Goal: Transaction & Acquisition: Book appointment/travel/reservation

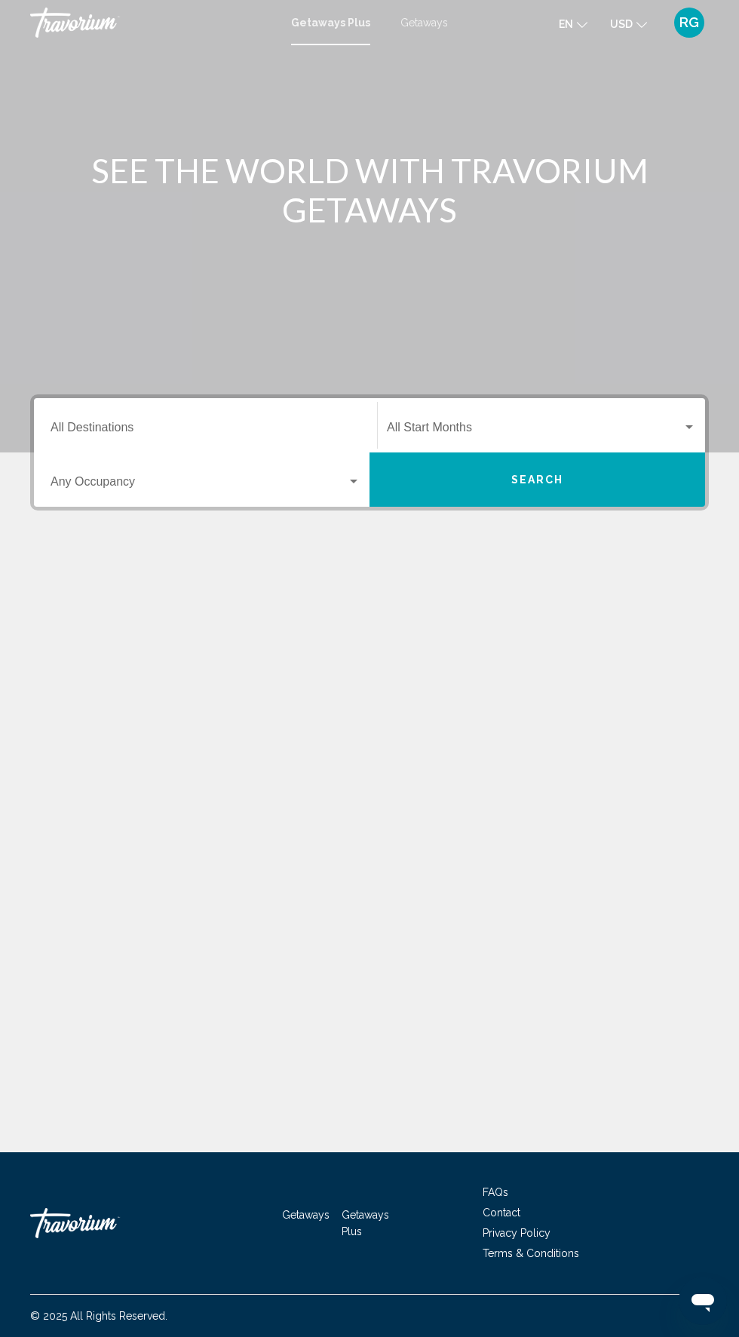
click at [233, 425] on input "Destination All Destinations" at bounding box center [206, 431] width 310 height 14
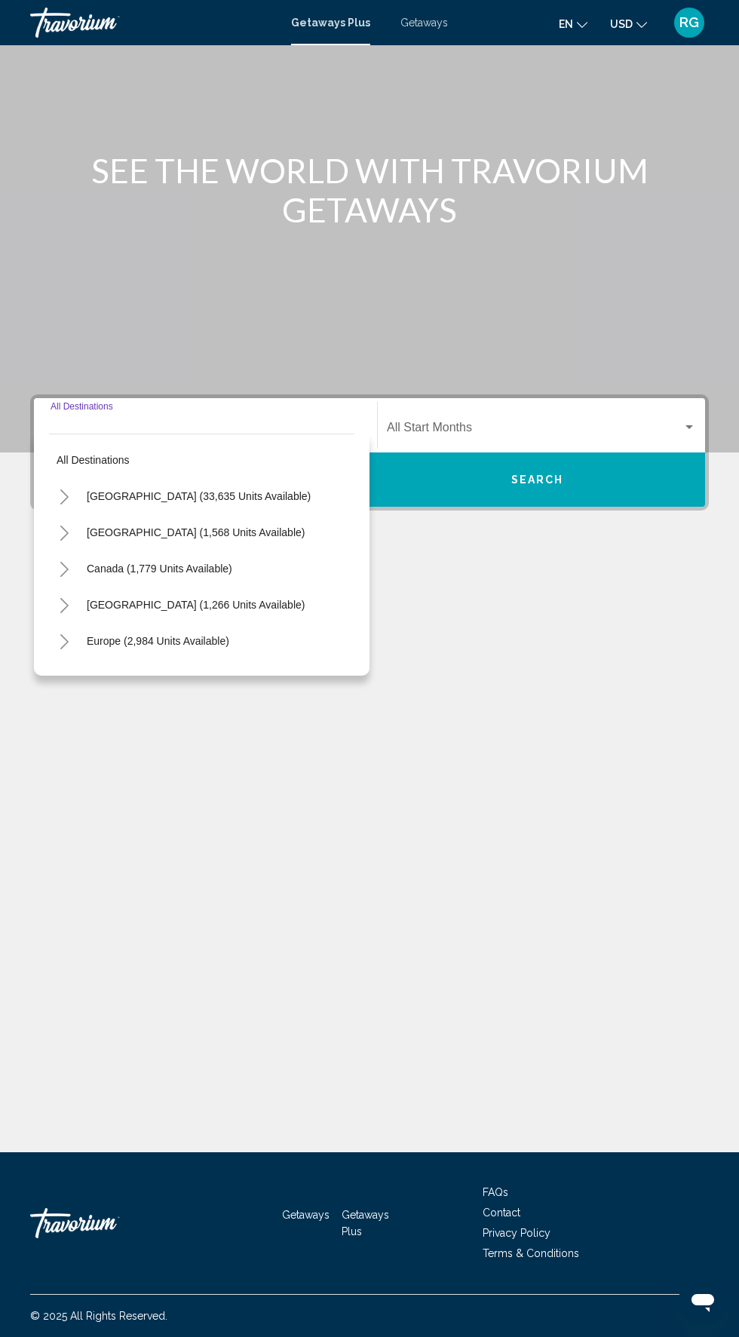
scroll to position [115, 0]
click at [228, 490] on span "[GEOGRAPHIC_DATA] (33,635 units available)" at bounding box center [199, 496] width 224 height 12
type input "**********"
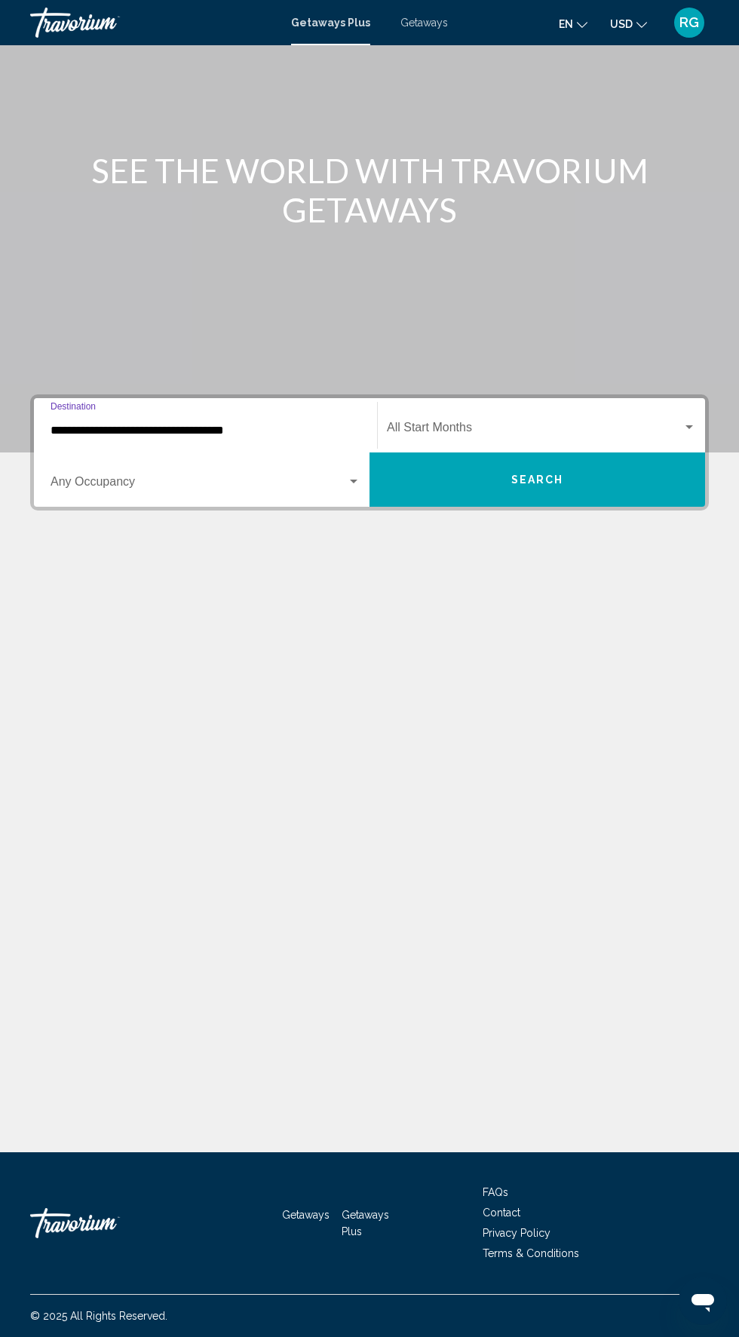
click at [258, 478] on span "Search widget" at bounding box center [199, 485] width 296 height 14
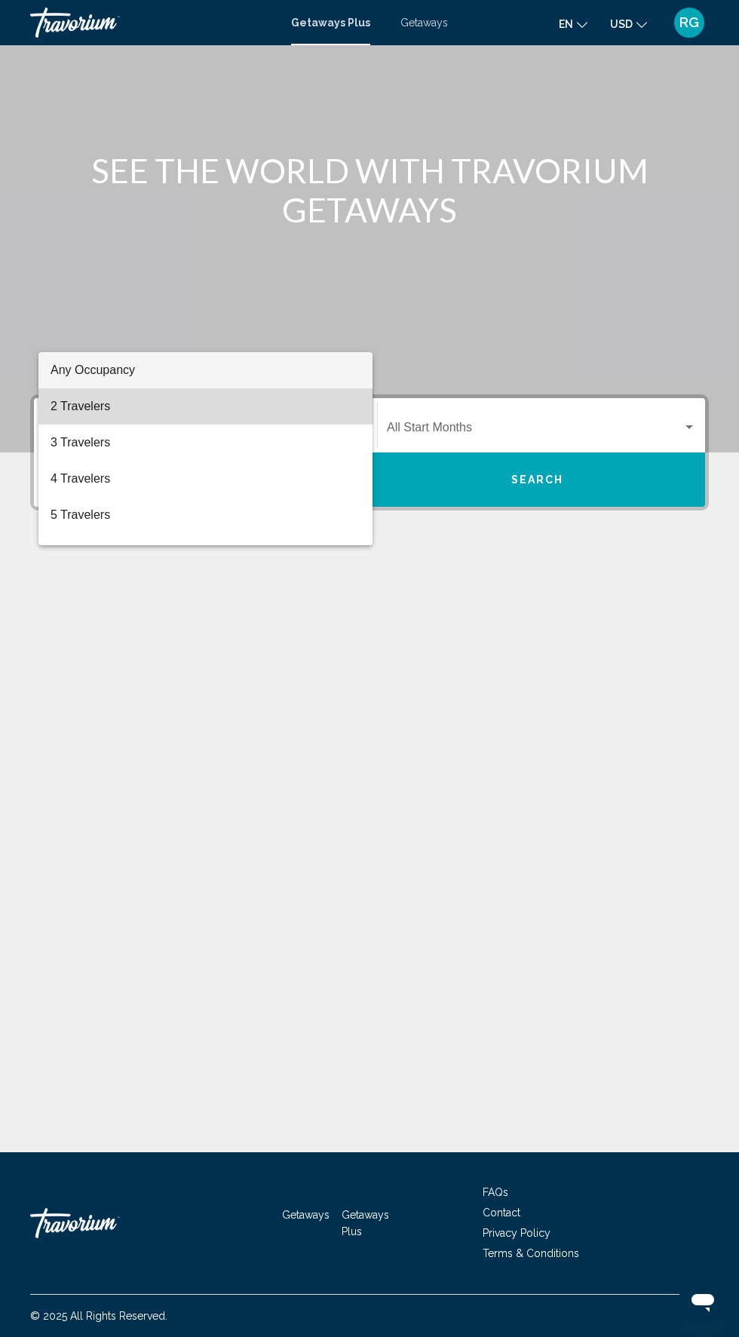
click at [216, 410] on span "2 Travelers" at bounding box center [206, 406] width 310 height 36
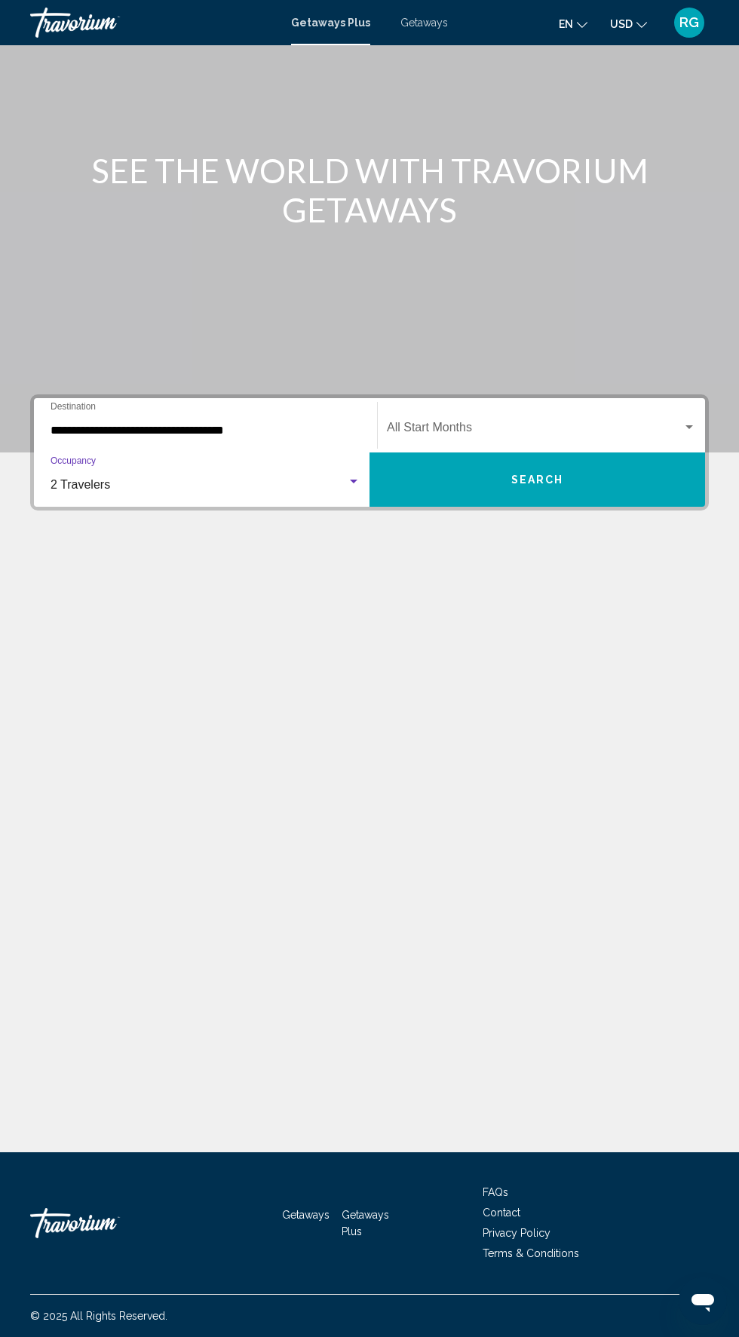
click at [455, 30] on div "Getaways Plus Getaways en English Español Français Italiano Português русский U…" at bounding box center [369, 23] width 739 height 32
click at [419, 32] on div "Getaways Plus Getaways en English Español Français Italiano Português русский U…" at bounding box center [369, 23] width 739 height 32
click at [447, 16] on div "Getaways Plus Getaways en English Español Français Italiano Português русский U…" at bounding box center [369, 23] width 739 height 32
click at [425, 29] on div "Getaways Plus Getaways en English Español Français Italiano Português русский U…" at bounding box center [369, 23] width 739 height 32
click at [433, 30] on div "Getaways Plus Getaways en English Español Français Italiano Português русский U…" at bounding box center [369, 23] width 739 height 32
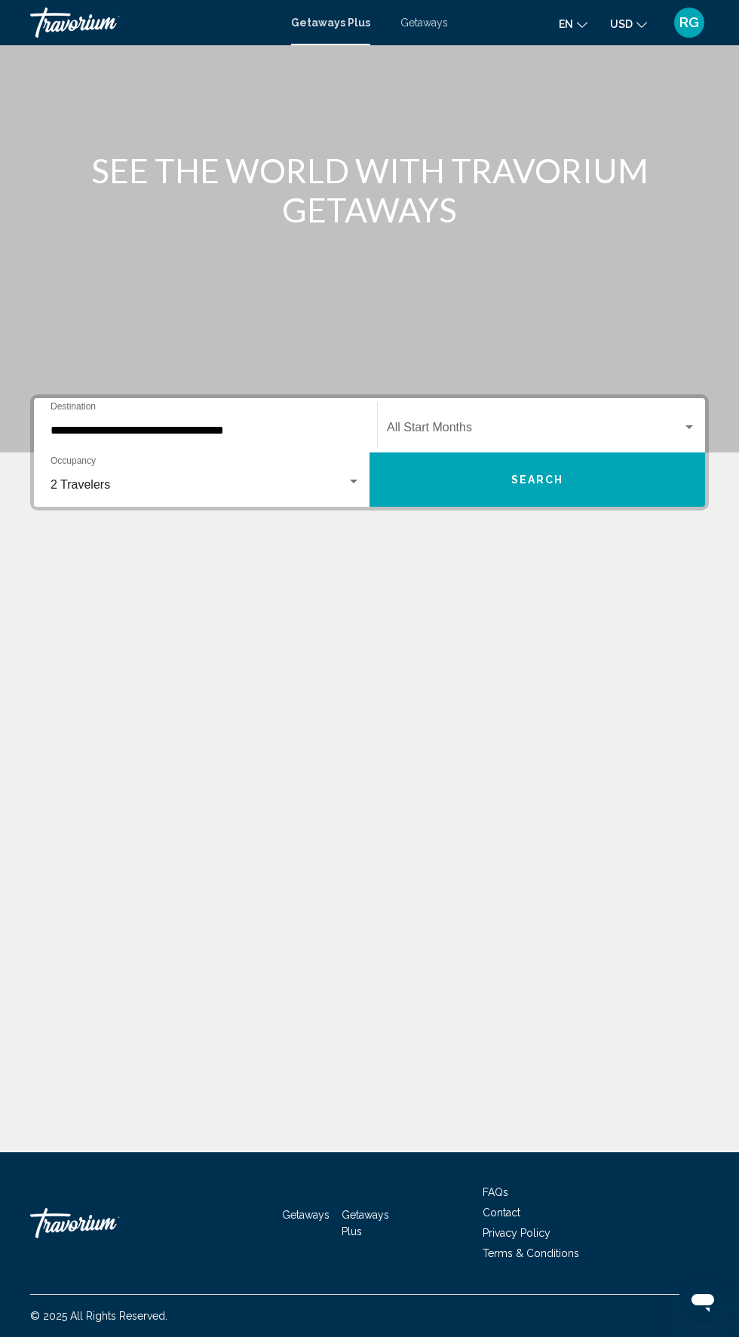
scroll to position [0, 0]
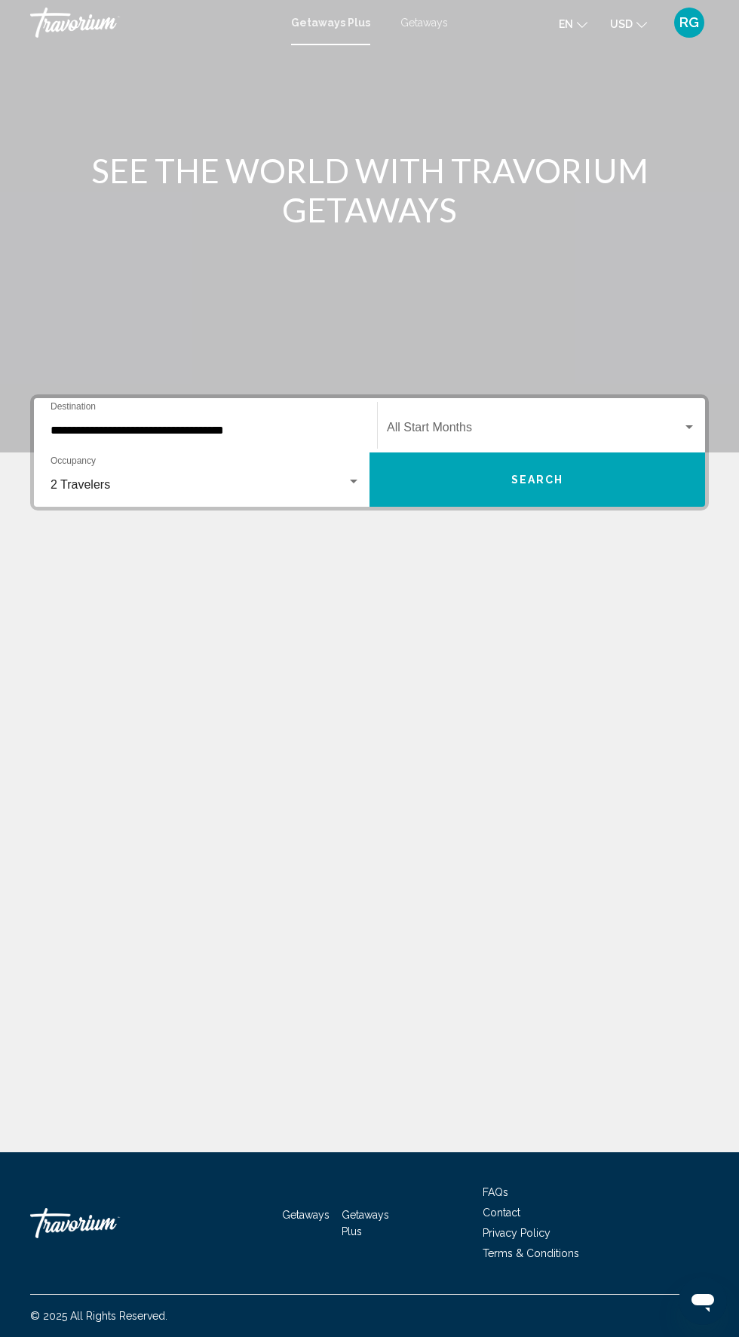
click at [444, 14] on div "Getaways Plus Getaways en English Español Français Italiano Português русский U…" at bounding box center [369, 23] width 739 height 32
click at [439, 25] on span "Getaways" at bounding box center [424, 23] width 48 height 12
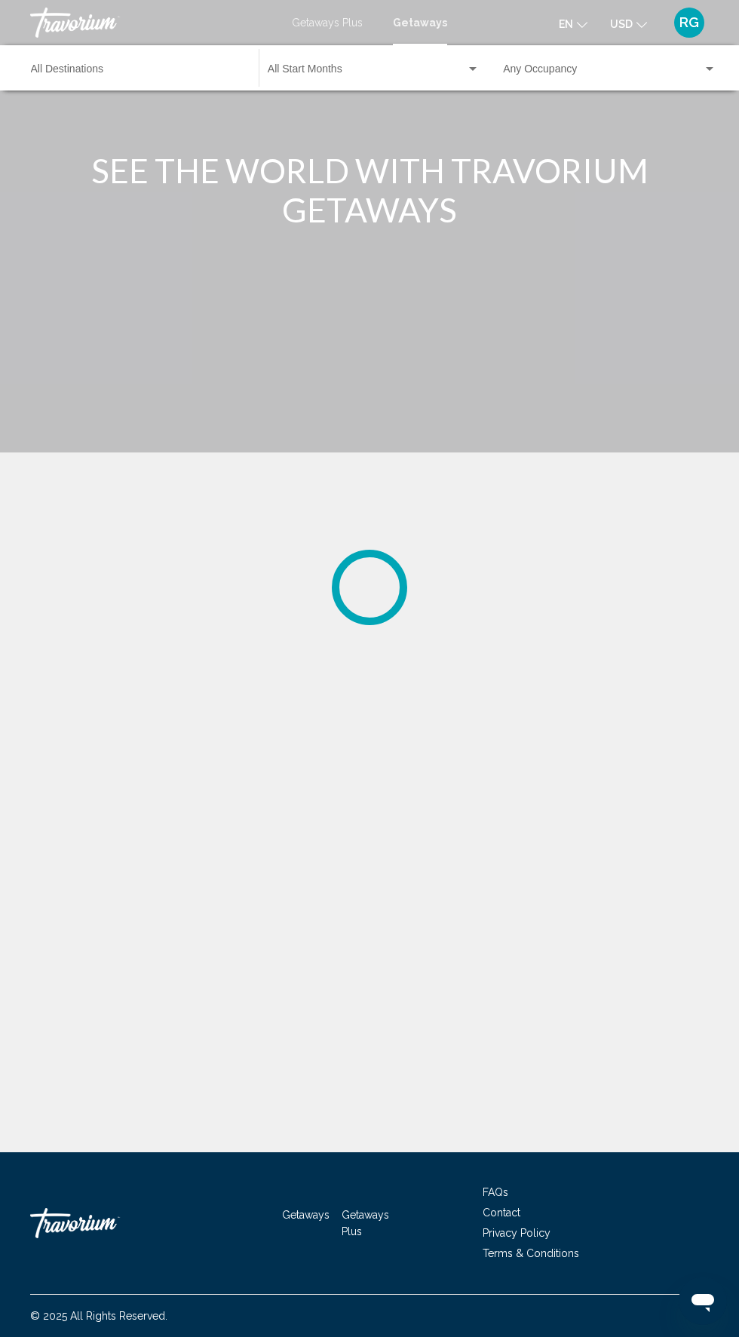
click at [457, 22] on div "Getaways Plus Getaways en English Español Français Italiano Português русский U…" at bounding box center [369, 23] width 739 height 32
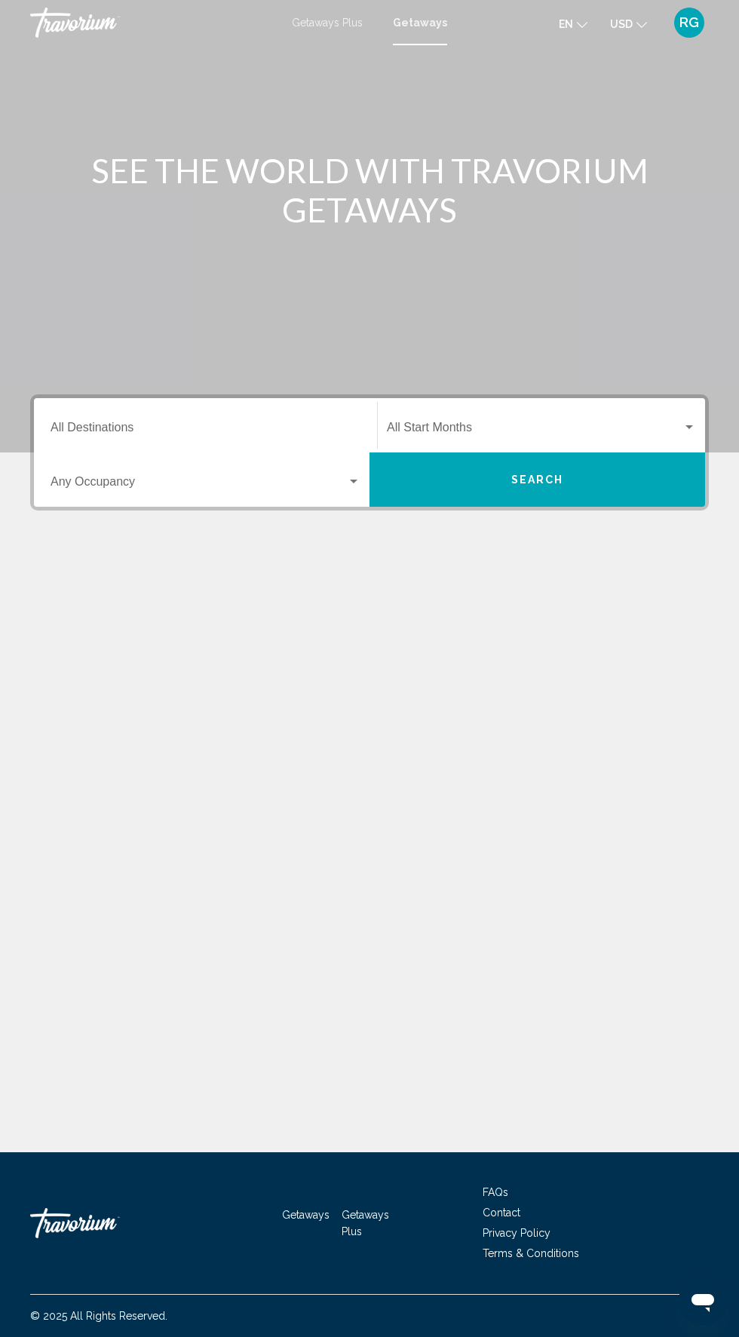
click at [259, 425] on input "Destination All Destinations" at bounding box center [206, 431] width 310 height 14
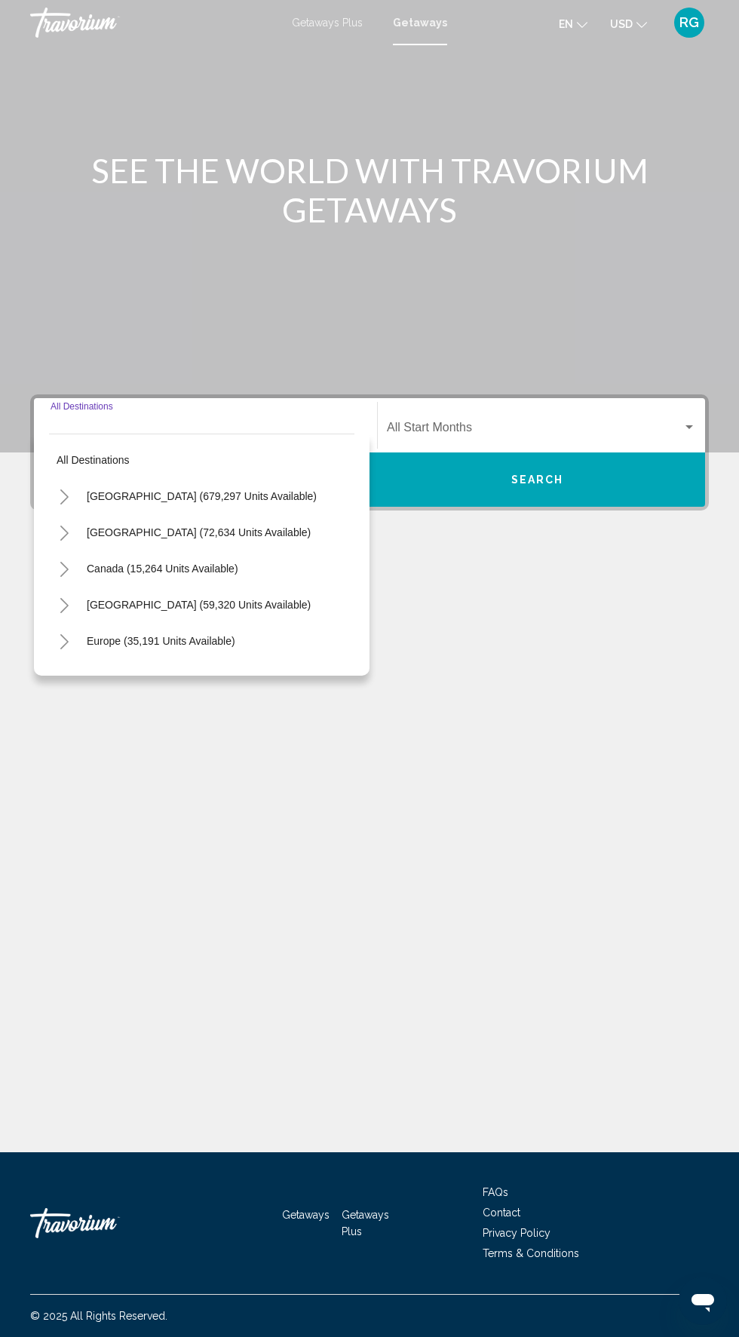
scroll to position [115, 0]
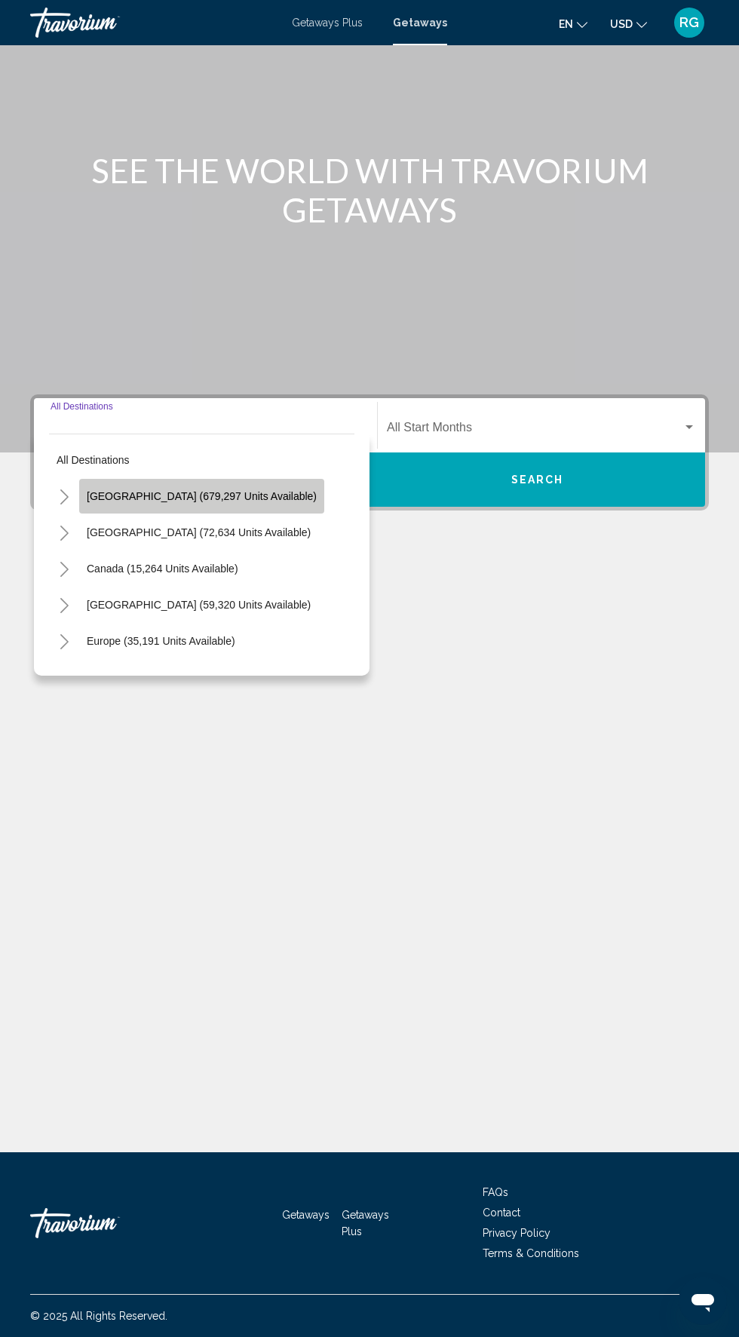
click at [250, 490] on span "[GEOGRAPHIC_DATA] (679,297 units available)" at bounding box center [202, 496] width 230 height 12
type input "**********"
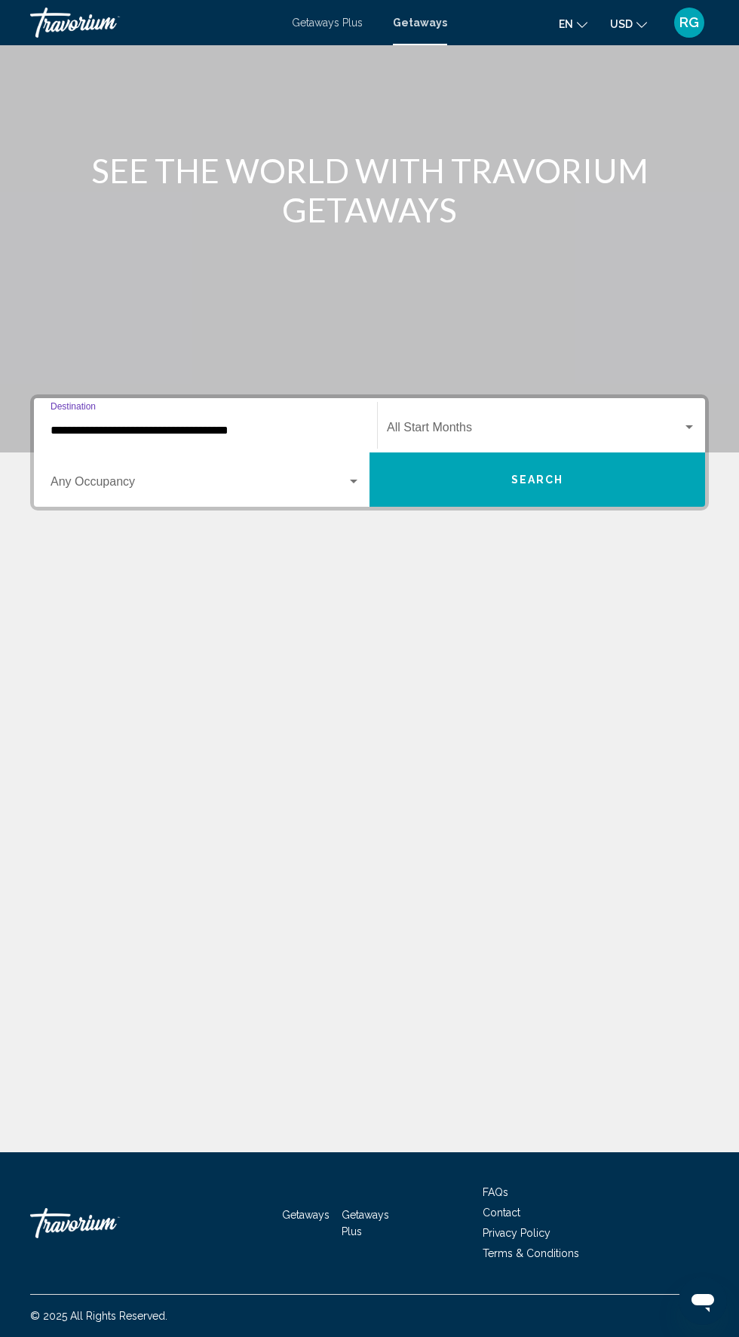
click at [309, 478] on span "Search widget" at bounding box center [199, 485] width 296 height 14
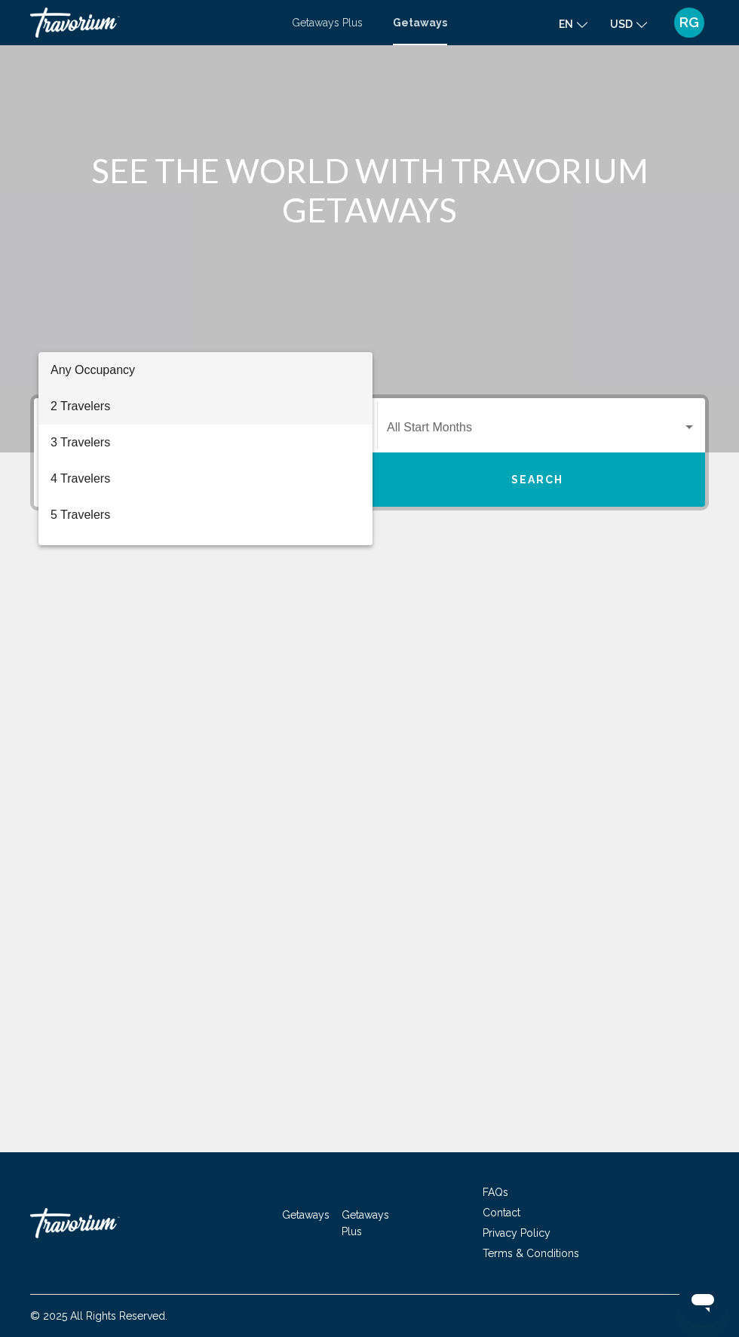
click at [262, 412] on span "2 Travelers" at bounding box center [206, 406] width 310 height 36
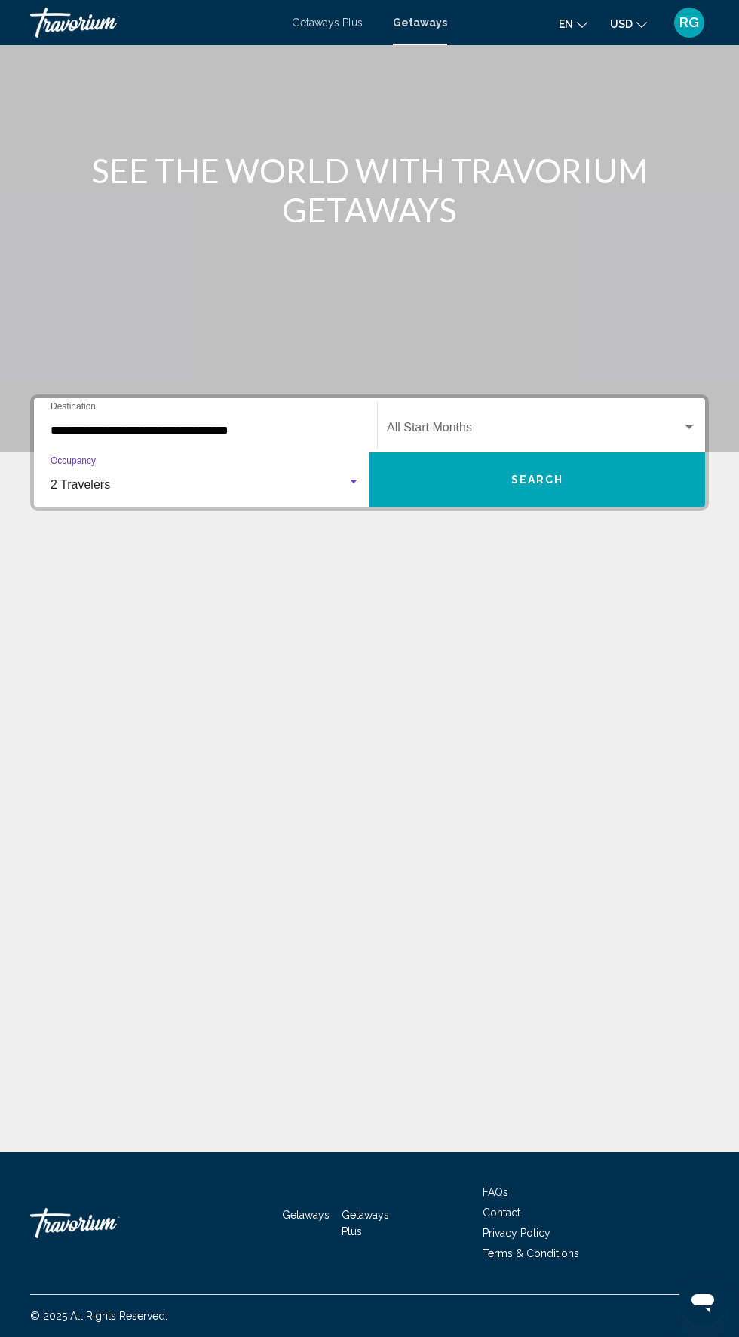
click at [538, 424] on span "Search widget" at bounding box center [535, 431] width 296 height 14
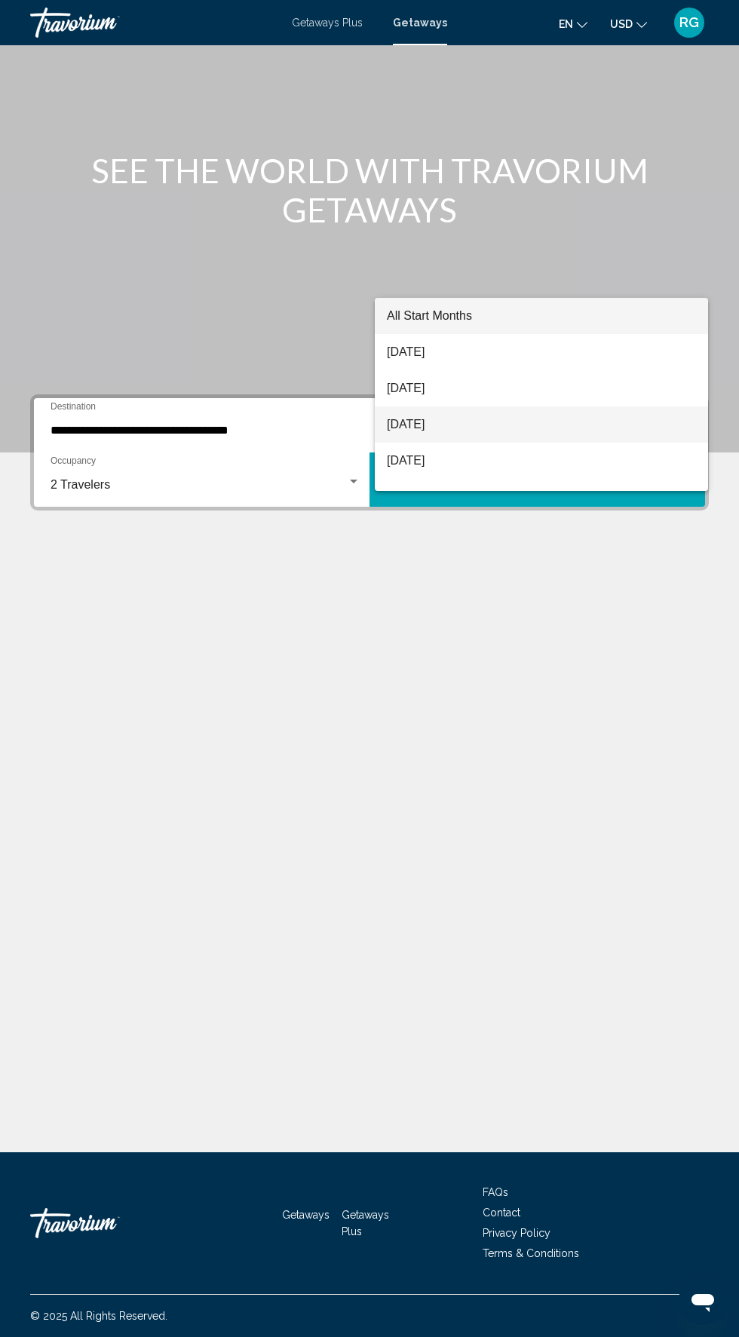
click at [481, 426] on span "[DATE]" at bounding box center [541, 424] width 309 height 36
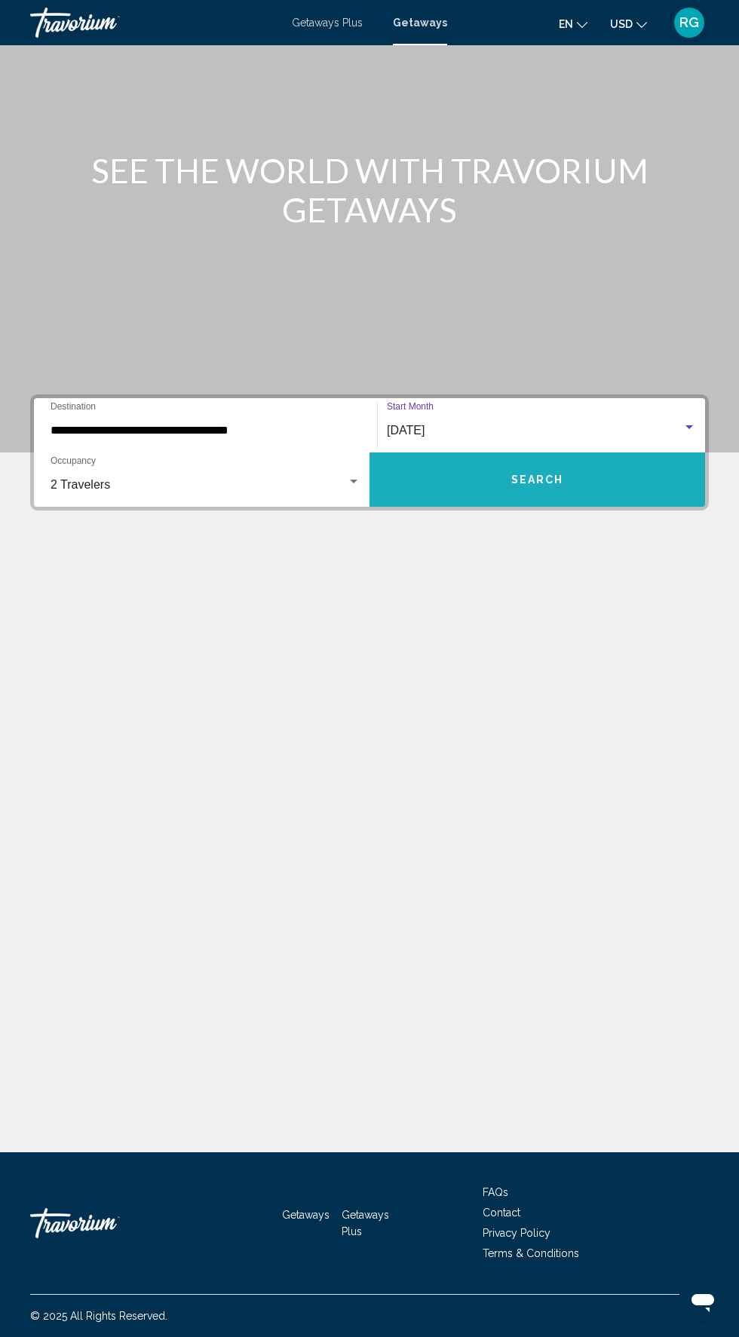
click at [552, 452] on button "Search" at bounding box center [538, 479] width 336 height 54
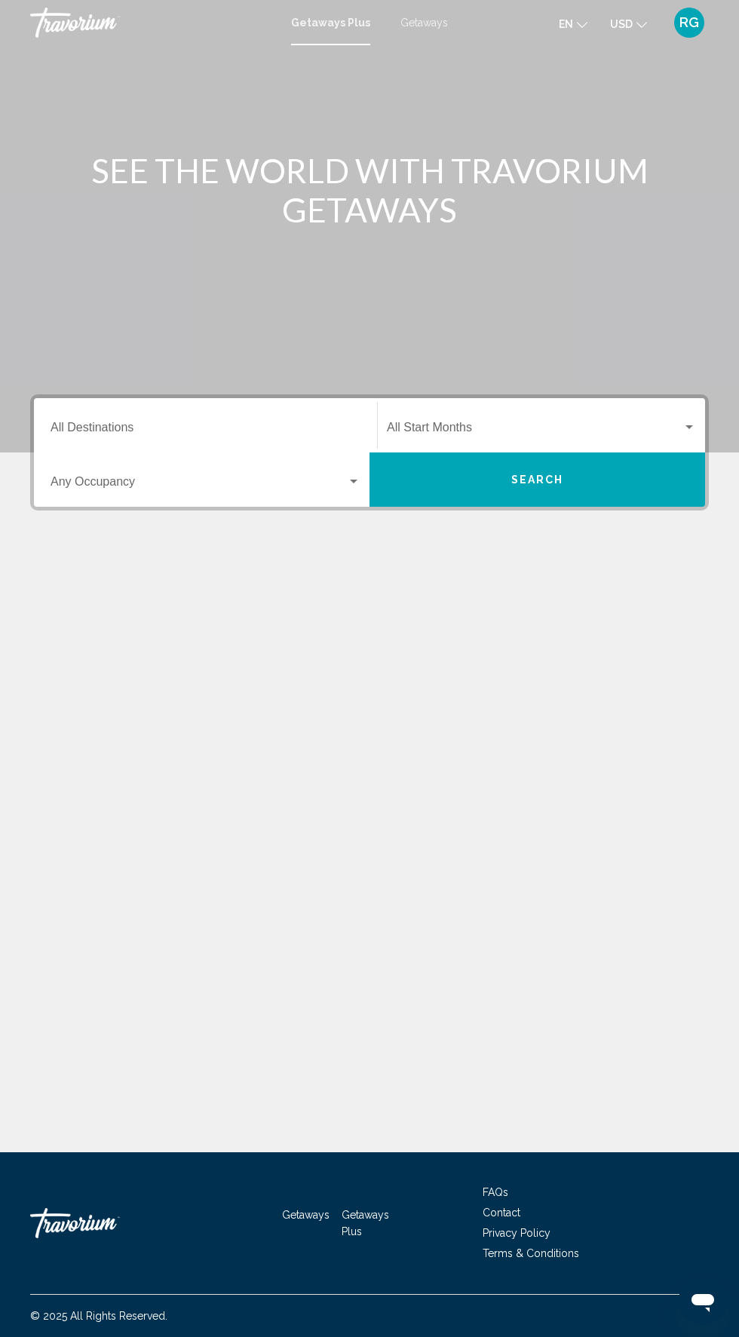
click at [288, 436] on input "Destination All Destinations" at bounding box center [206, 431] width 310 height 14
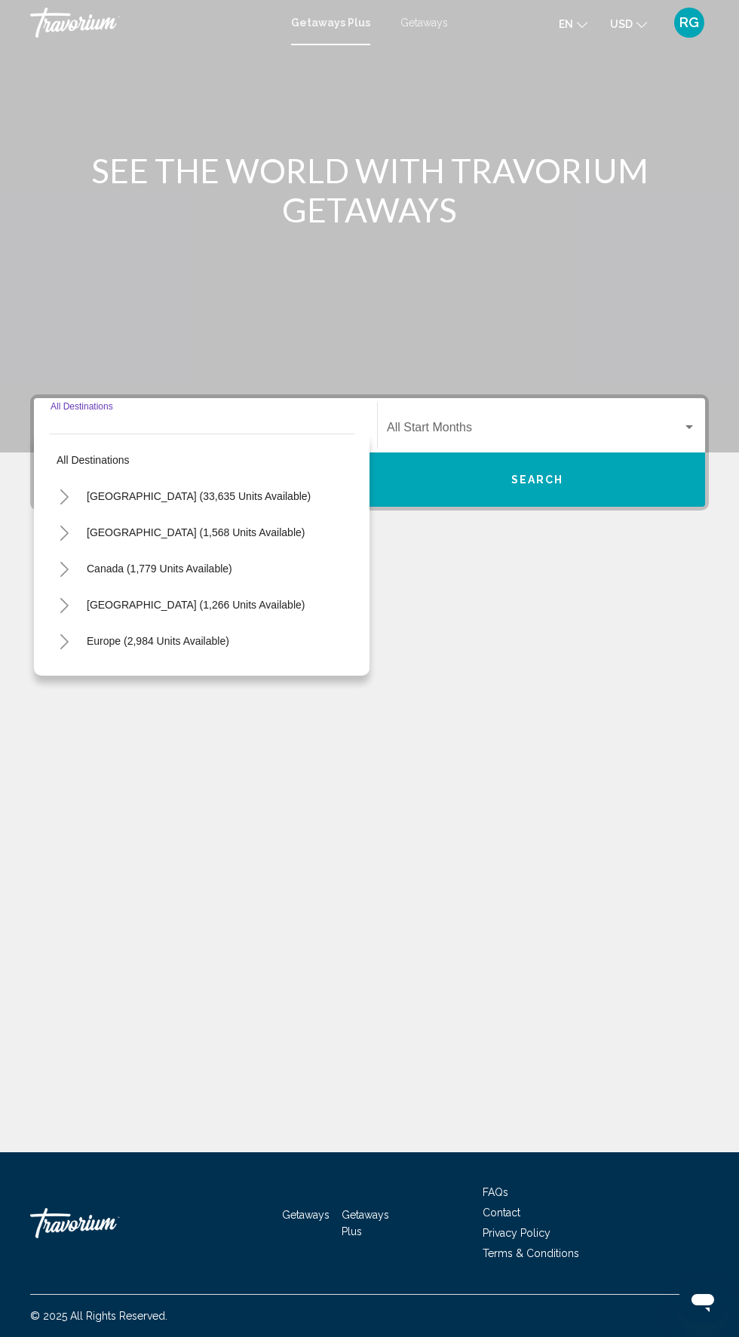
scroll to position [115, 0]
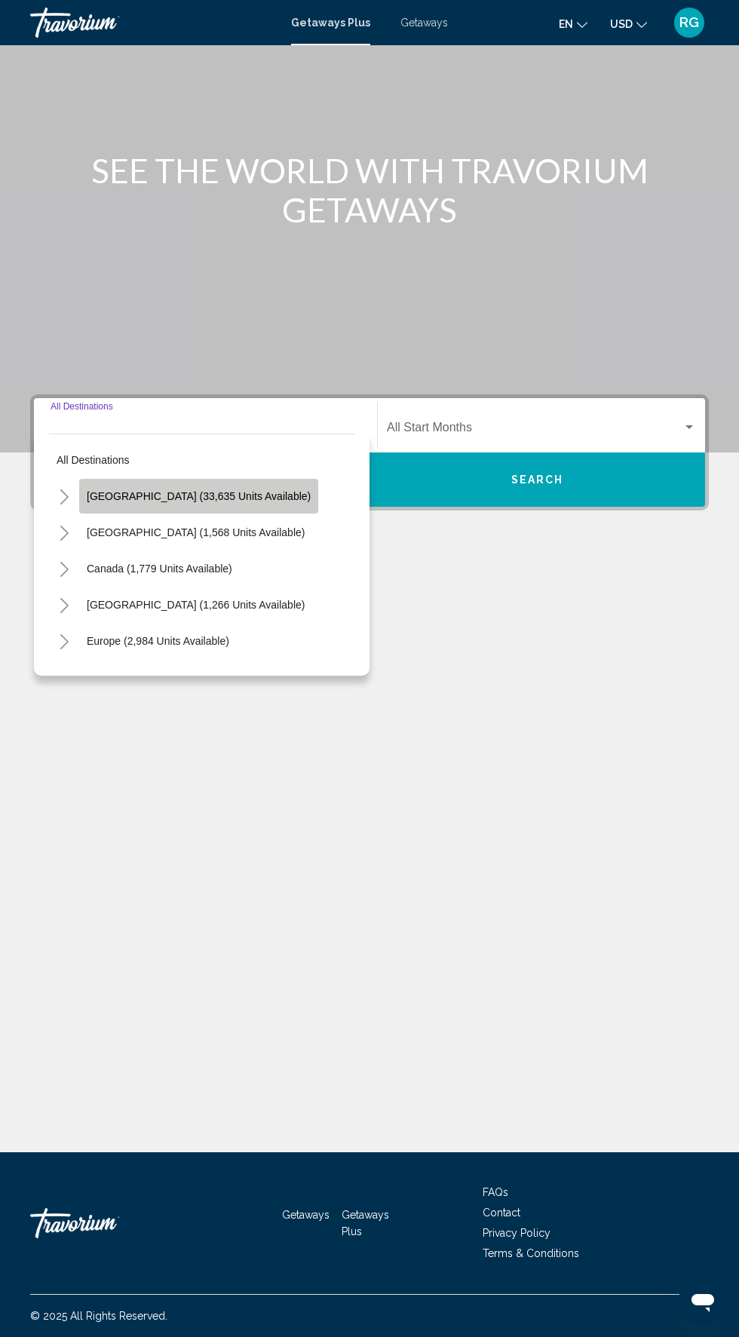
click at [204, 490] on span "[GEOGRAPHIC_DATA] (33,635 units available)" at bounding box center [199, 496] width 224 height 12
type input "**********"
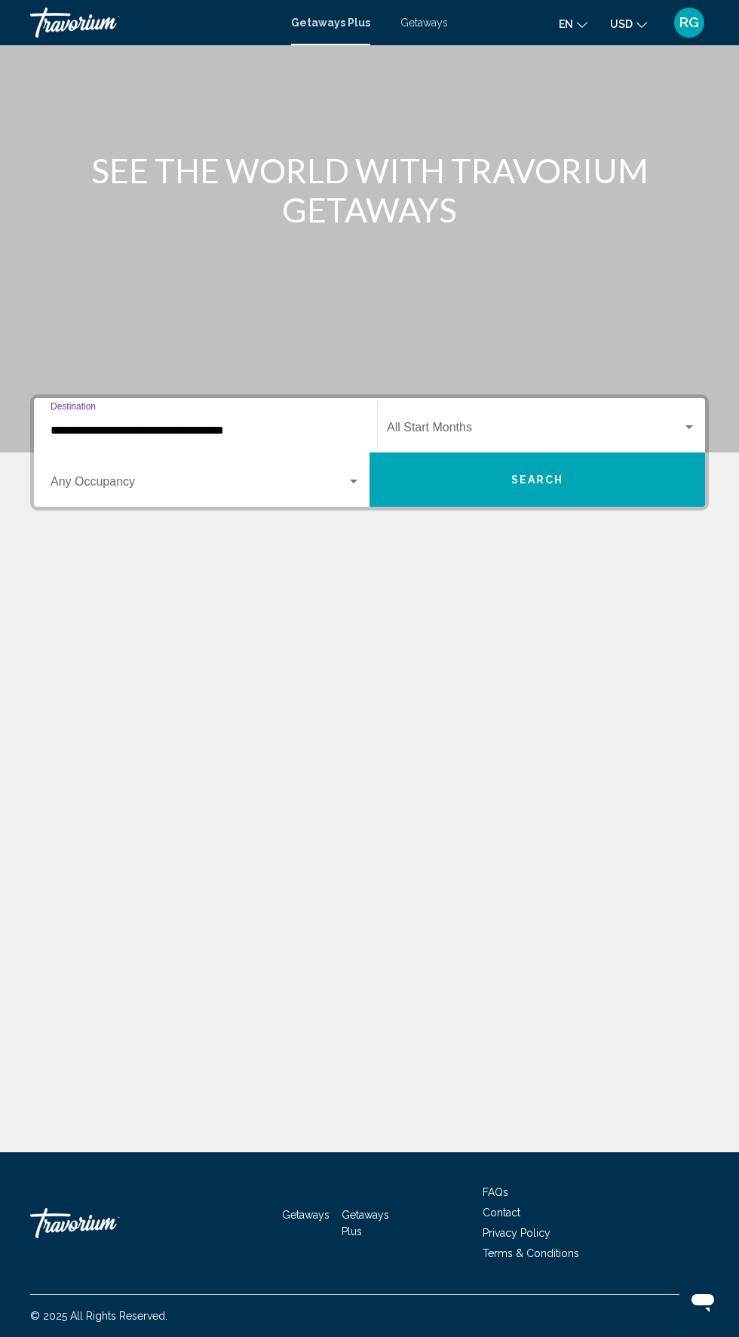
click at [587, 424] on span "Search widget" at bounding box center [535, 431] width 296 height 14
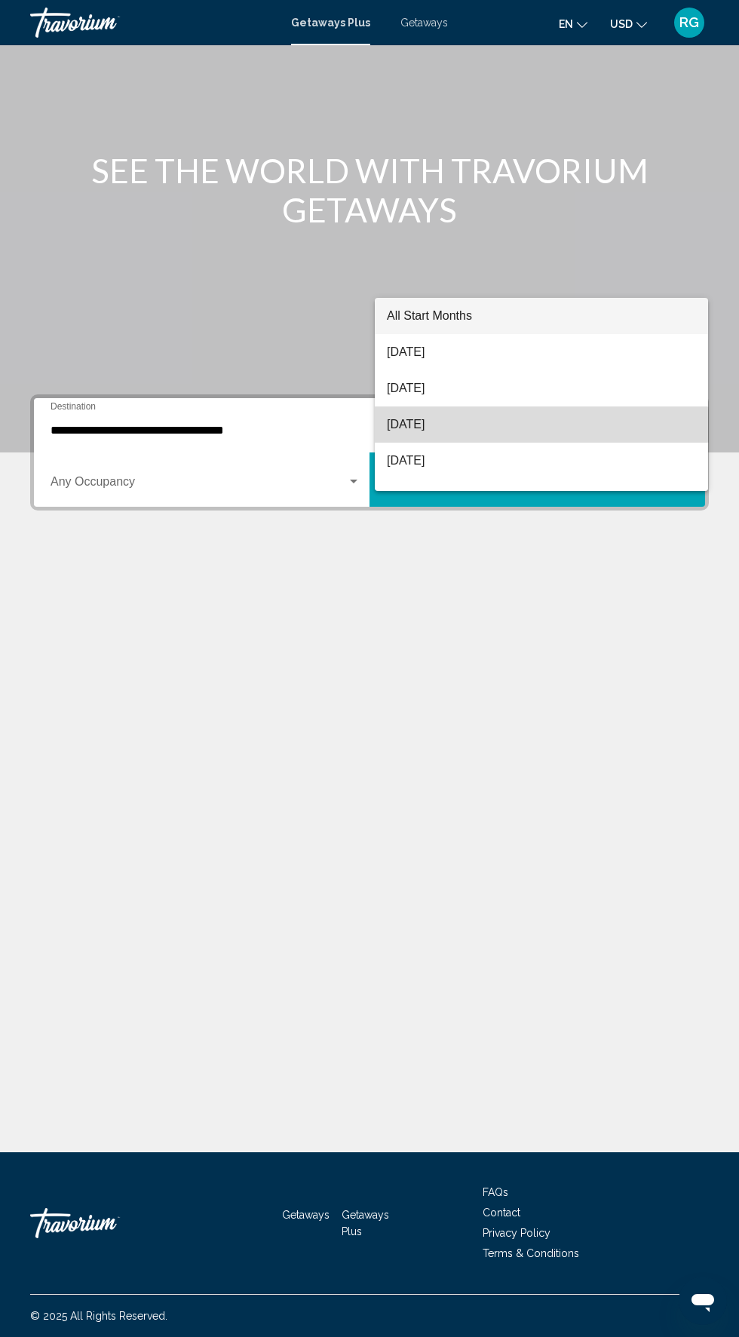
click at [492, 435] on span "[DATE]" at bounding box center [541, 424] width 309 height 36
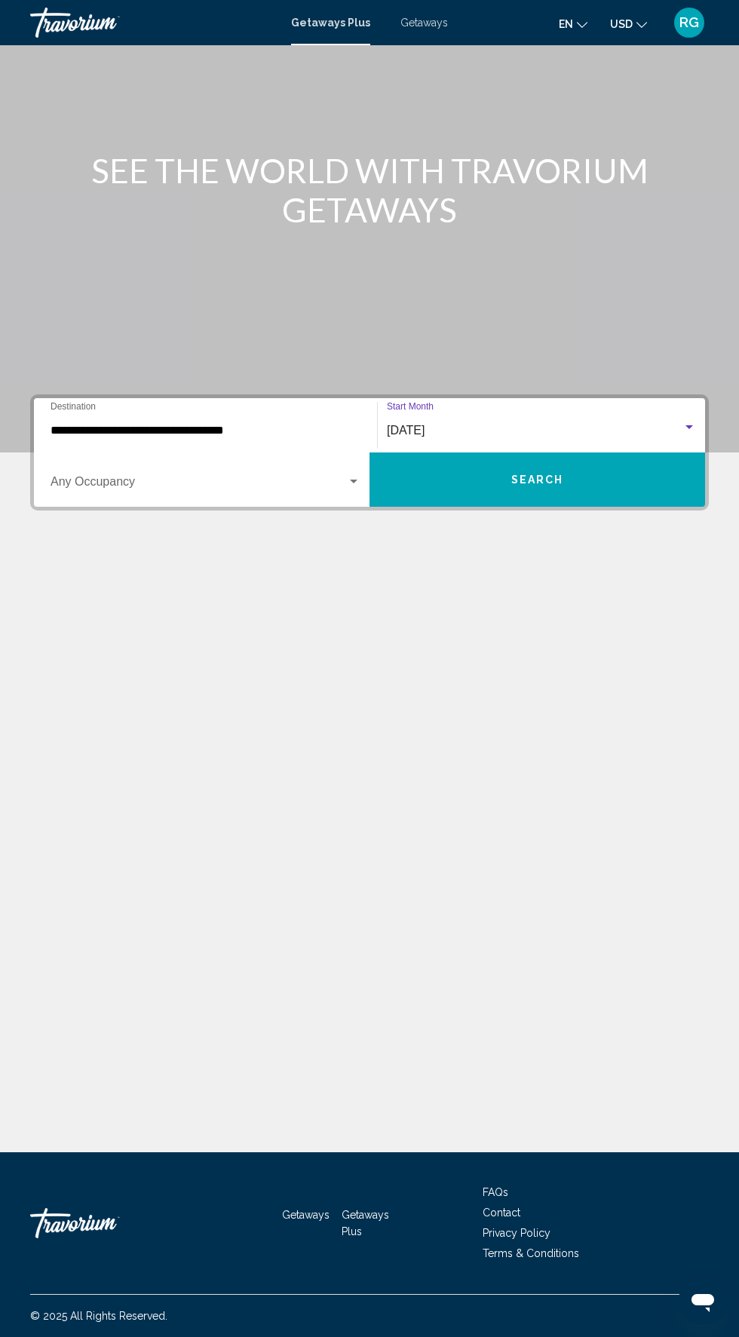
click at [288, 478] on span "Search widget" at bounding box center [199, 485] width 296 height 14
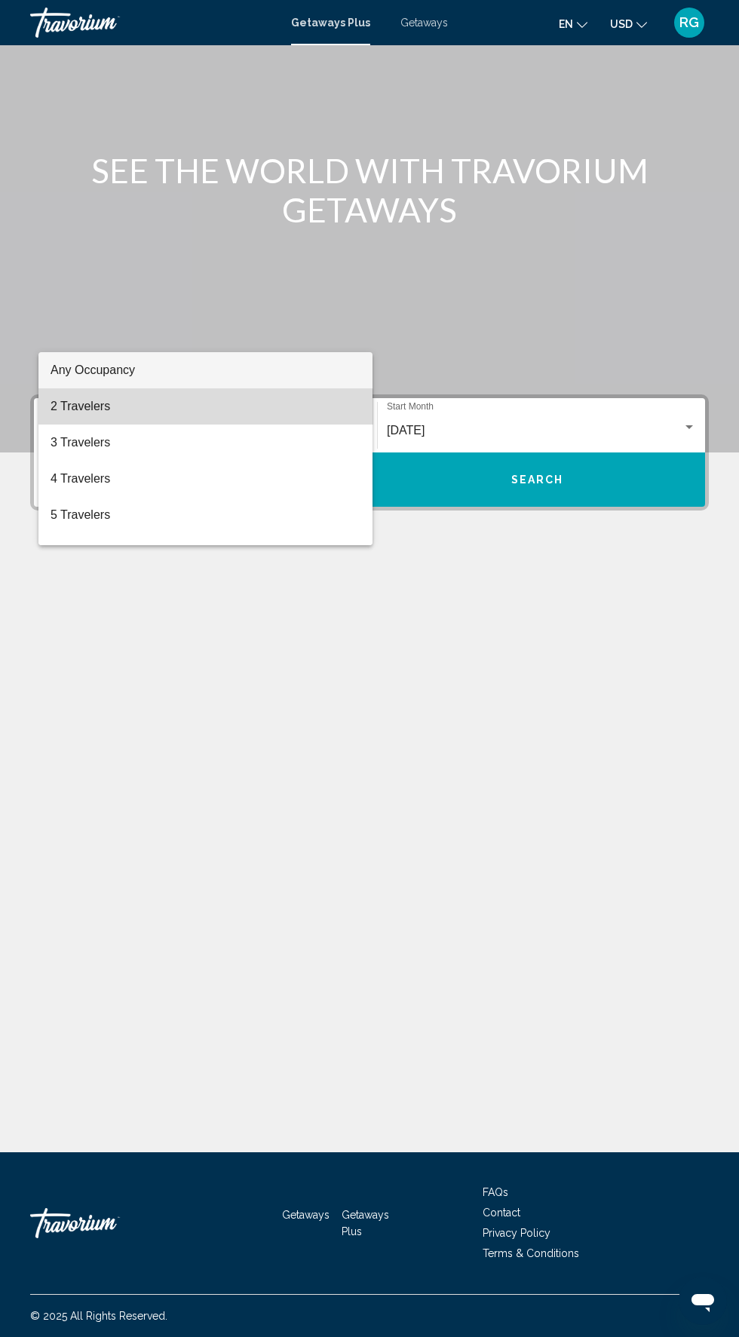
click at [201, 419] on span "2 Travelers" at bounding box center [206, 406] width 310 height 36
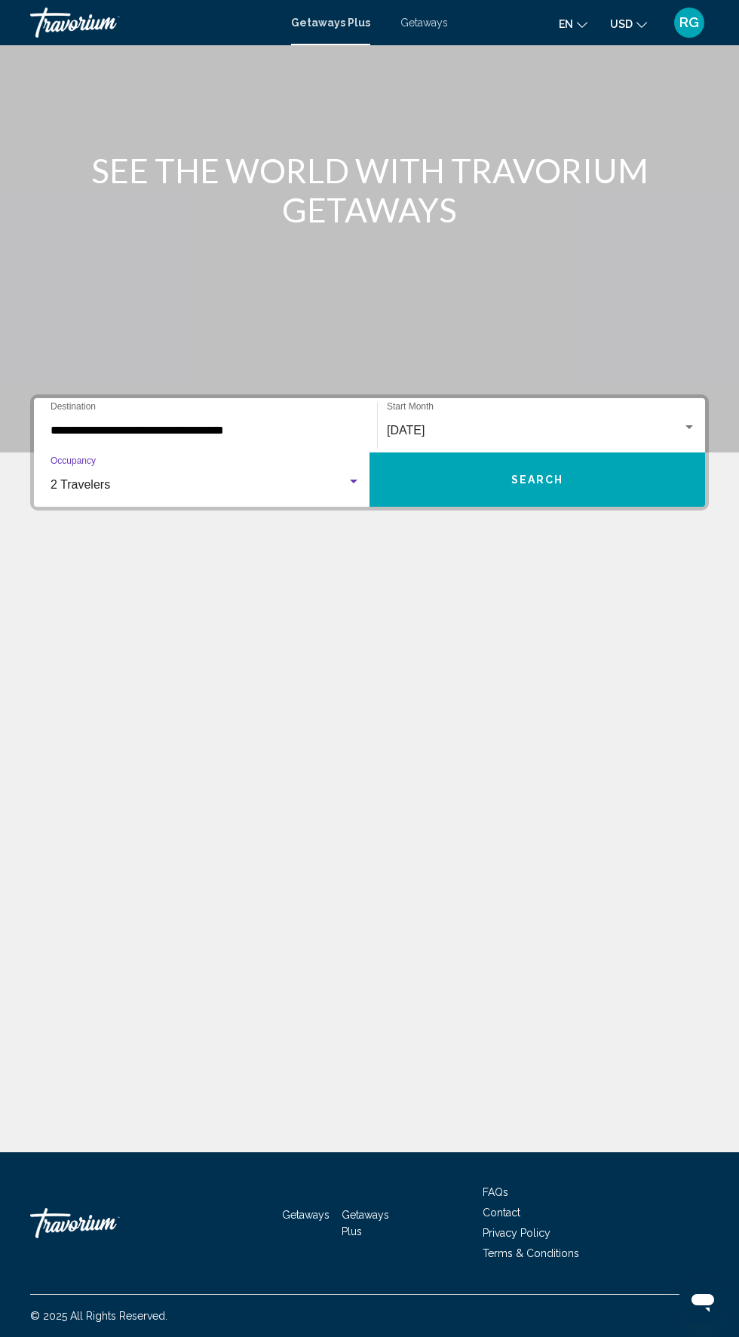
click at [437, 23] on span "Getaways" at bounding box center [424, 23] width 48 height 12
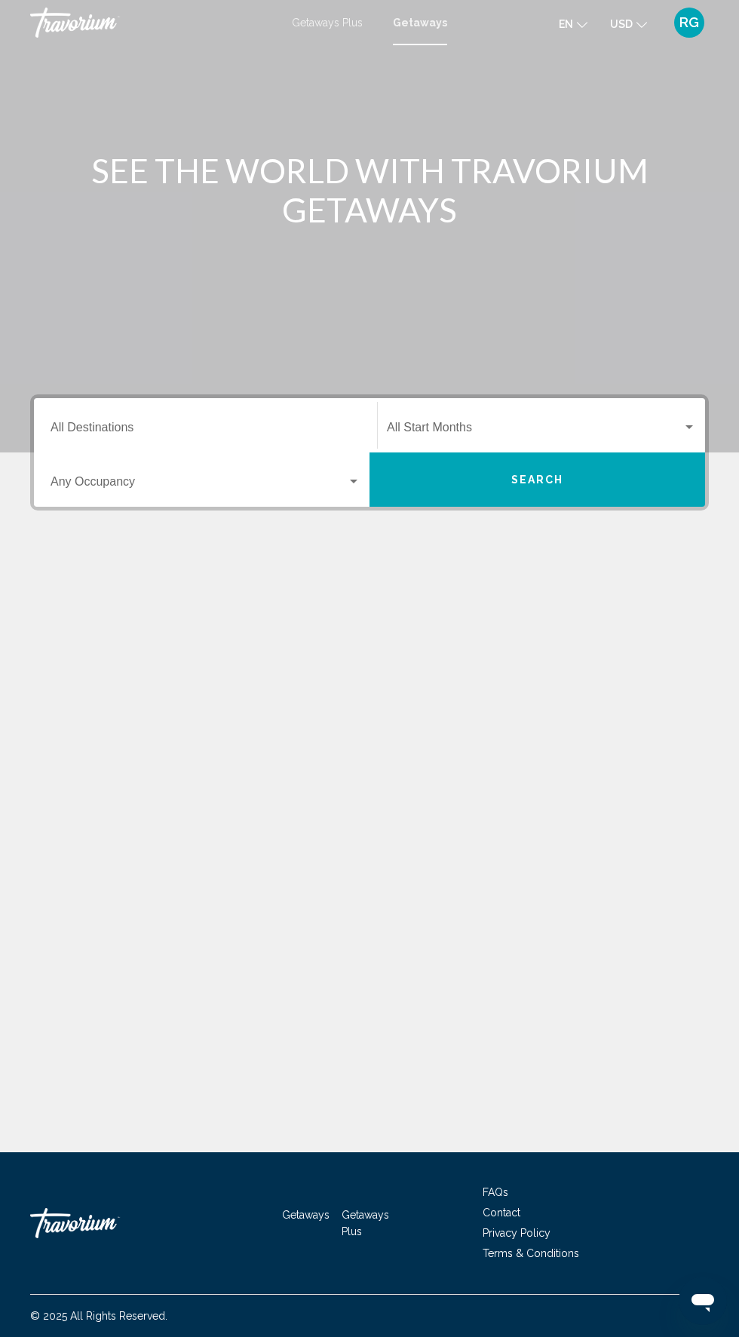
click at [234, 425] on input "Destination All Destinations" at bounding box center [206, 431] width 310 height 14
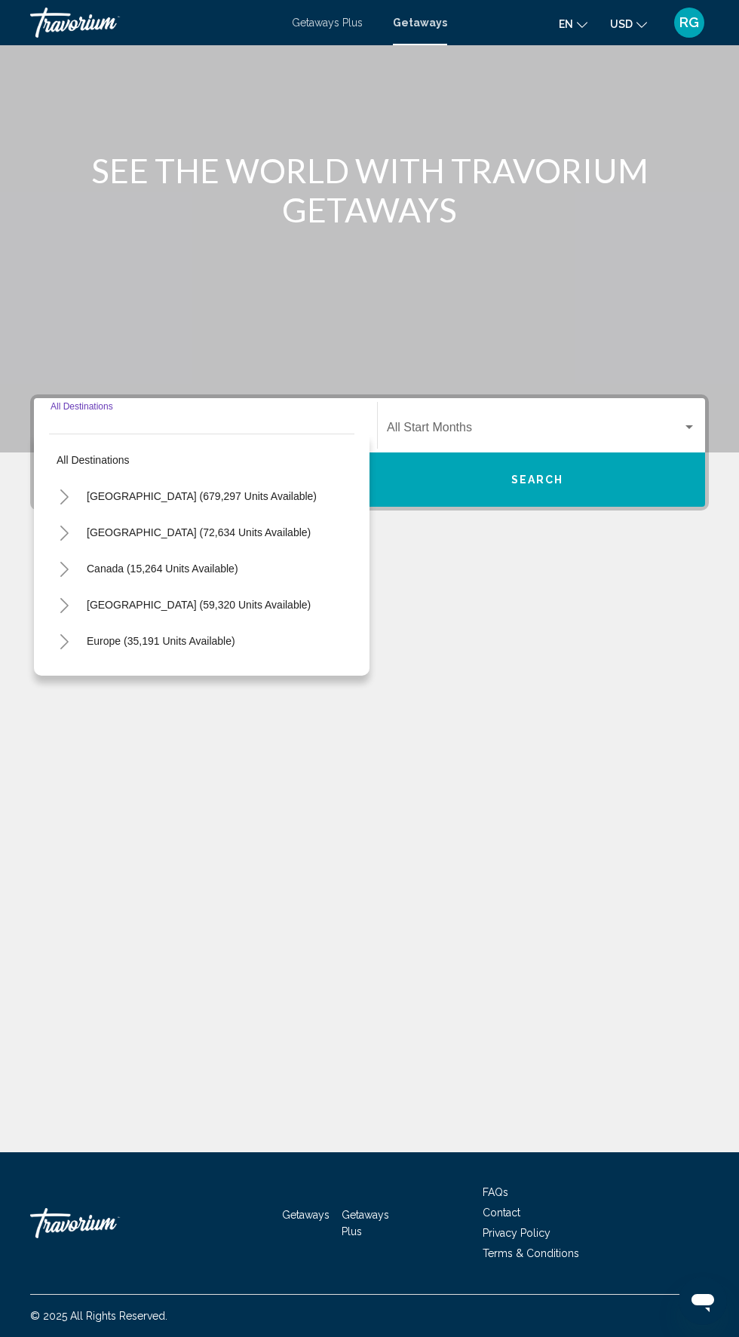
scroll to position [115, 0]
click at [233, 490] on span "[GEOGRAPHIC_DATA] (679,297 units available)" at bounding box center [202, 496] width 230 height 12
type input "**********"
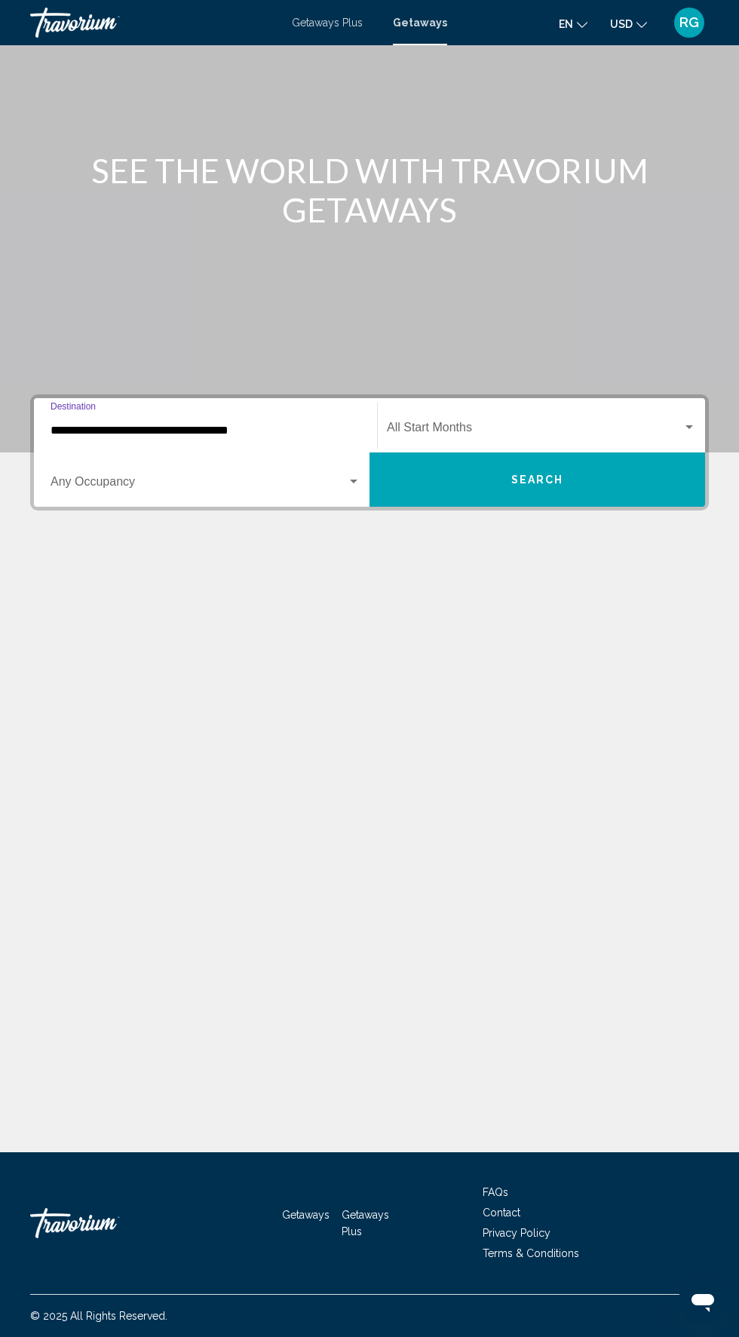
click at [578, 424] on span "Search widget" at bounding box center [535, 431] width 296 height 14
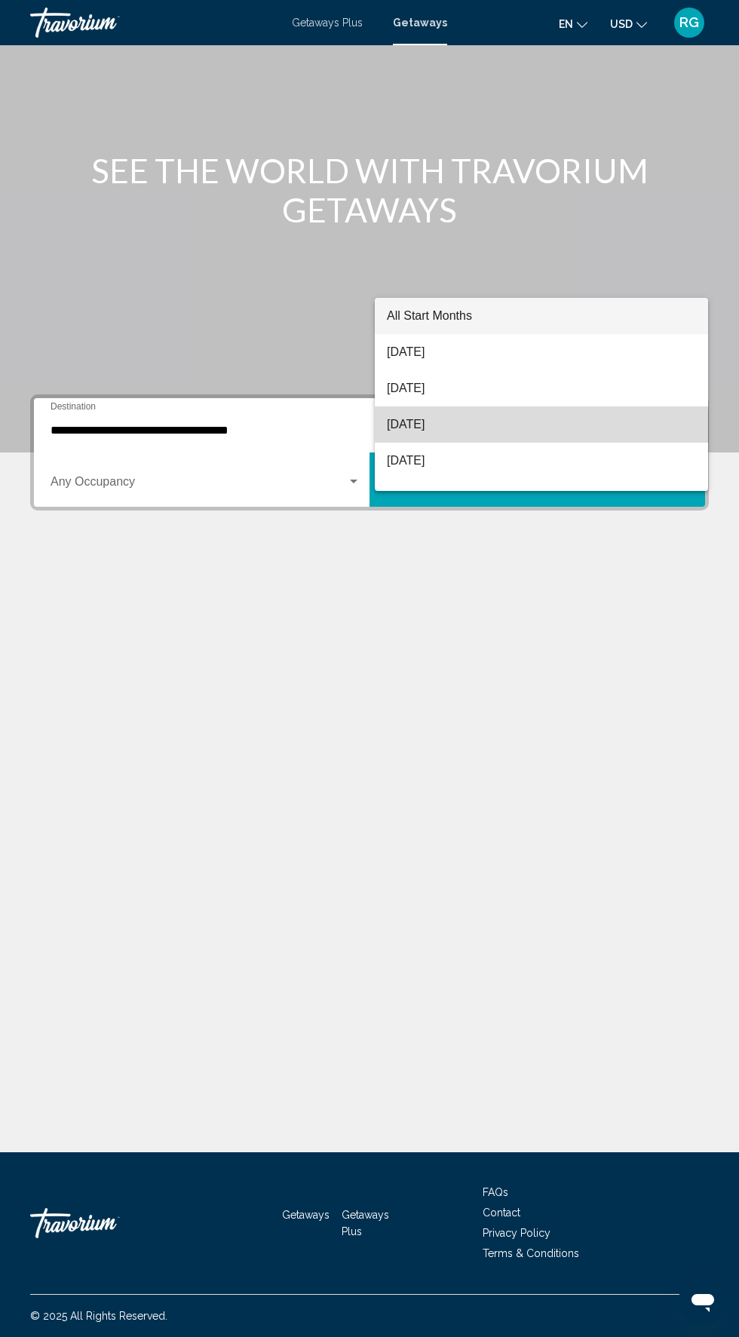
click at [483, 432] on span "[DATE]" at bounding box center [541, 424] width 309 height 36
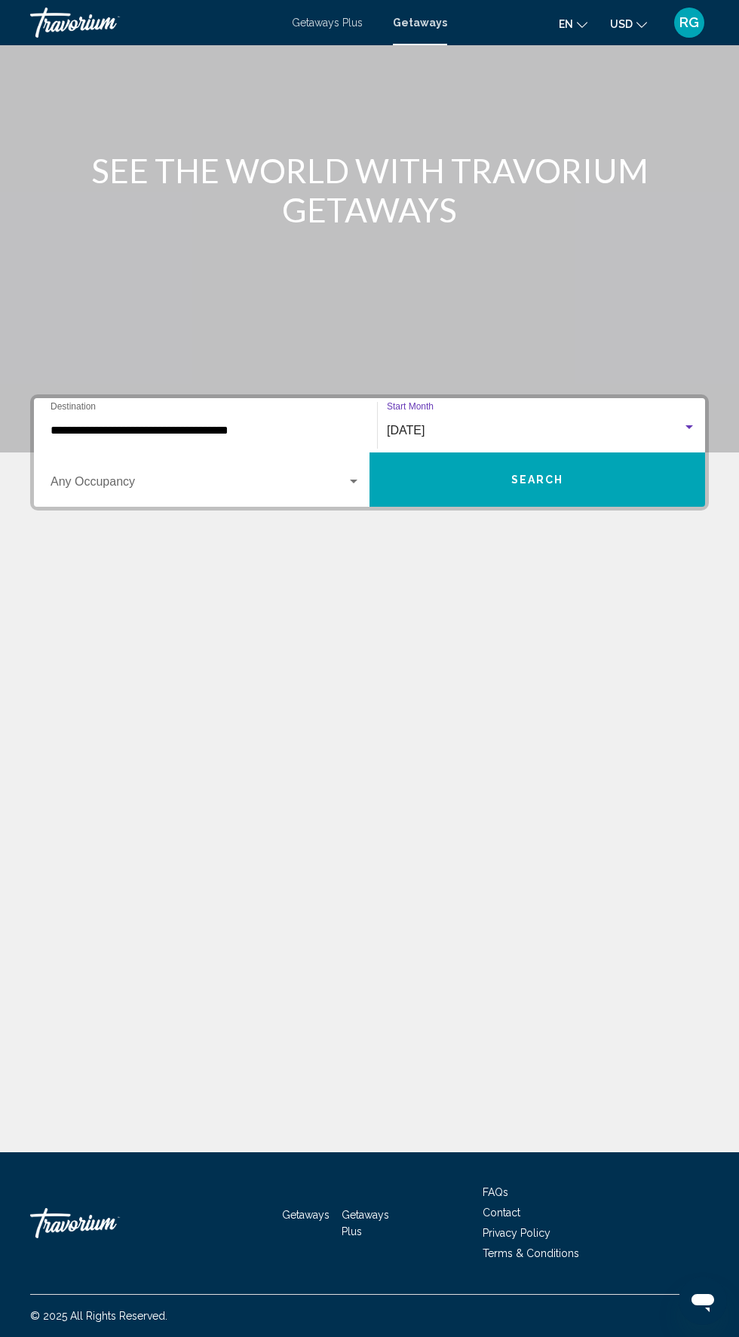
click at [255, 478] on span "Search widget" at bounding box center [199, 485] width 296 height 14
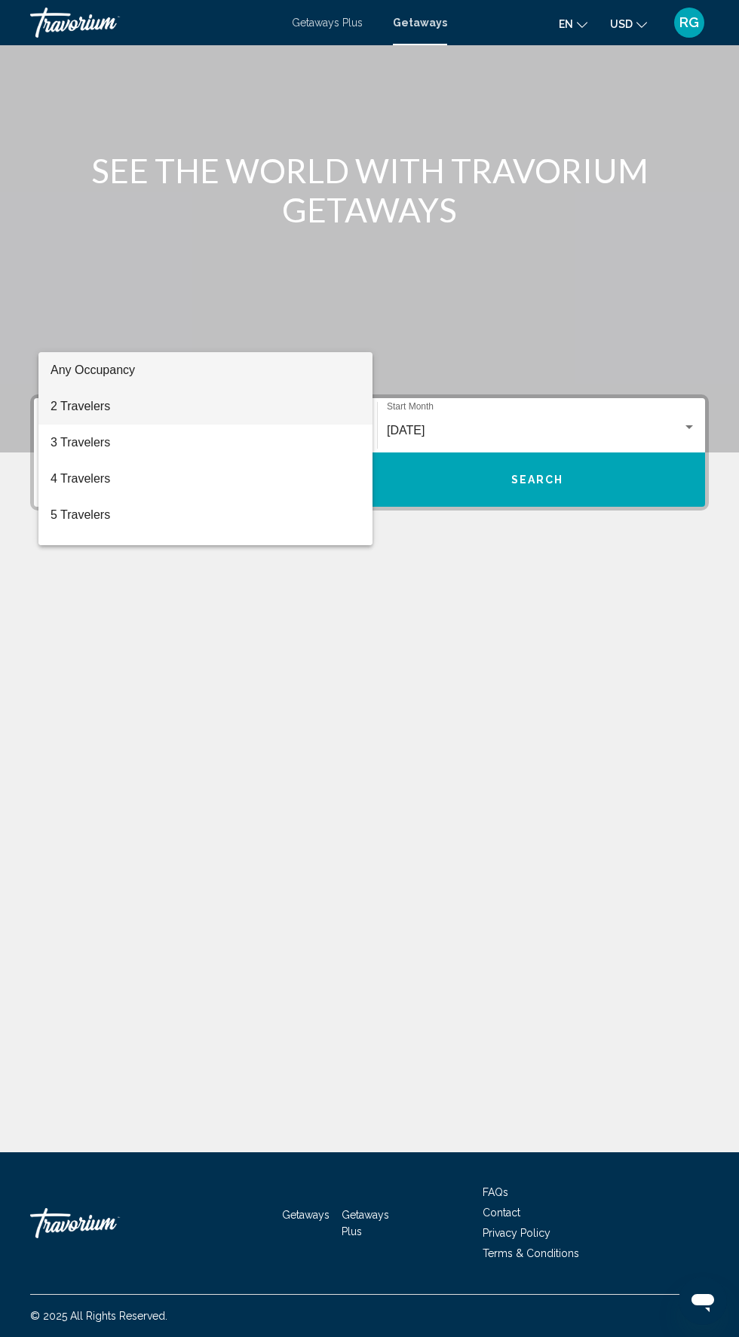
click at [228, 406] on span "2 Travelers" at bounding box center [206, 406] width 310 height 36
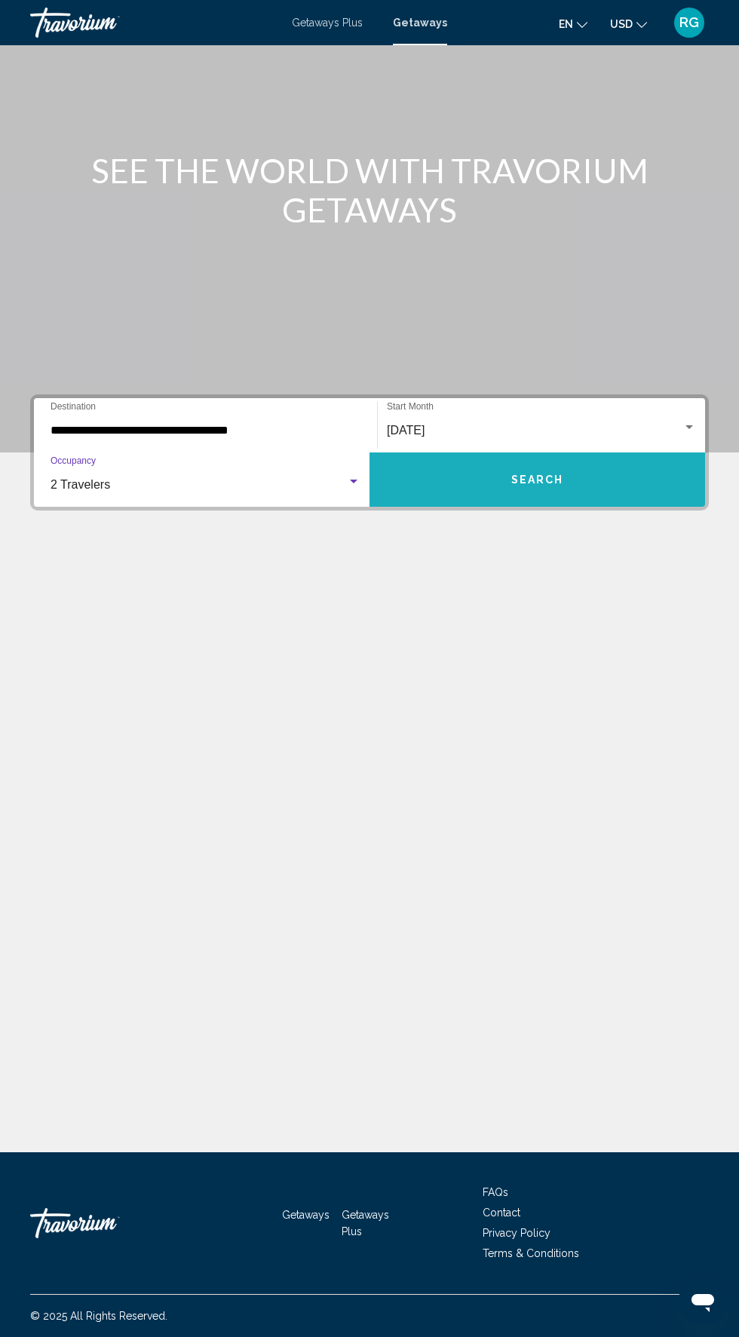
click at [554, 452] on button "Search" at bounding box center [538, 479] width 336 height 54
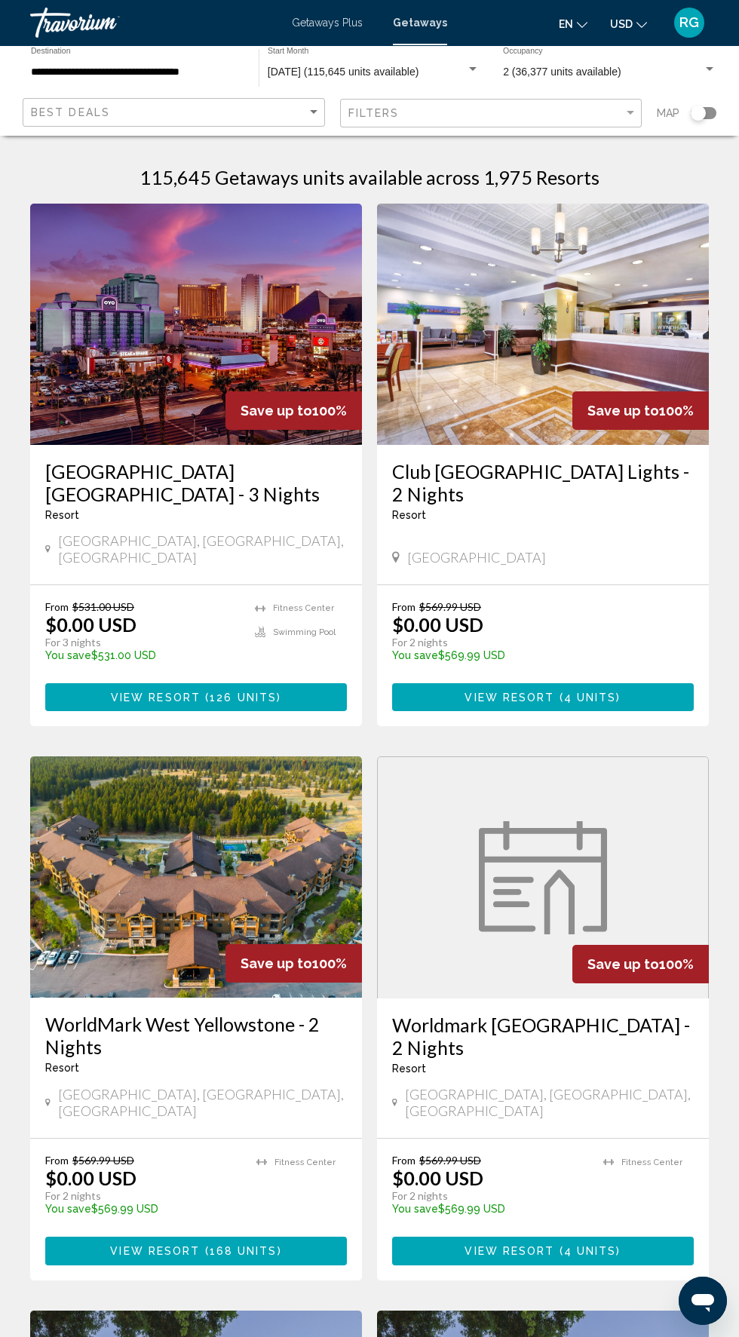
click at [154, 72] on input "**********" at bounding box center [137, 72] width 213 height 12
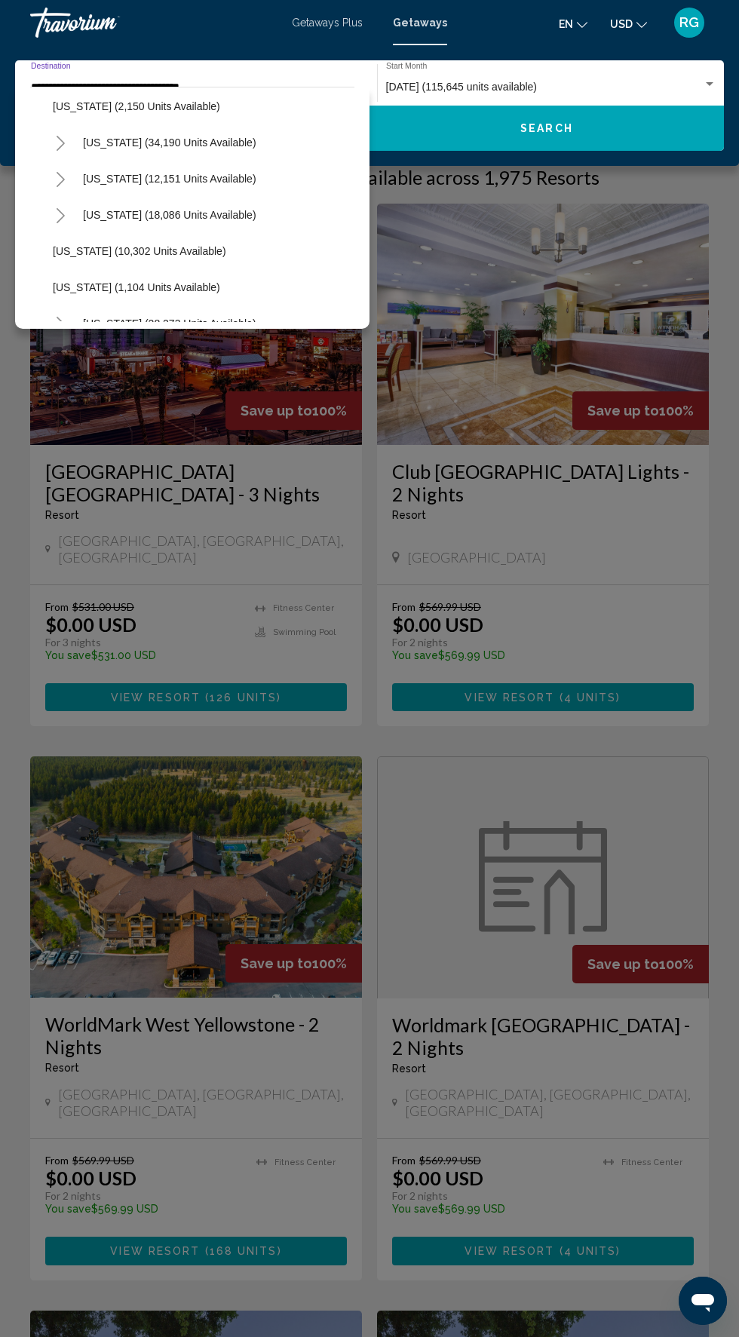
scroll to position [1335, 0]
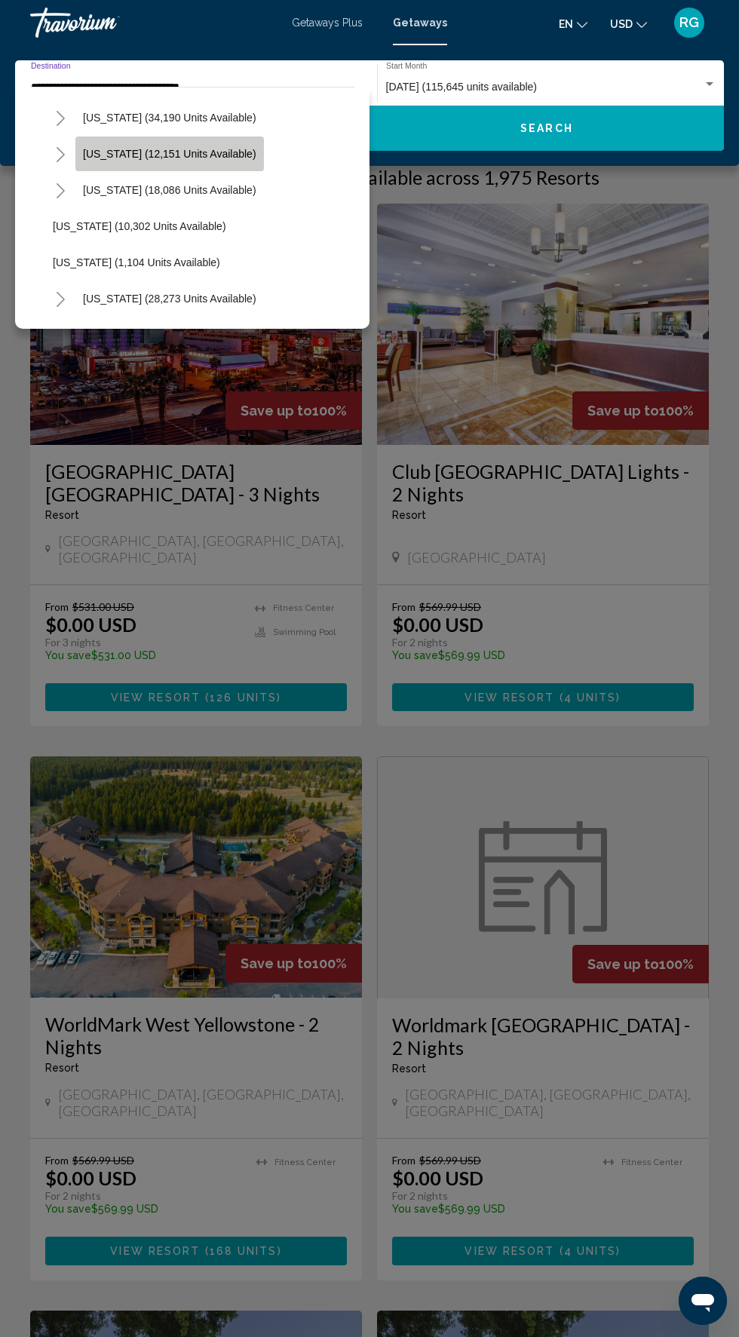
click at [207, 158] on span "[US_STATE] (12,151 units available)" at bounding box center [169, 154] width 173 height 12
type input "**********"
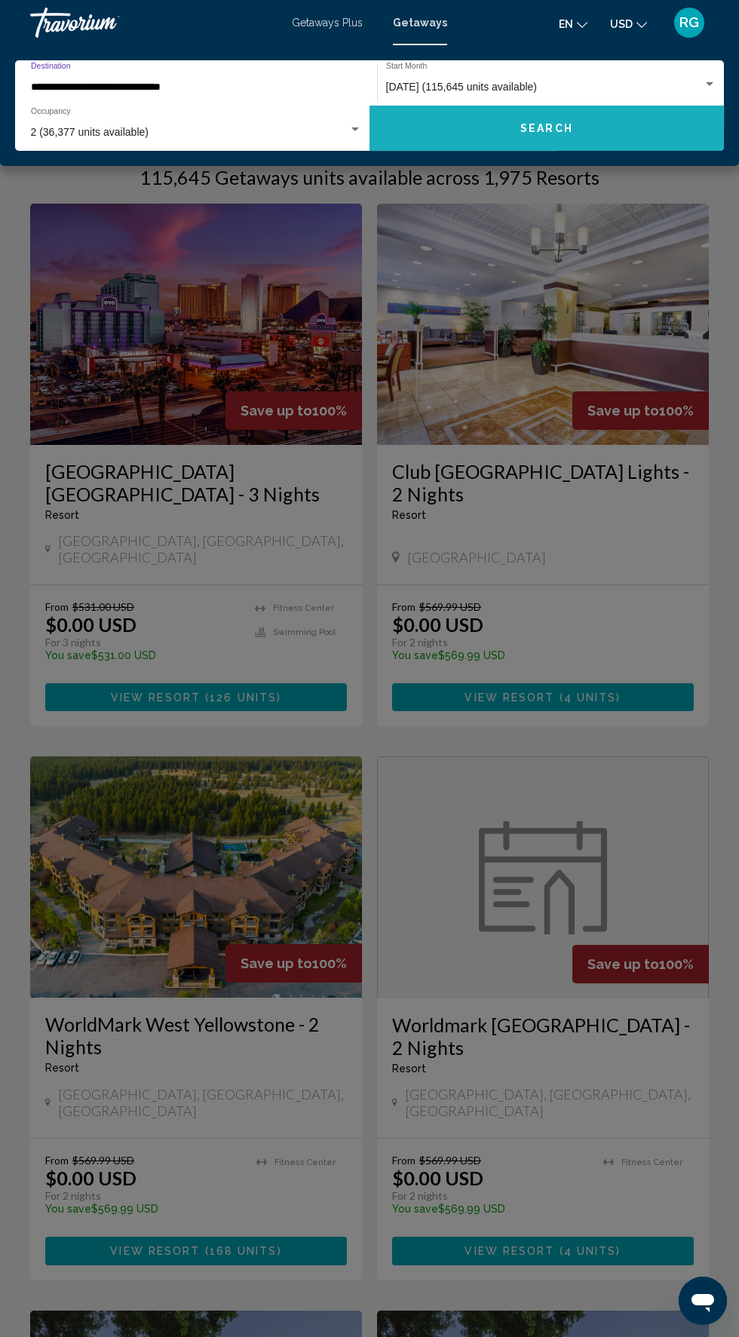
click at [578, 149] on button "Search" at bounding box center [547, 128] width 354 height 45
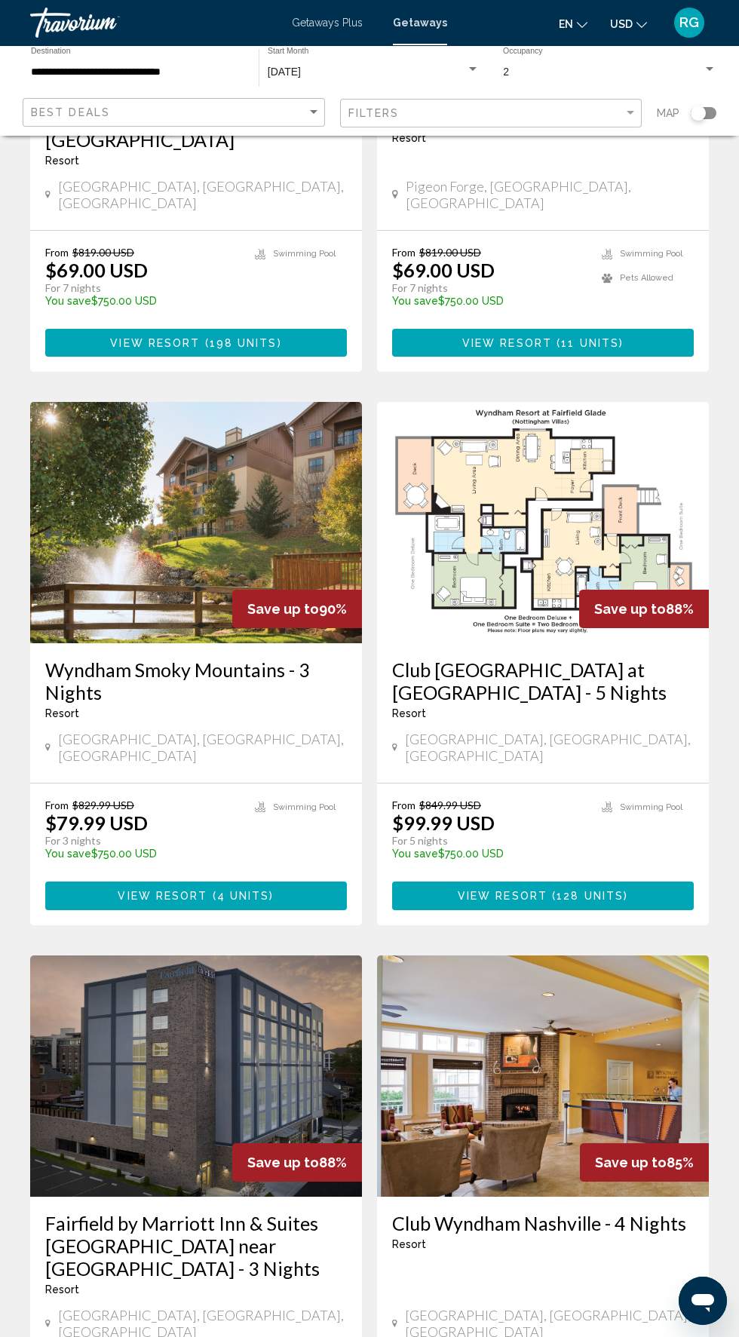
scroll to position [2213, 0]
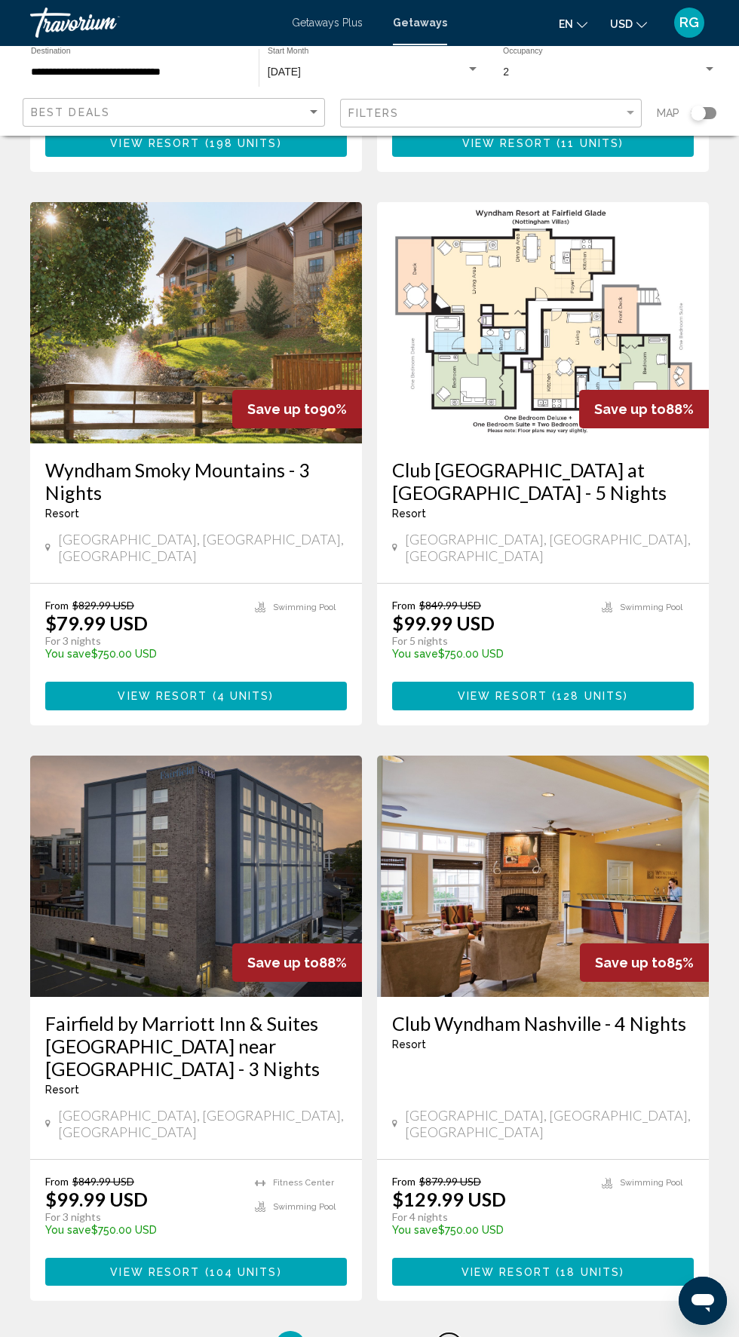
click at [449, 1336] on span "4" at bounding box center [449, 1346] width 8 height 17
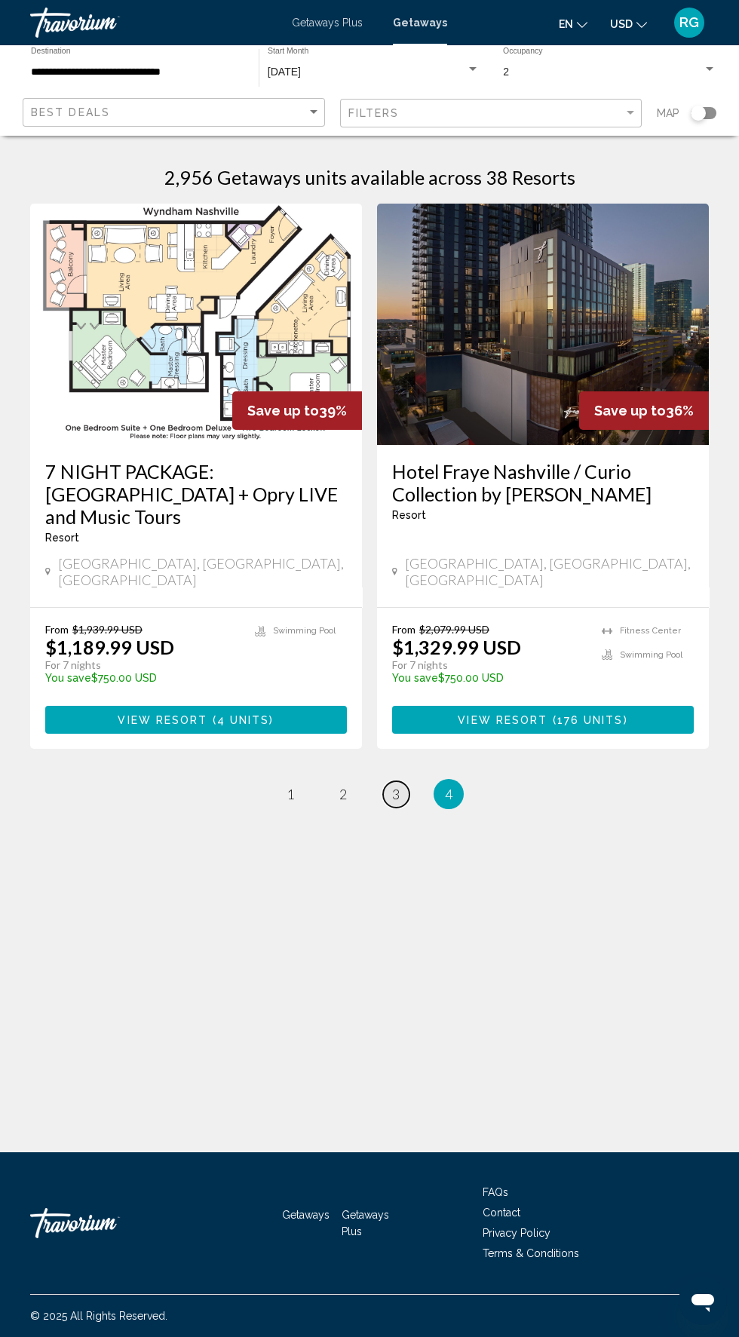
click at [401, 781] on link "page 3" at bounding box center [396, 794] width 26 height 26
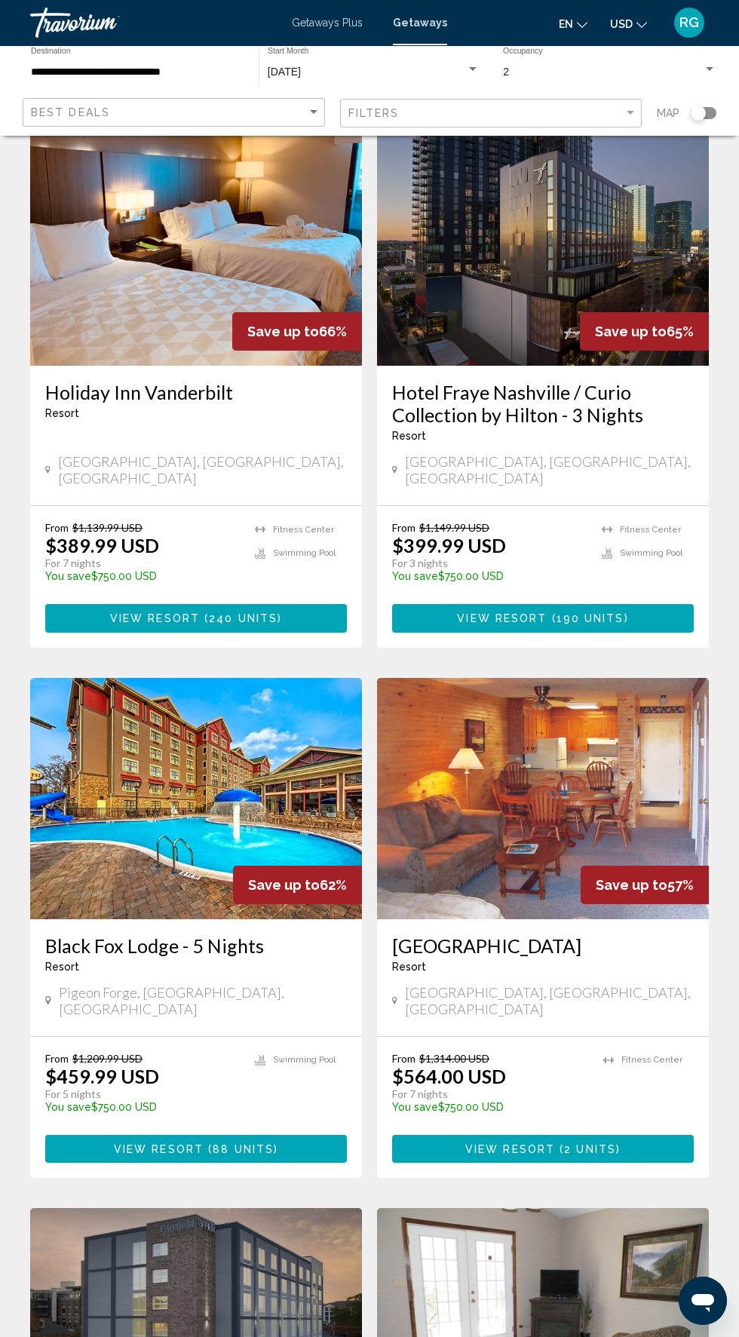
scroll to position [710, 0]
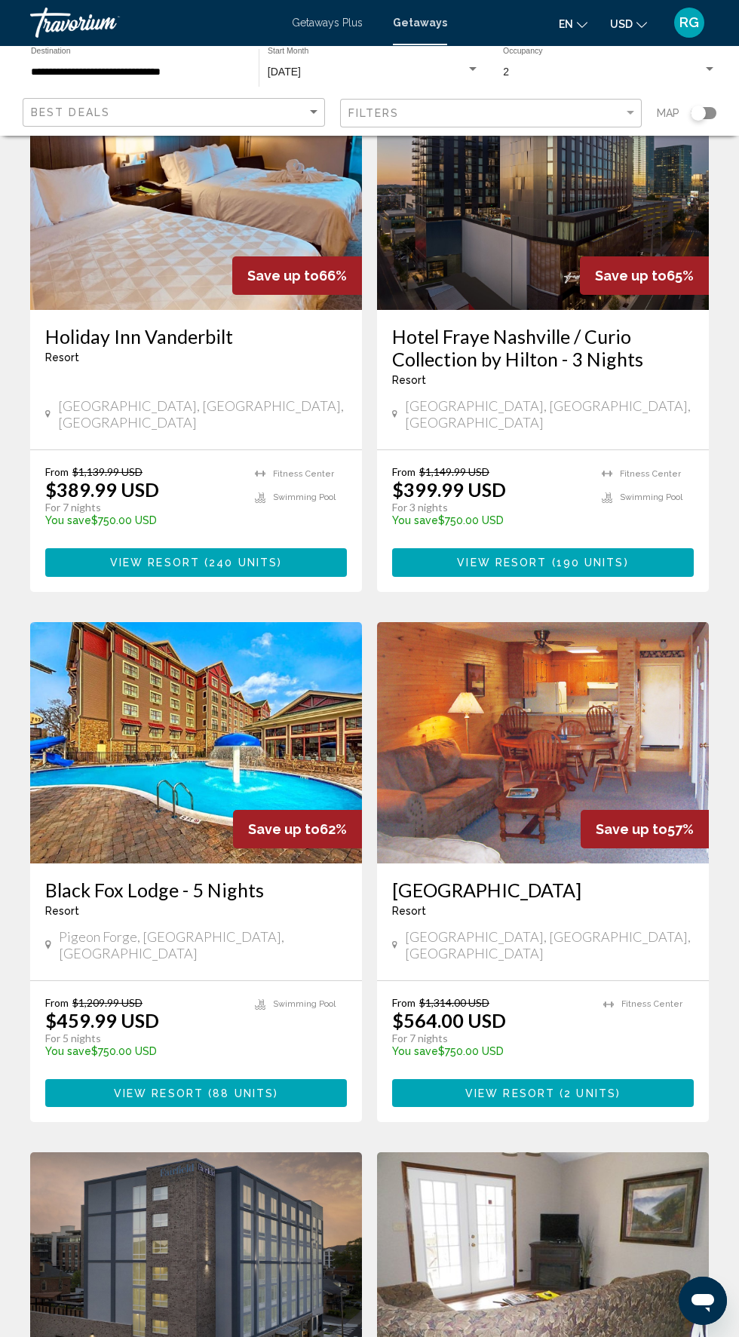
click at [615, 557] on span "190 units" at bounding box center [591, 563] width 68 height 12
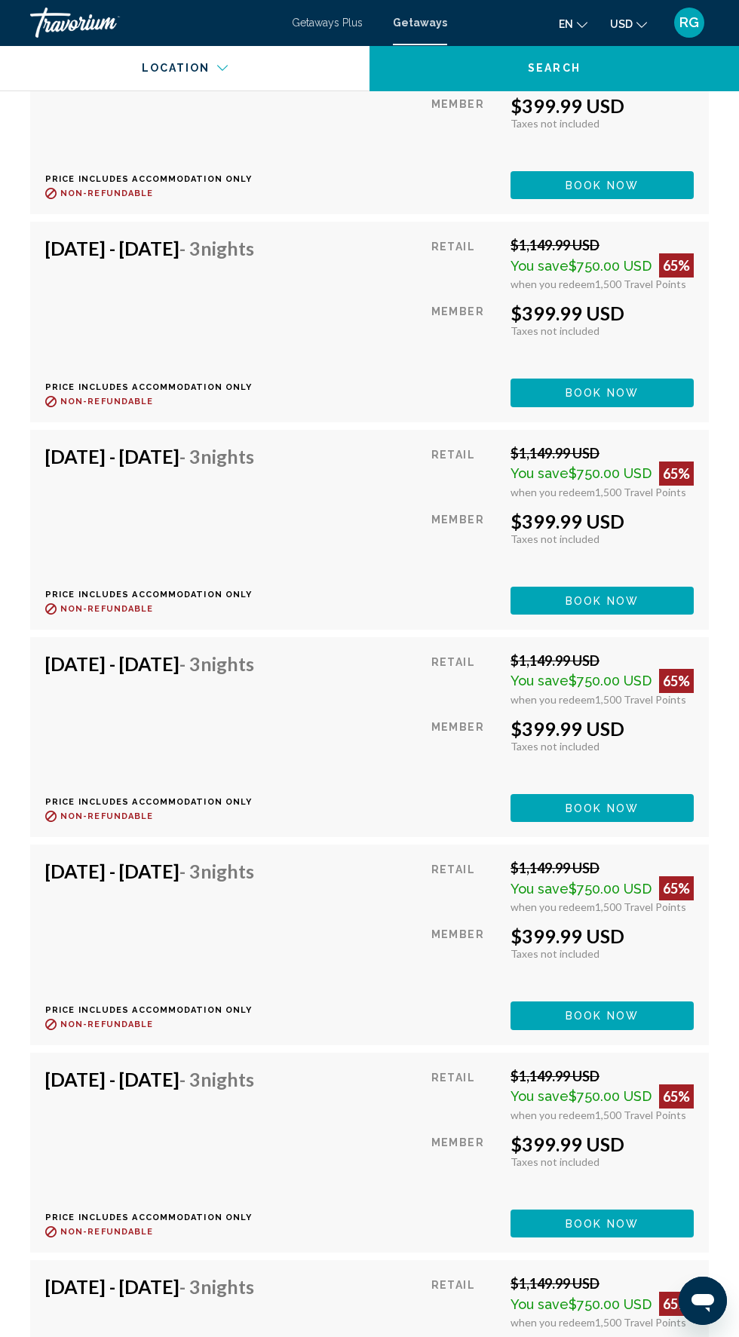
scroll to position [3936, 0]
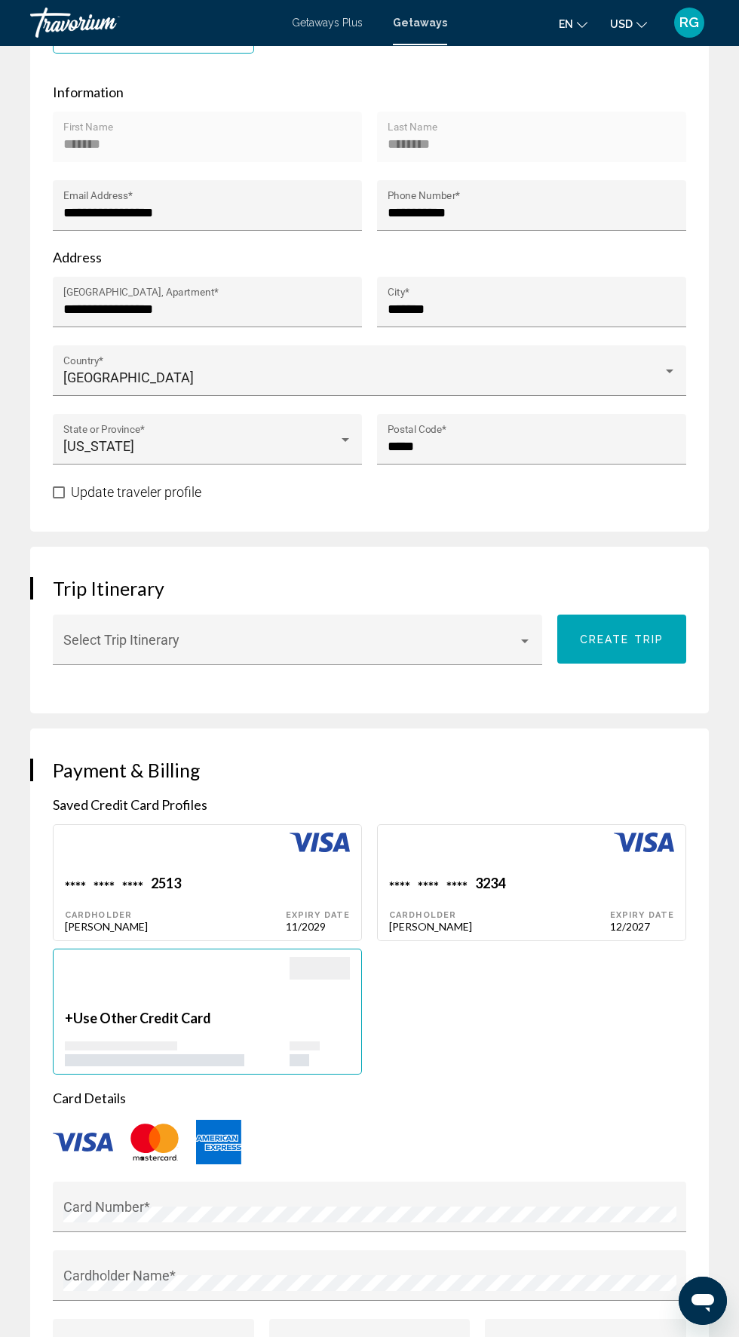
scroll to position [848, 0]
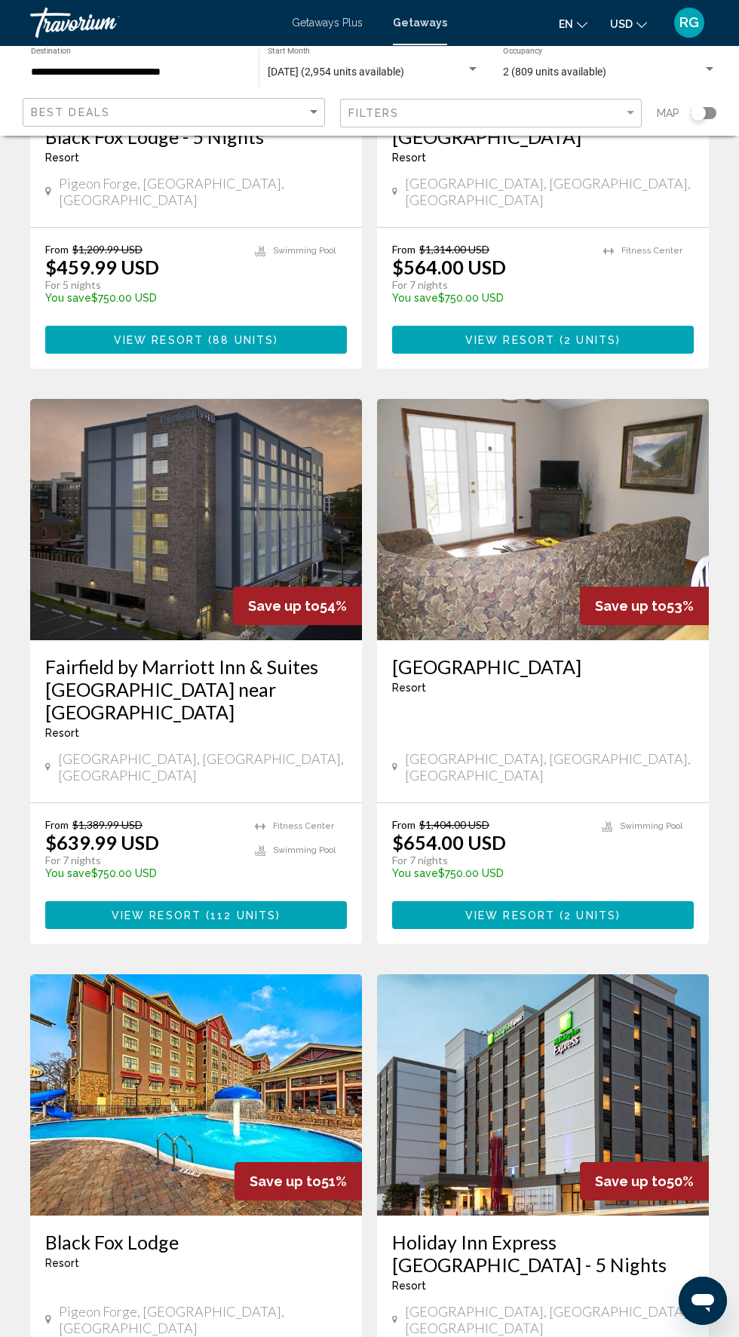
scroll to position [2191, 0]
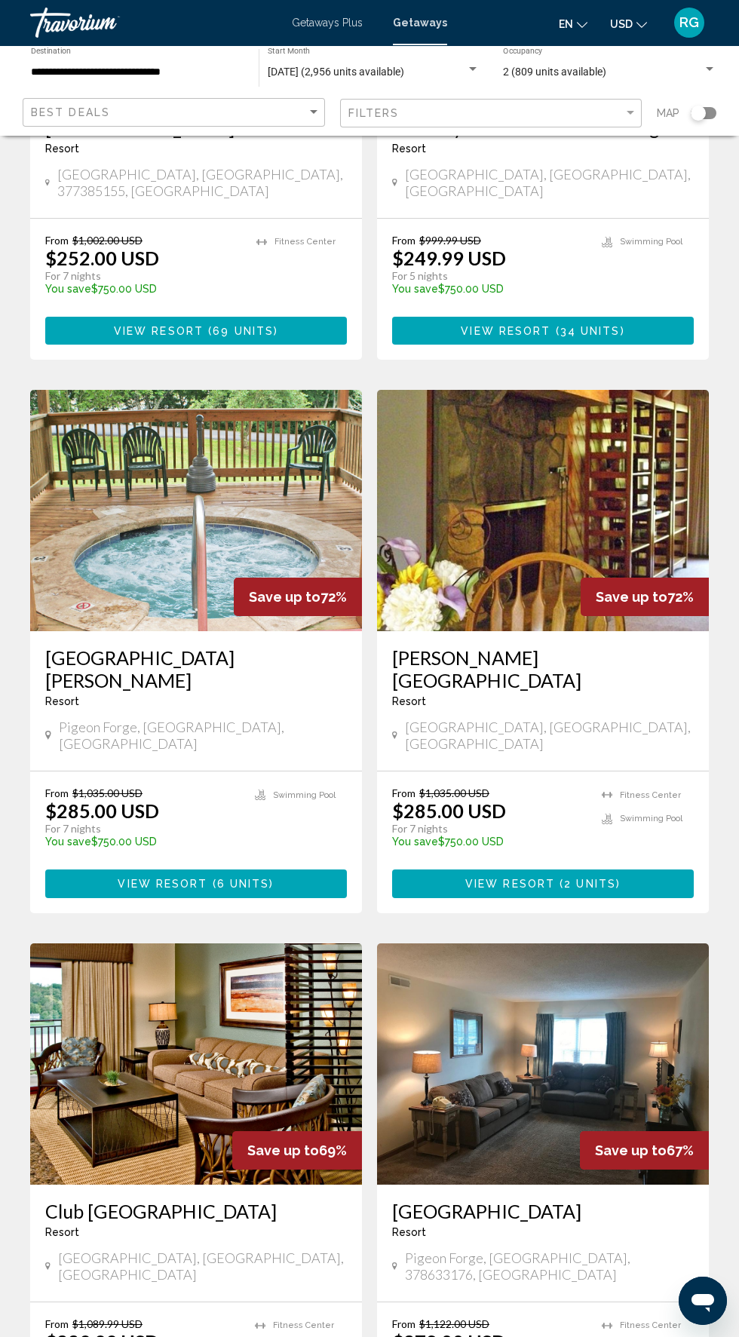
scroll to position [2191, 0]
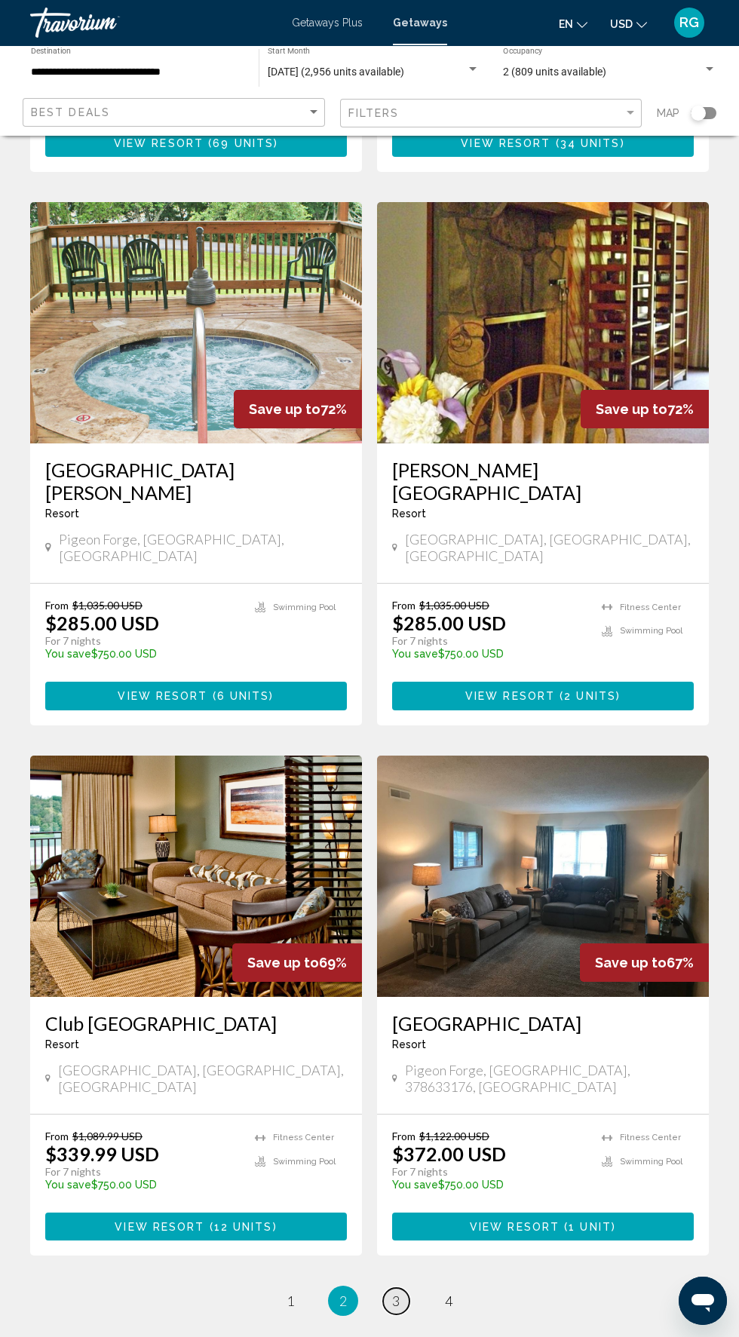
click at [396, 1293] on span "3" at bounding box center [396, 1301] width 8 height 17
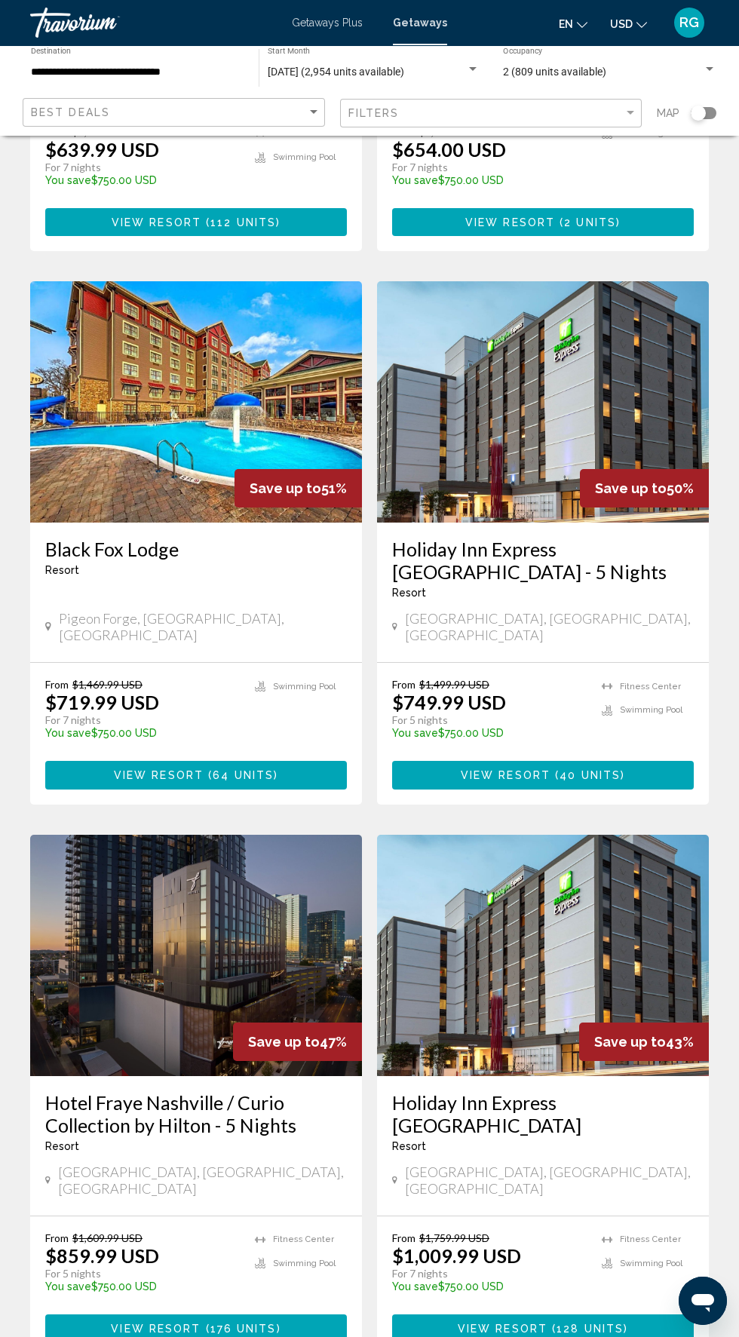
scroll to position [2191, 0]
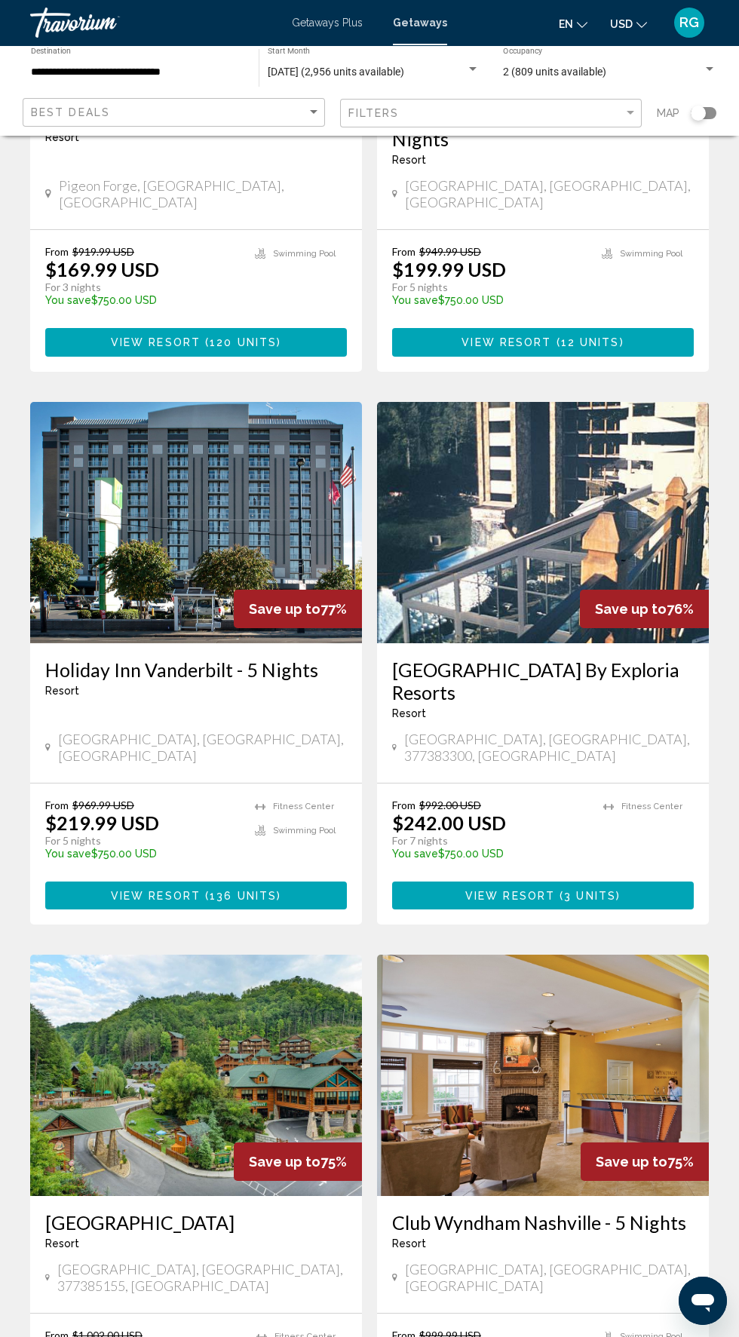
scroll to position [908, 0]
click at [267, 890] on span "136 units" at bounding box center [243, 896] width 67 height 12
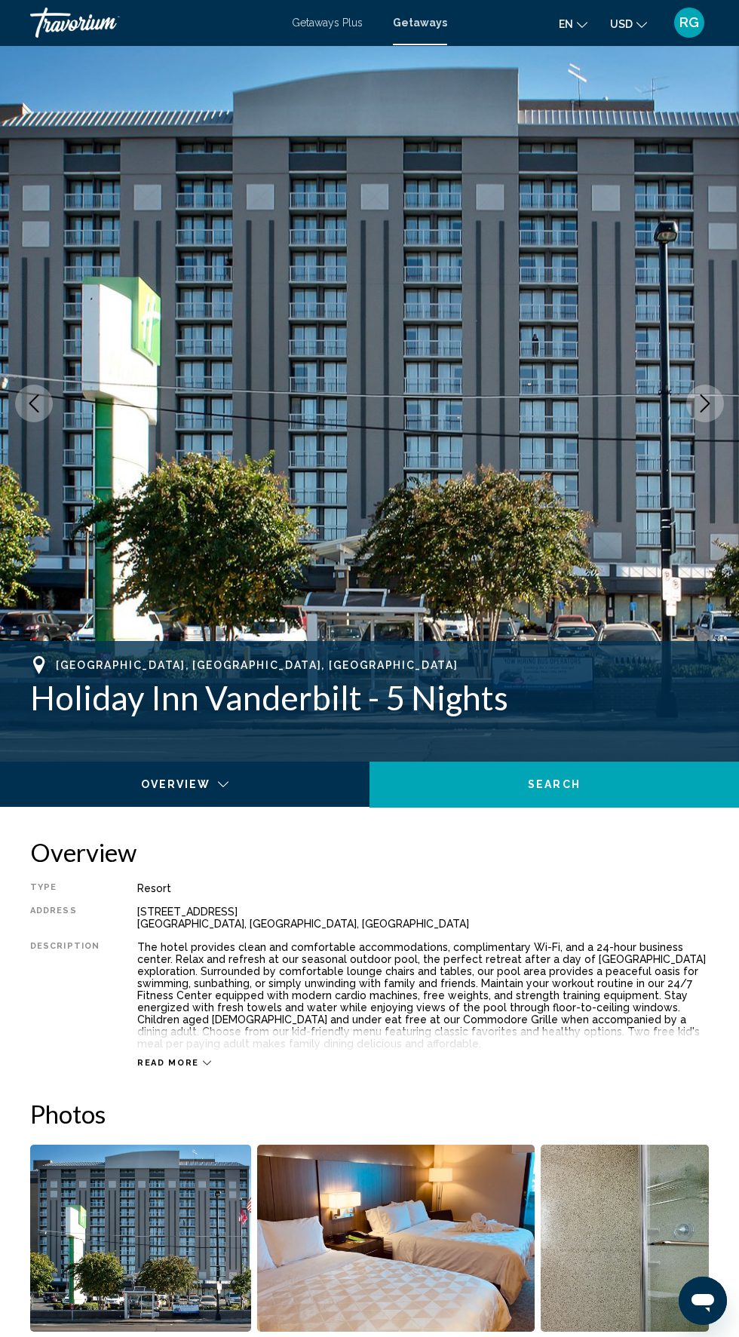
click at [705, 405] on icon "Next image" at bounding box center [705, 403] width 18 height 18
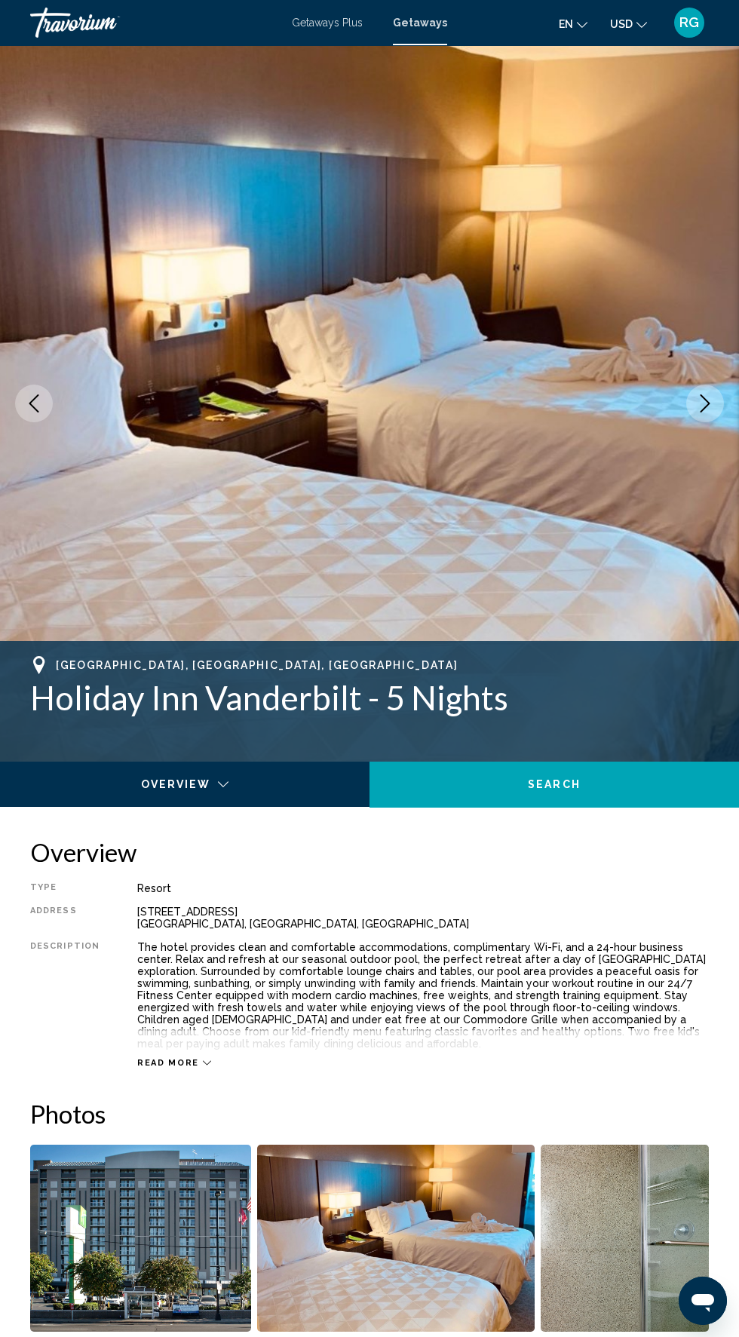
click at [705, 403] on icon "Next image" at bounding box center [705, 403] width 18 height 18
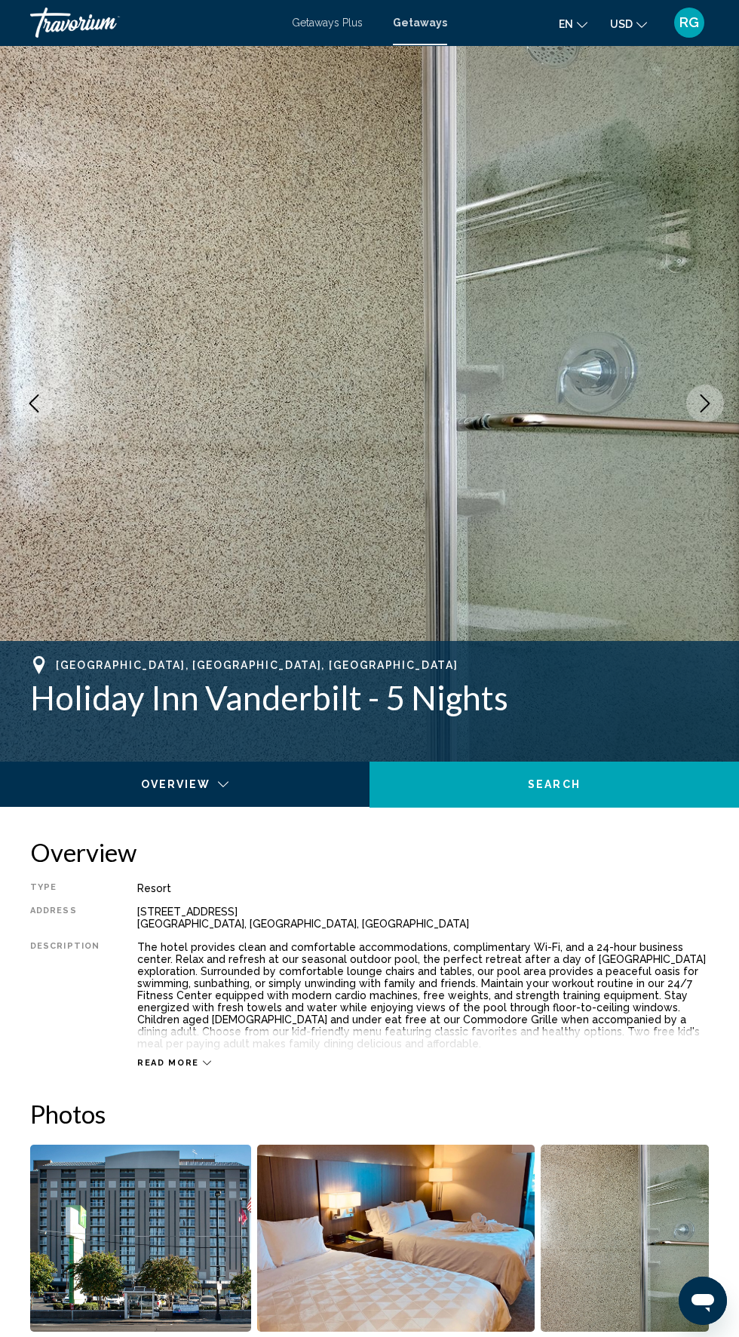
click at [699, 396] on icon "Next image" at bounding box center [705, 403] width 18 height 18
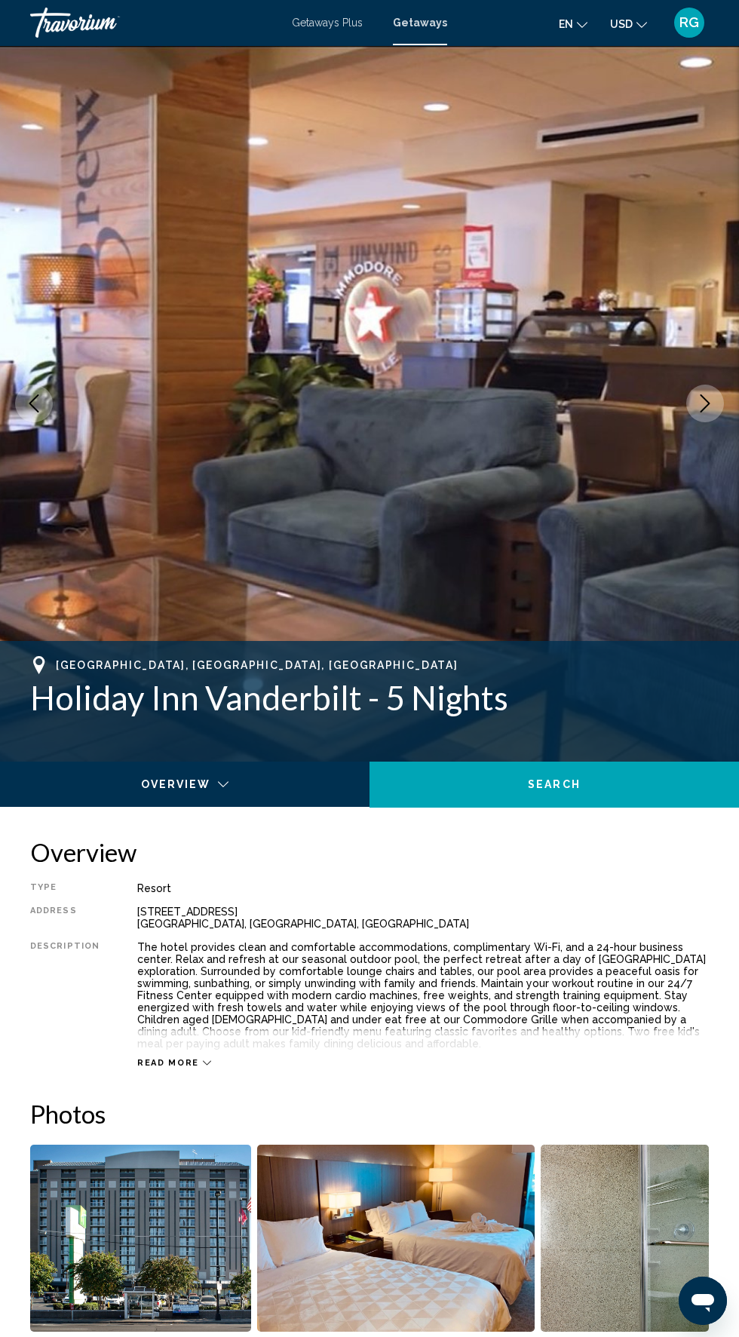
click at [705, 403] on icon "Next image" at bounding box center [705, 403] width 18 height 18
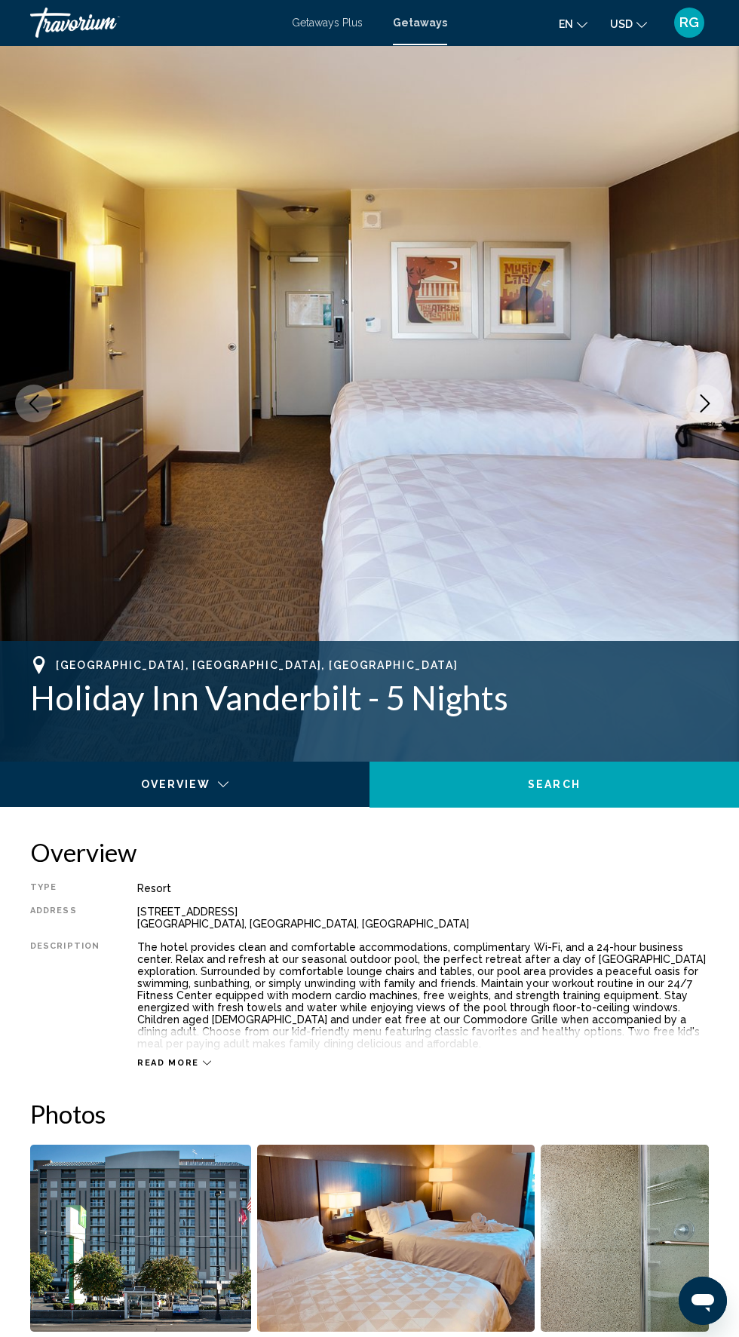
click at [704, 403] on icon "Next image" at bounding box center [705, 403] width 18 height 18
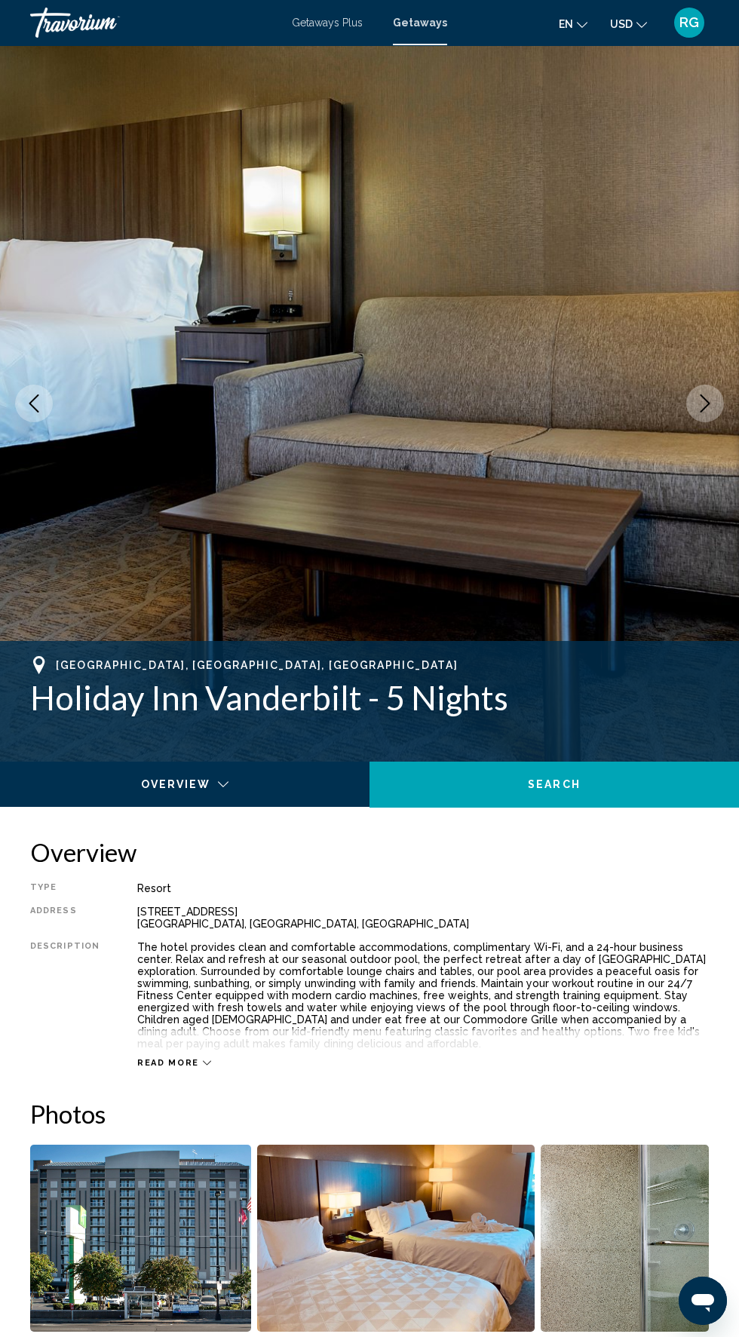
click at [705, 403] on icon "Next image" at bounding box center [705, 403] width 18 height 18
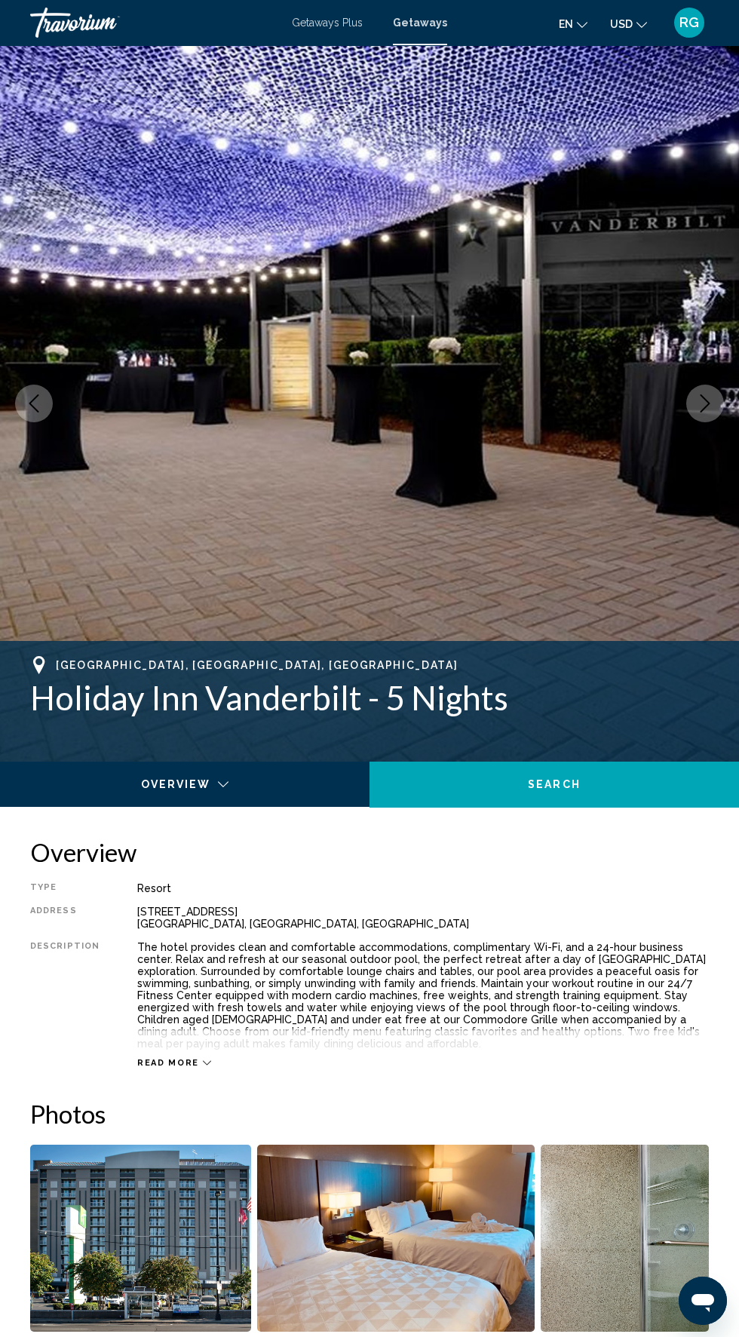
click at [705, 403] on icon "Next image" at bounding box center [705, 403] width 18 height 18
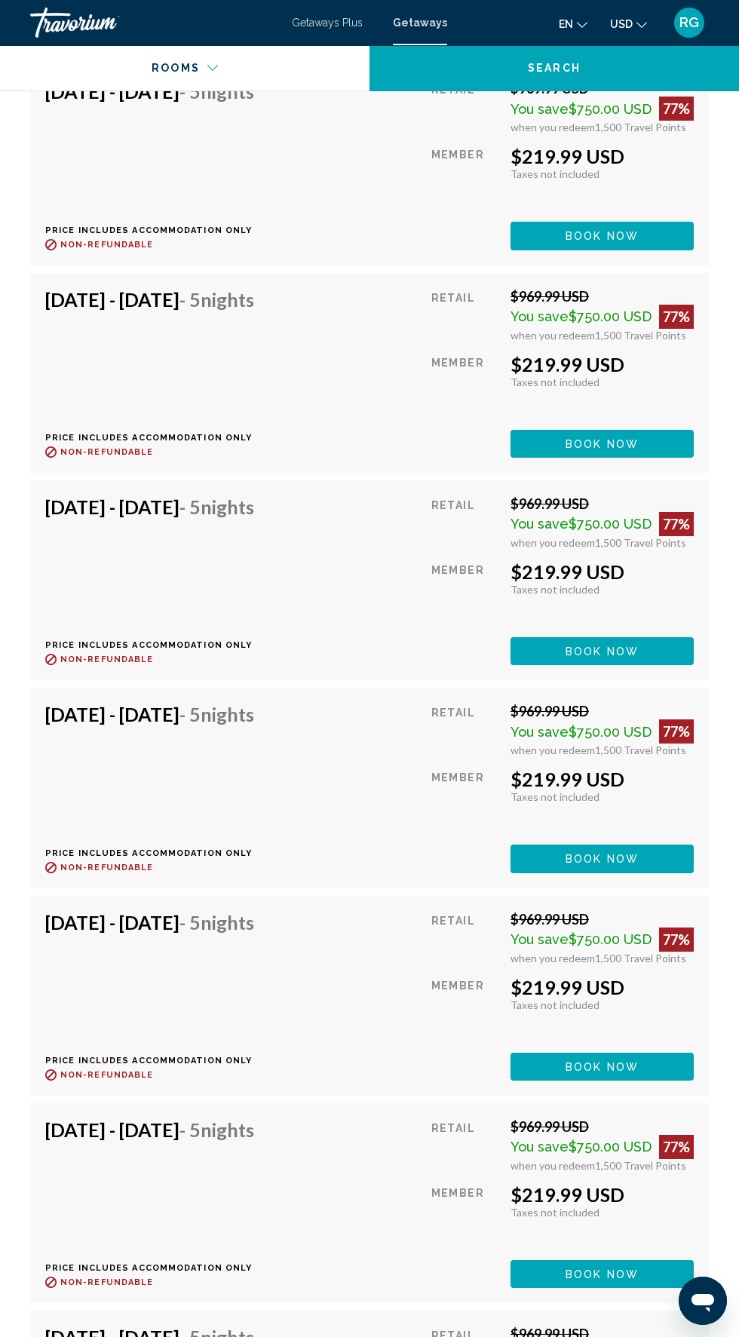
scroll to position [3600, 0]
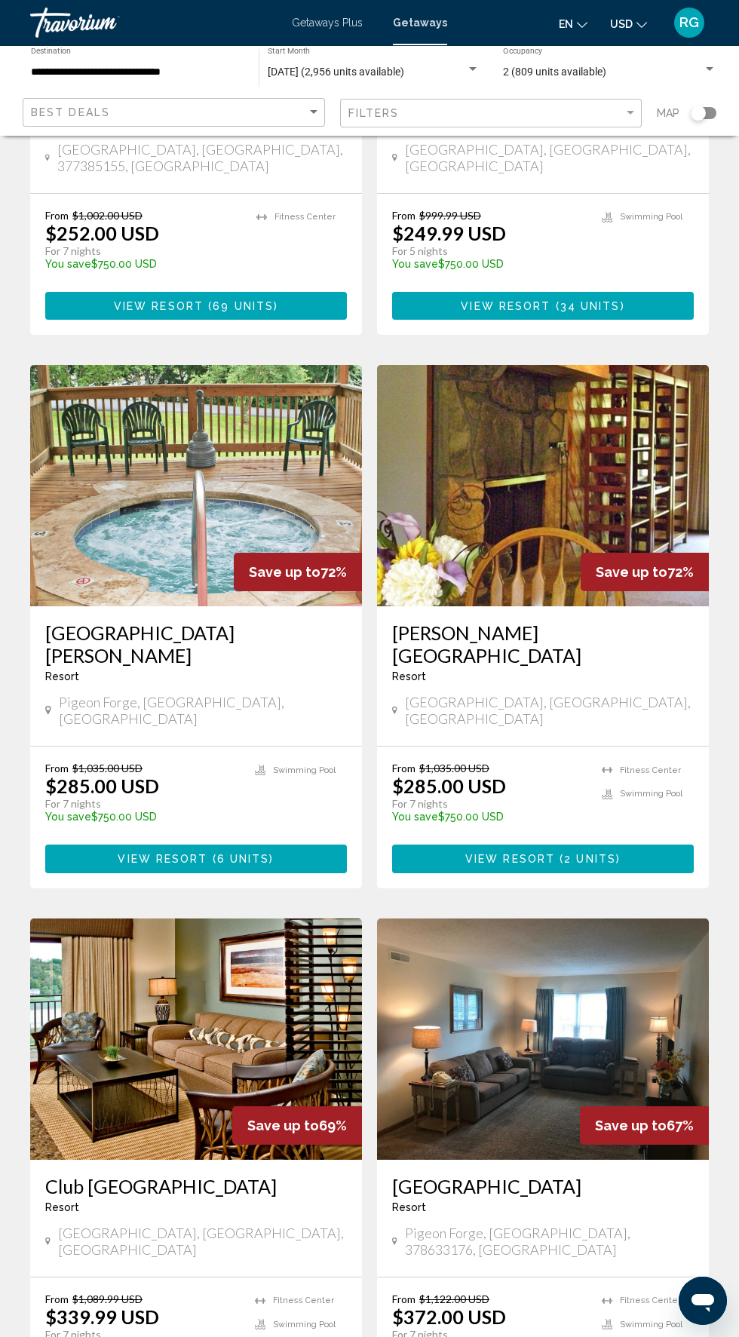
scroll to position [2191, 0]
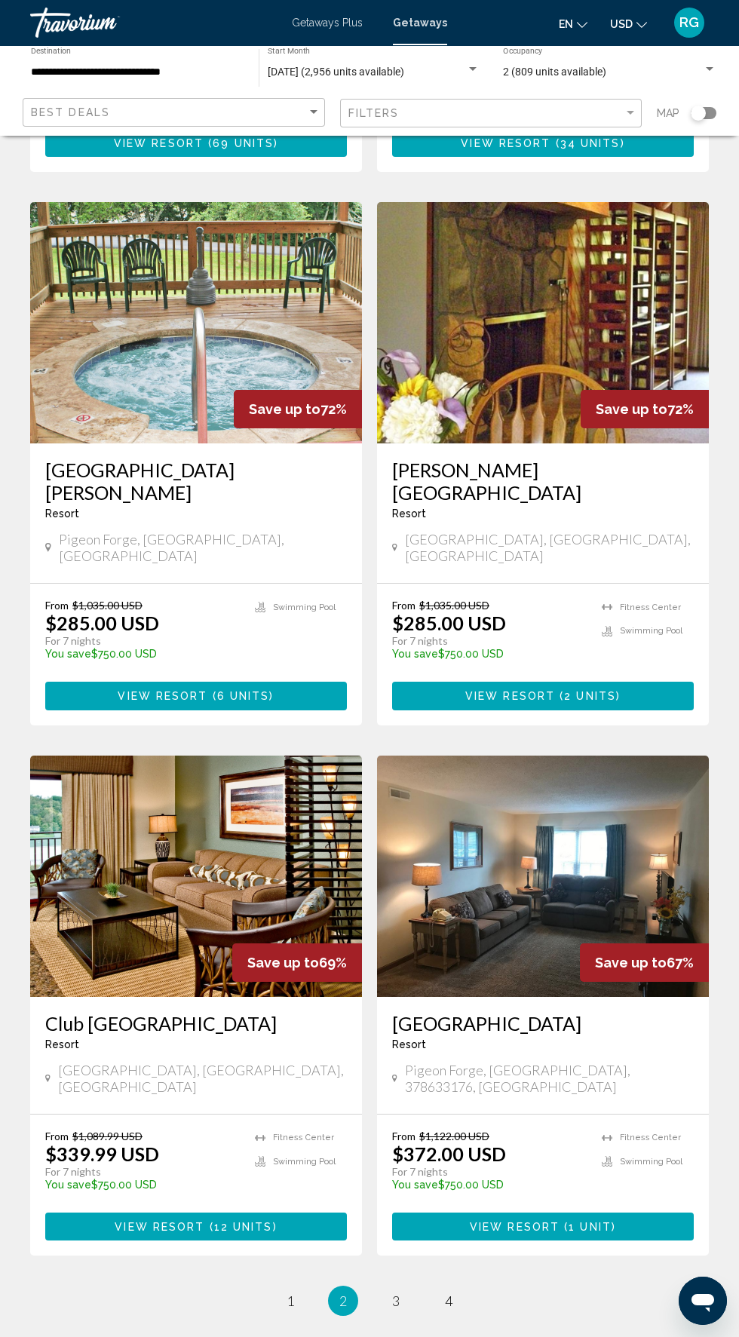
click at [290, 1293] on span "1" at bounding box center [291, 1301] width 8 height 17
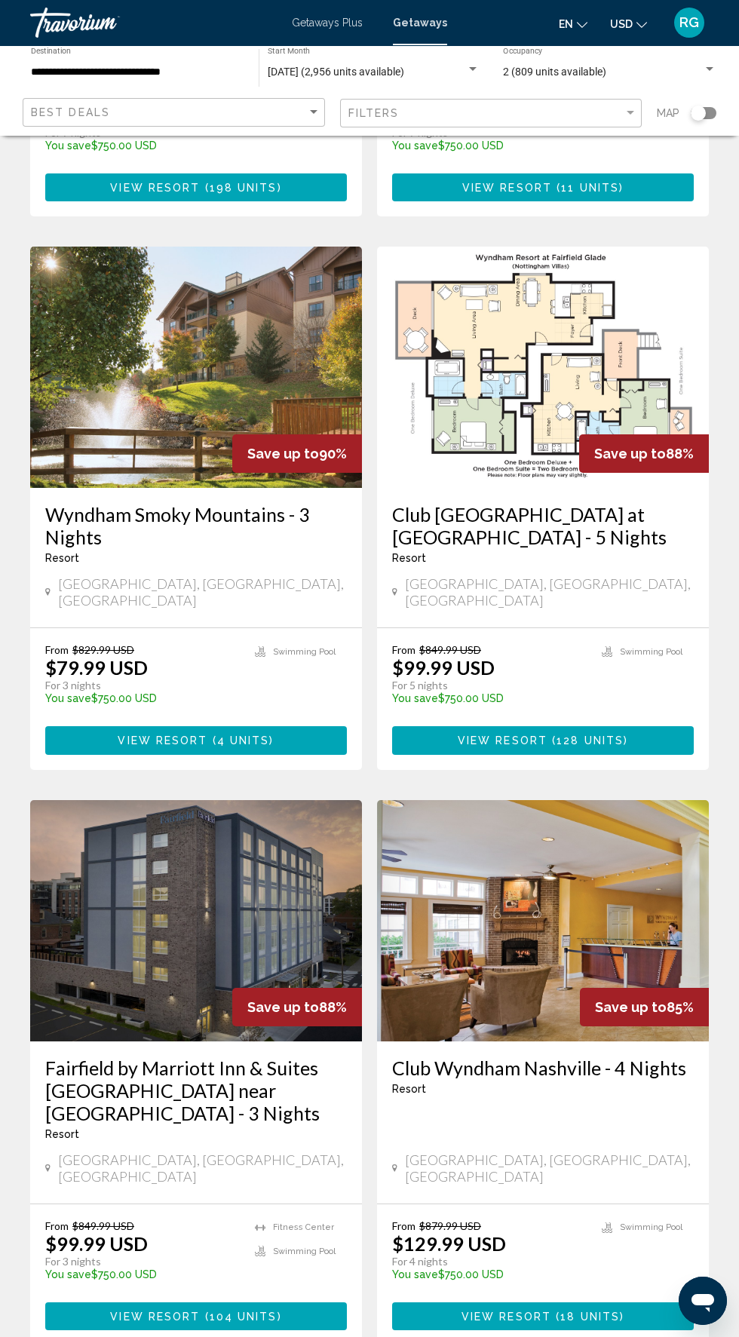
scroll to position [2213, 0]
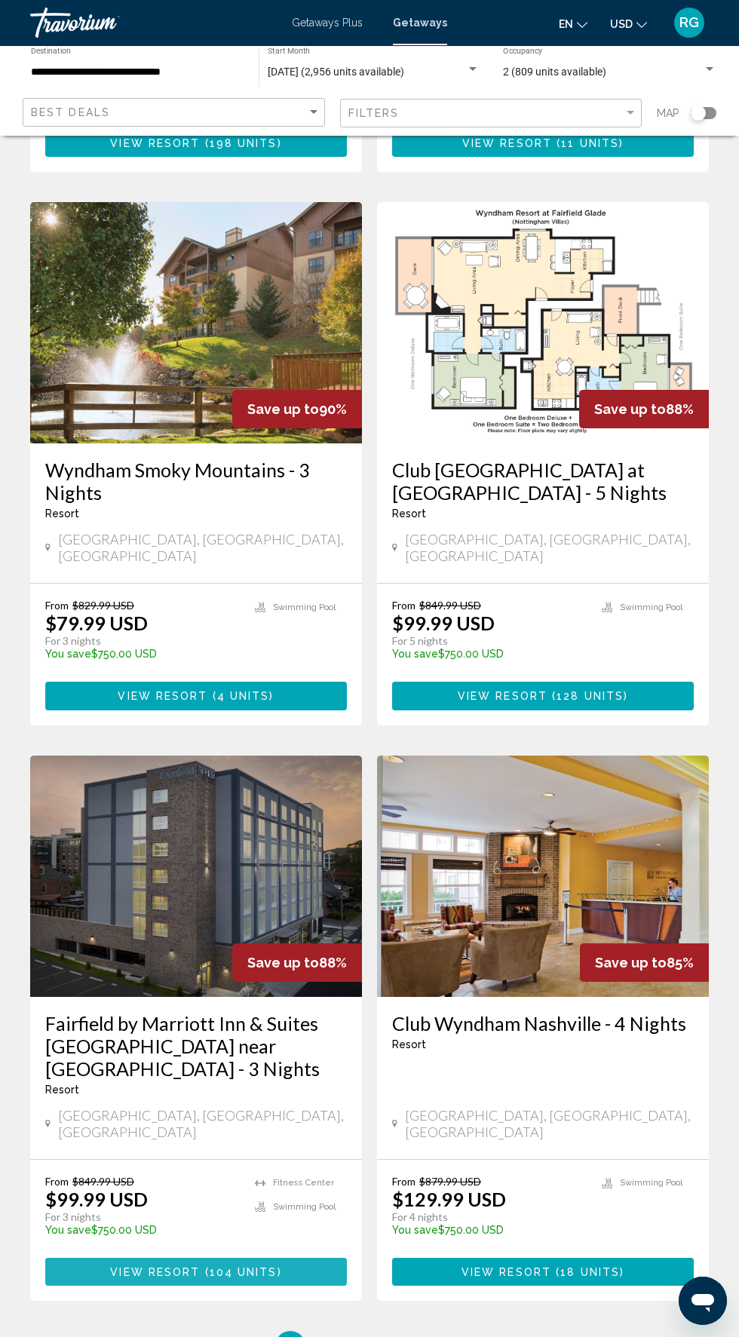
click at [293, 1258] on button "View Resort ( 104 units )" at bounding box center [196, 1272] width 302 height 28
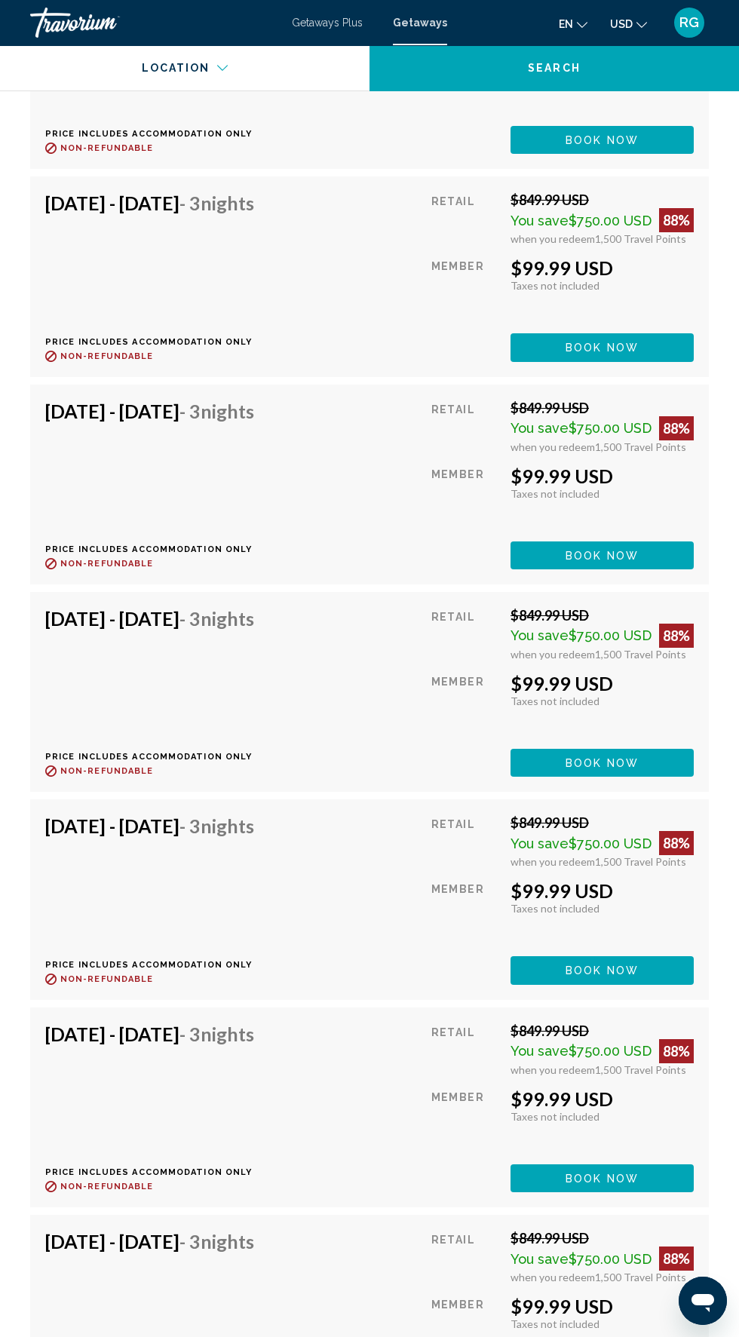
scroll to position [3994, 0]
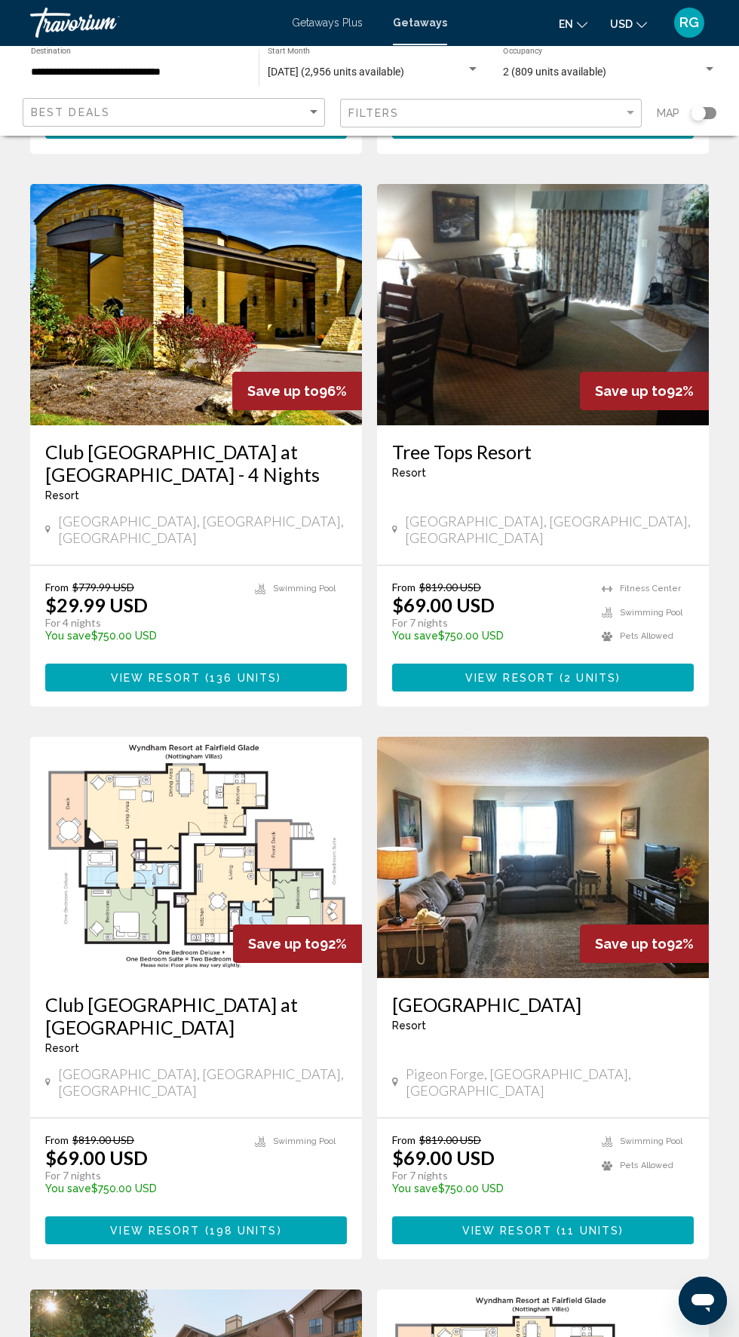
scroll to position [2213, 0]
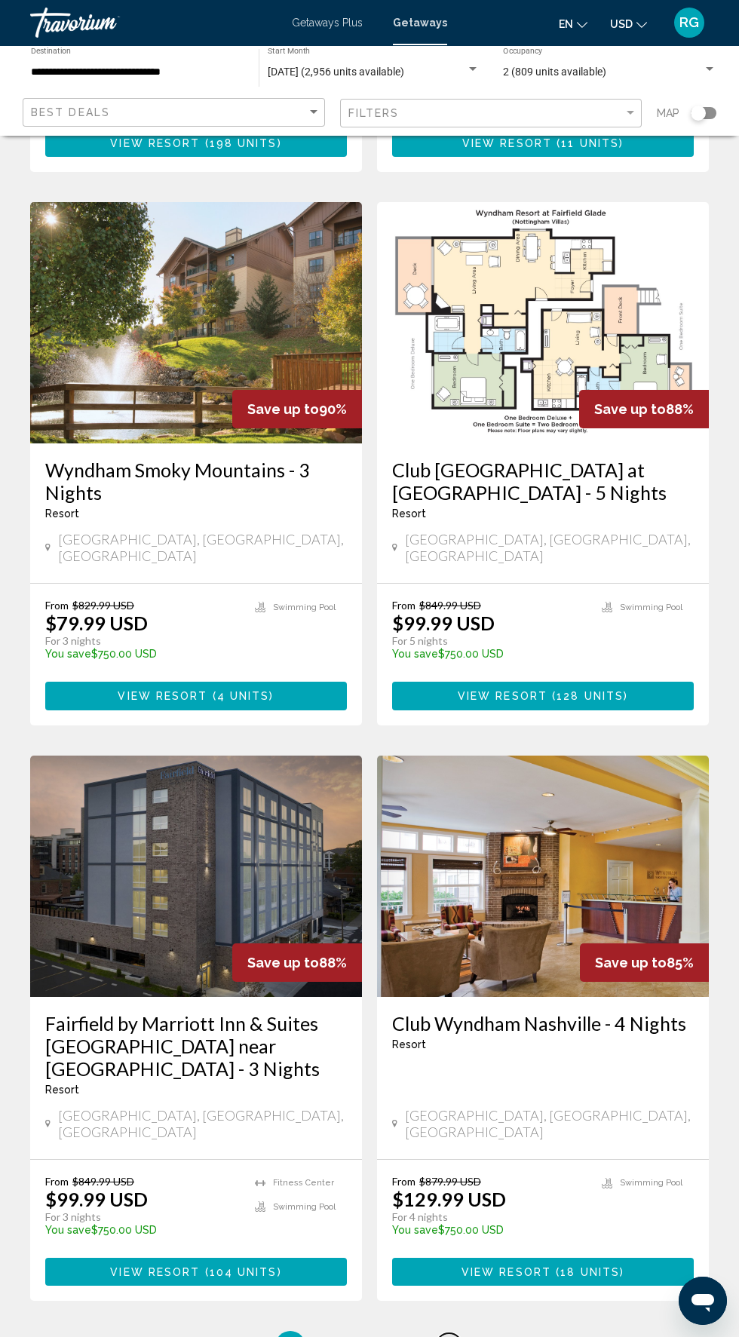
click at [449, 1336] on span "4" at bounding box center [449, 1346] width 8 height 17
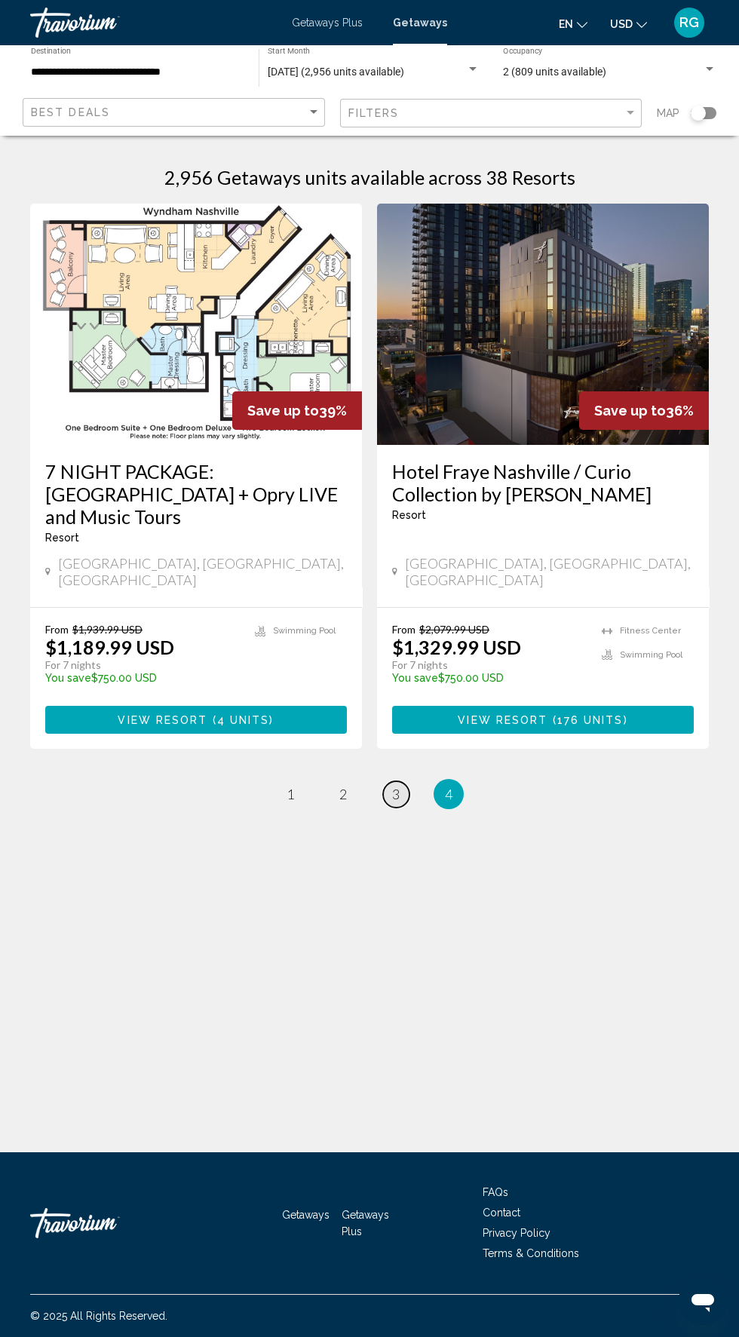
click at [406, 781] on link "page 3" at bounding box center [396, 794] width 26 height 26
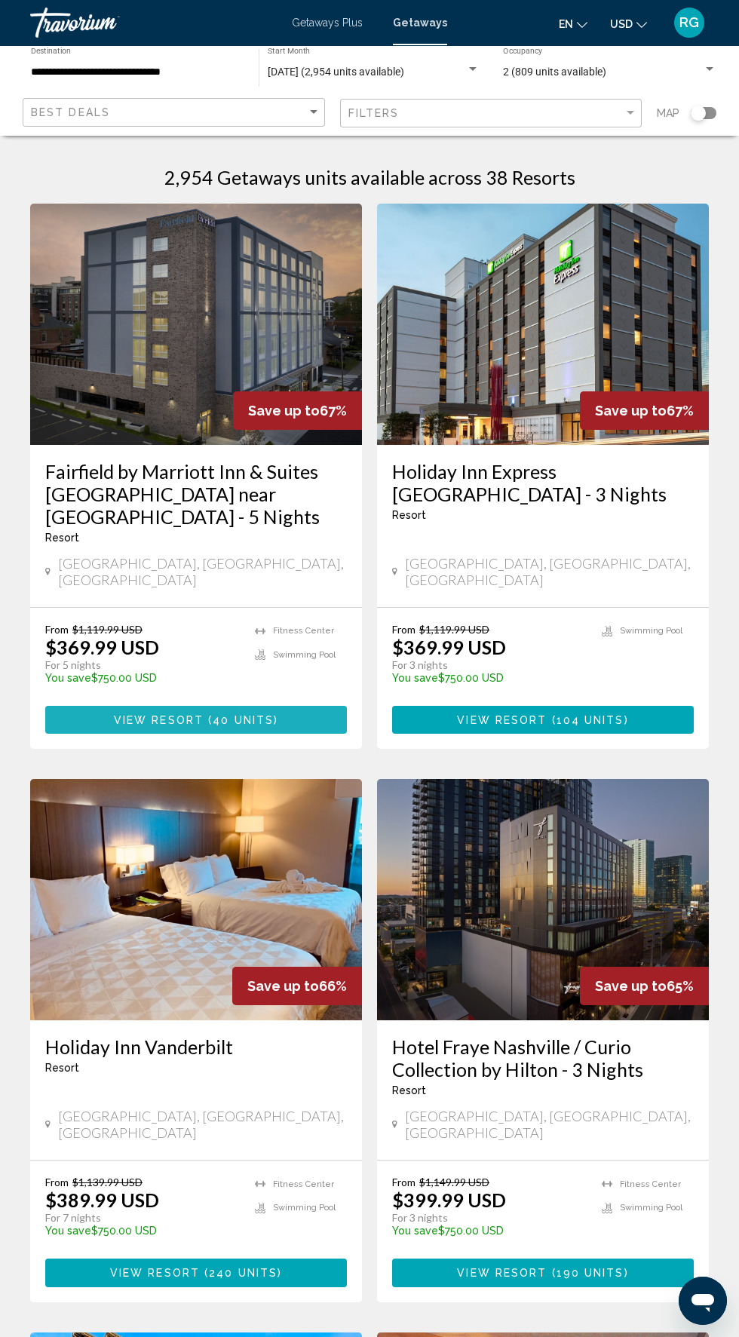
click at [299, 706] on button "View Resort ( 40 units )" at bounding box center [196, 720] width 302 height 28
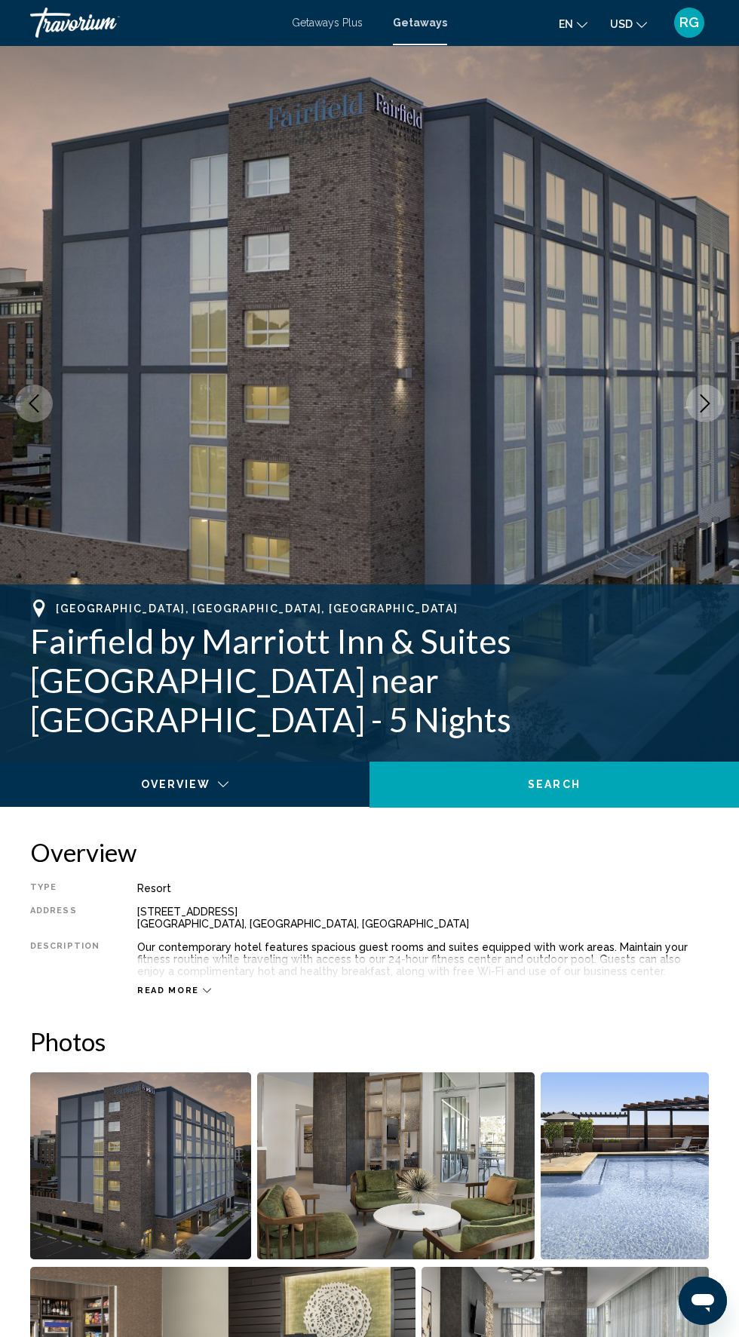
click at [711, 409] on icon "Next image" at bounding box center [705, 403] width 18 height 18
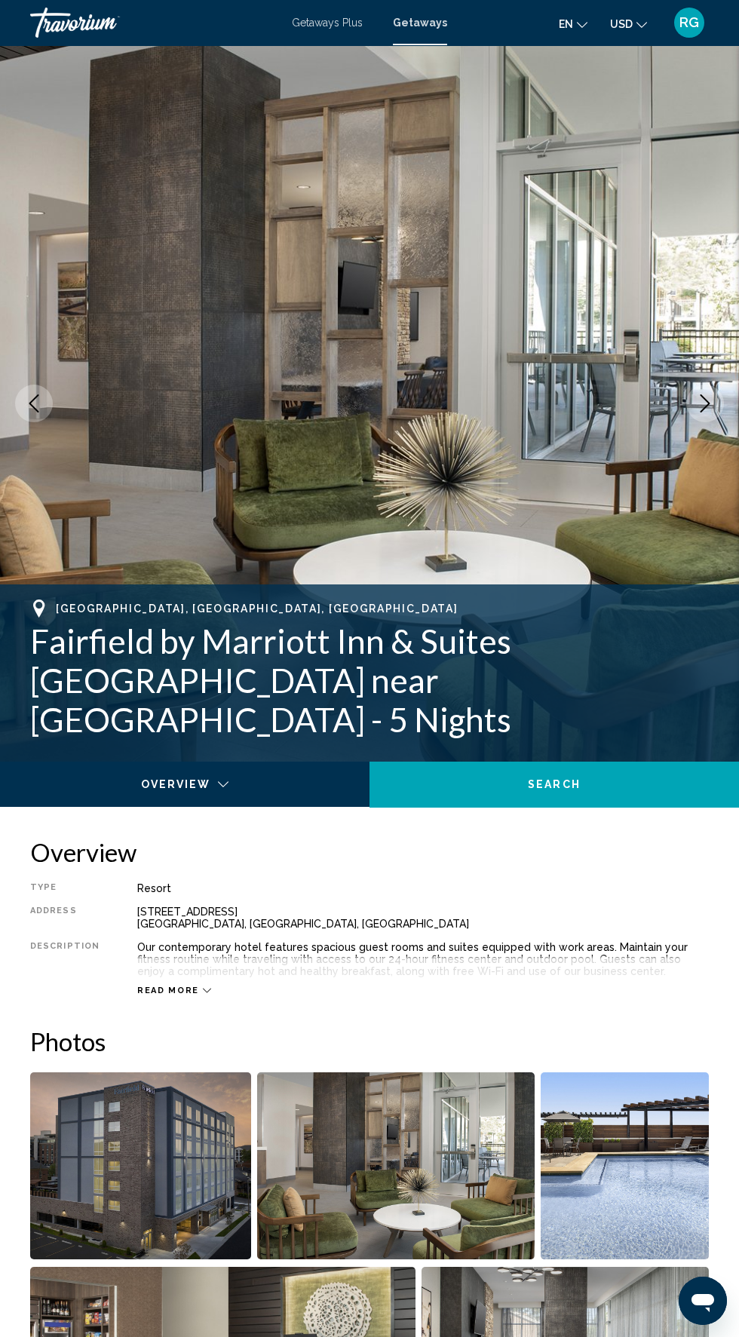
click at [705, 403] on icon "Next image" at bounding box center [705, 403] width 18 height 18
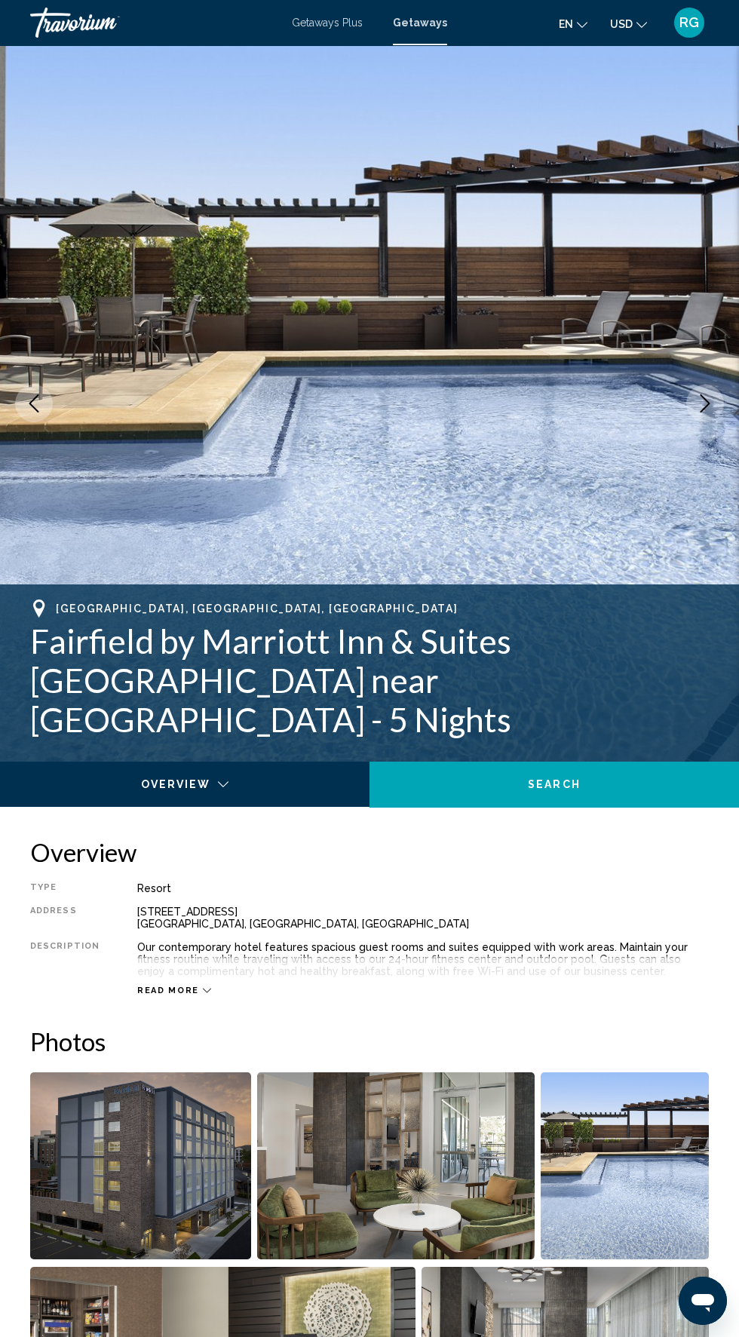
click at [698, 407] on icon "Next image" at bounding box center [705, 403] width 18 height 18
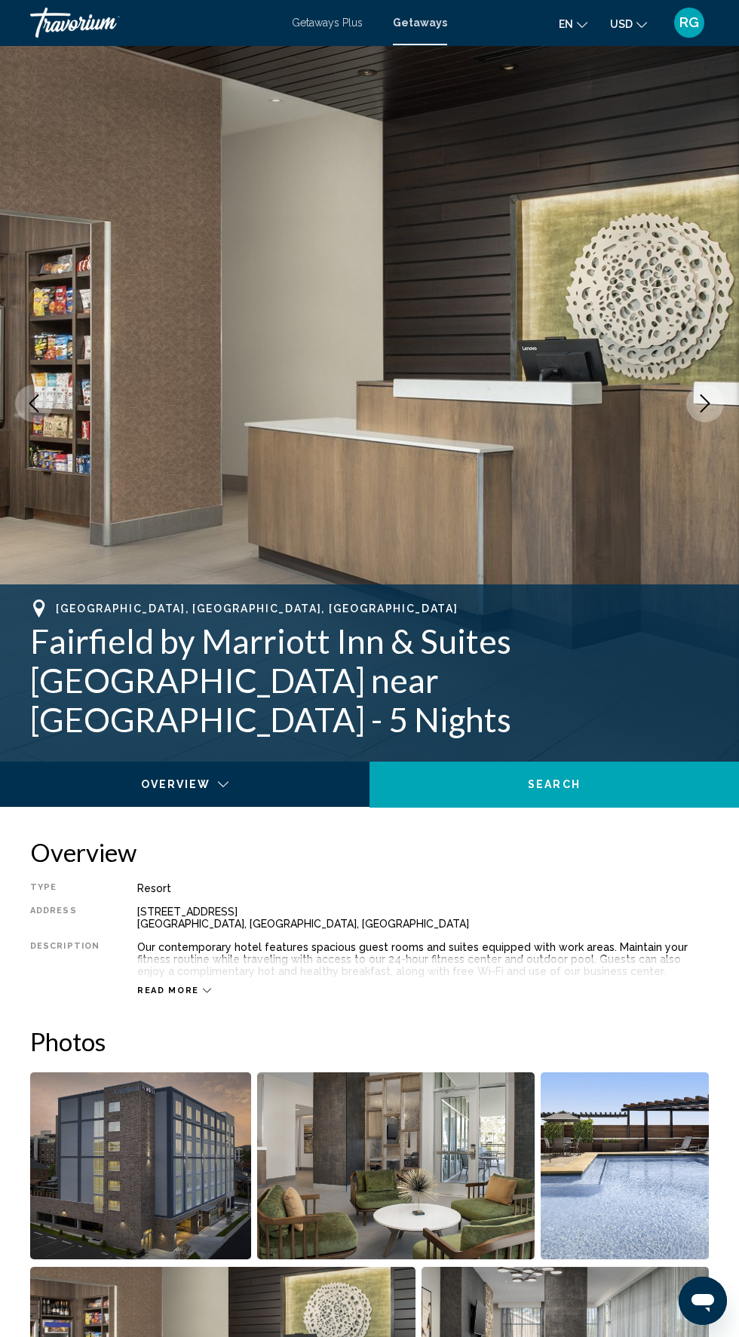
click at [699, 412] on icon "Next image" at bounding box center [705, 403] width 18 height 18
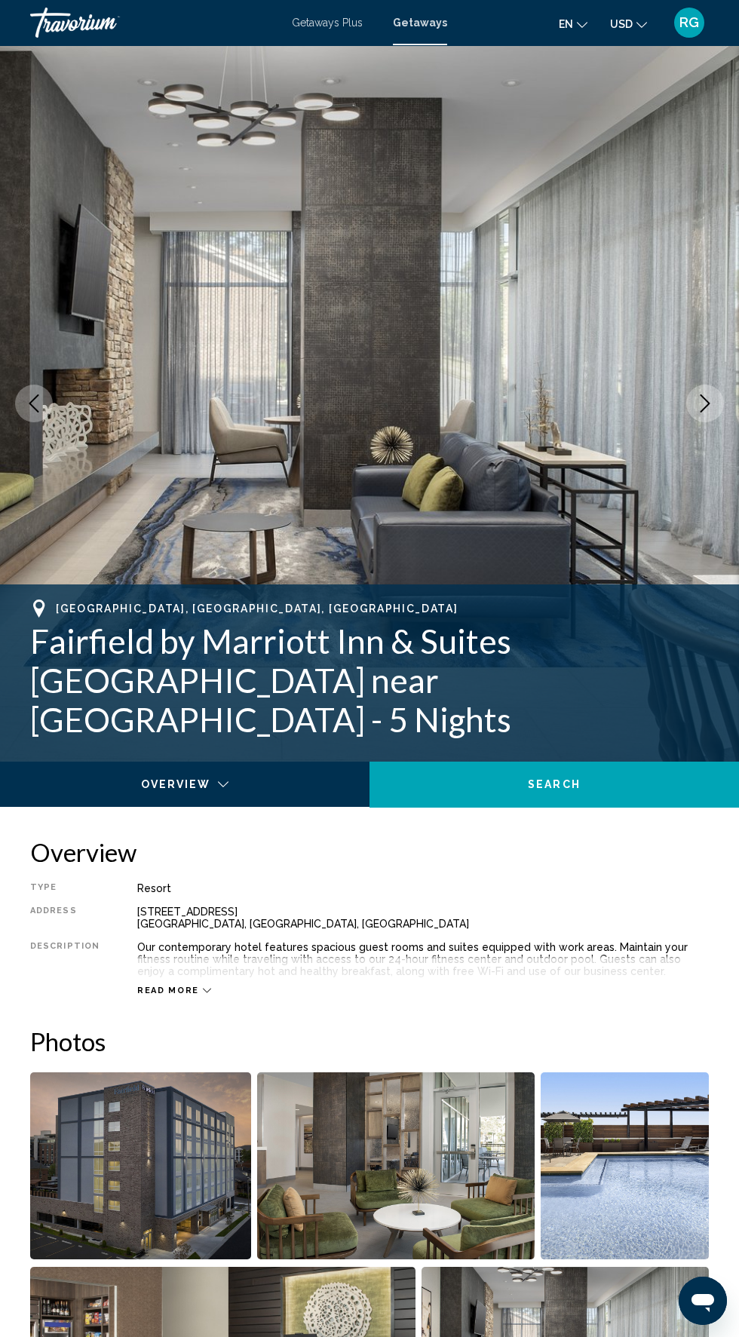
click at [703, 412] on icon "Next image" at bounding box center [705, 403] width 18 height 18
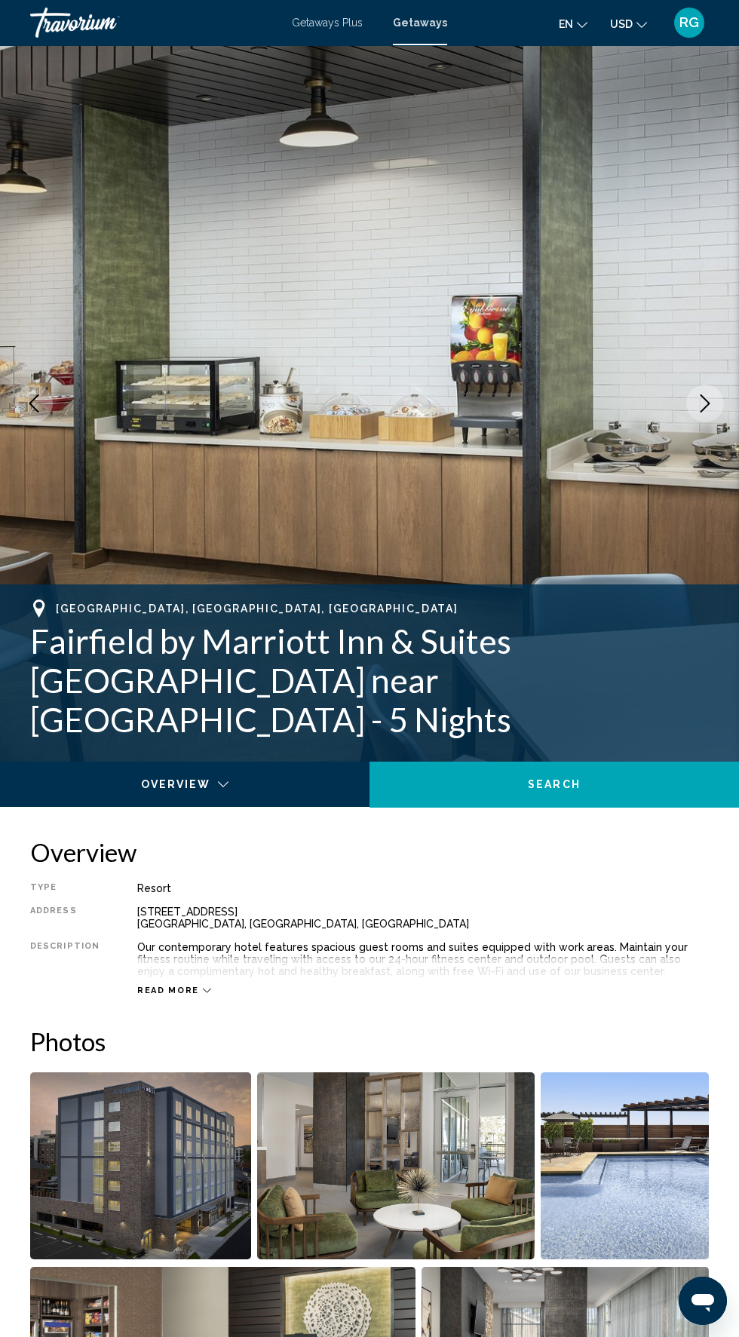
click at [705, 403] on icon "Next image" at bounding box center [705, 403] width 18 height 18
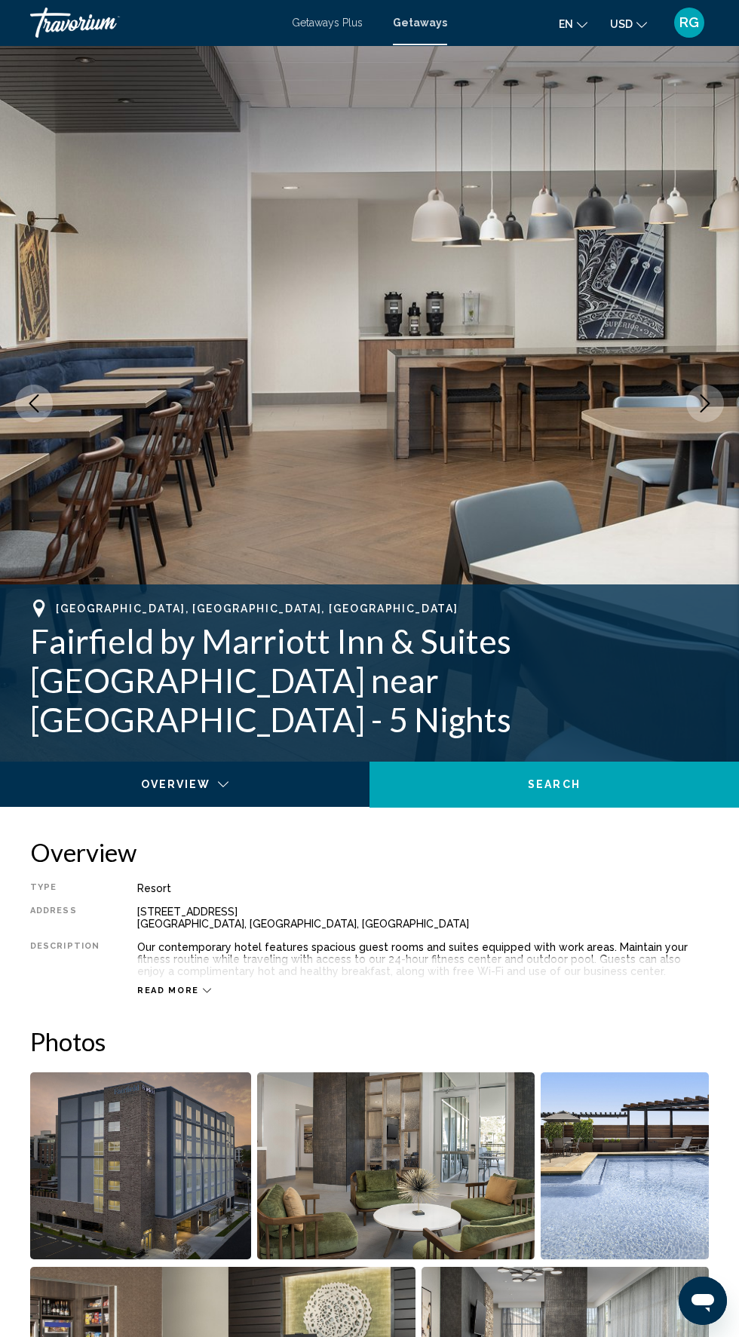
click at [702, 405] on icon "Next image" at bounding box center [705, 403] width 18 height 18
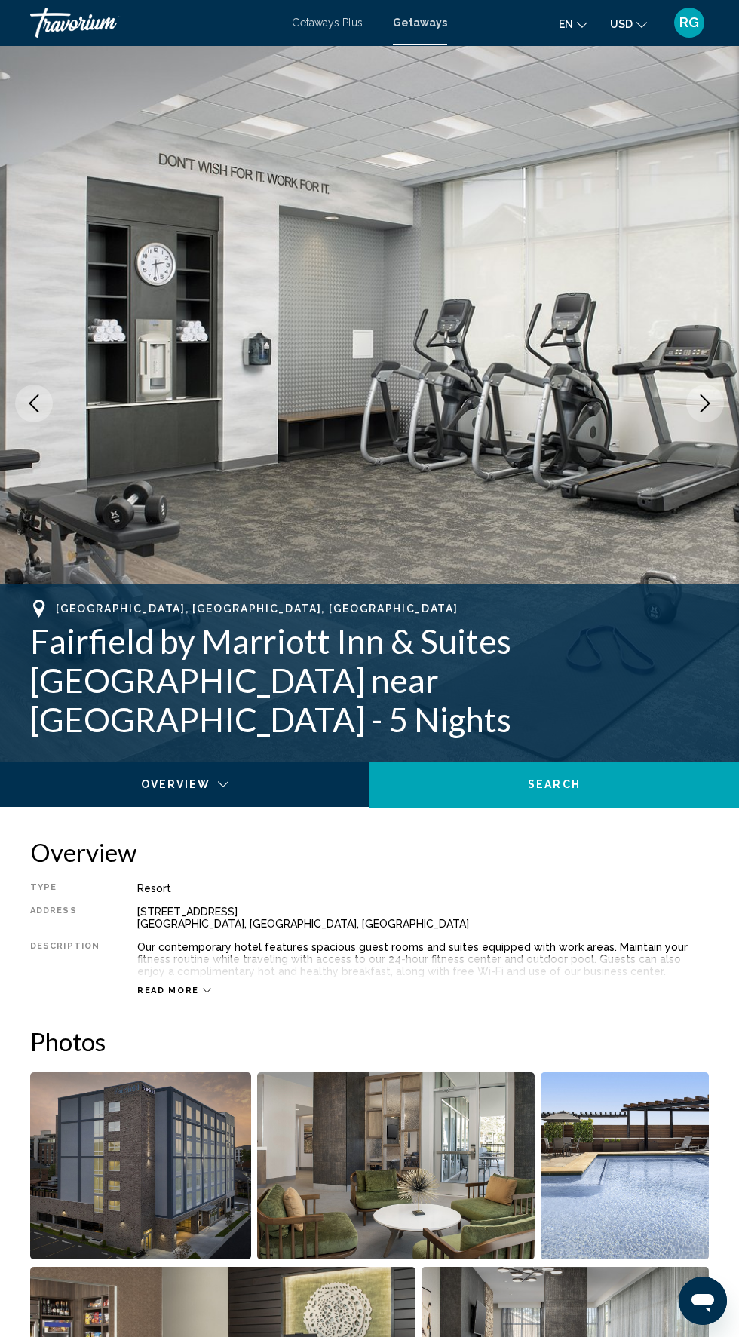
click at [705, 406] on icon "Next image" at bounding box center [705, 403] width 18 height 18
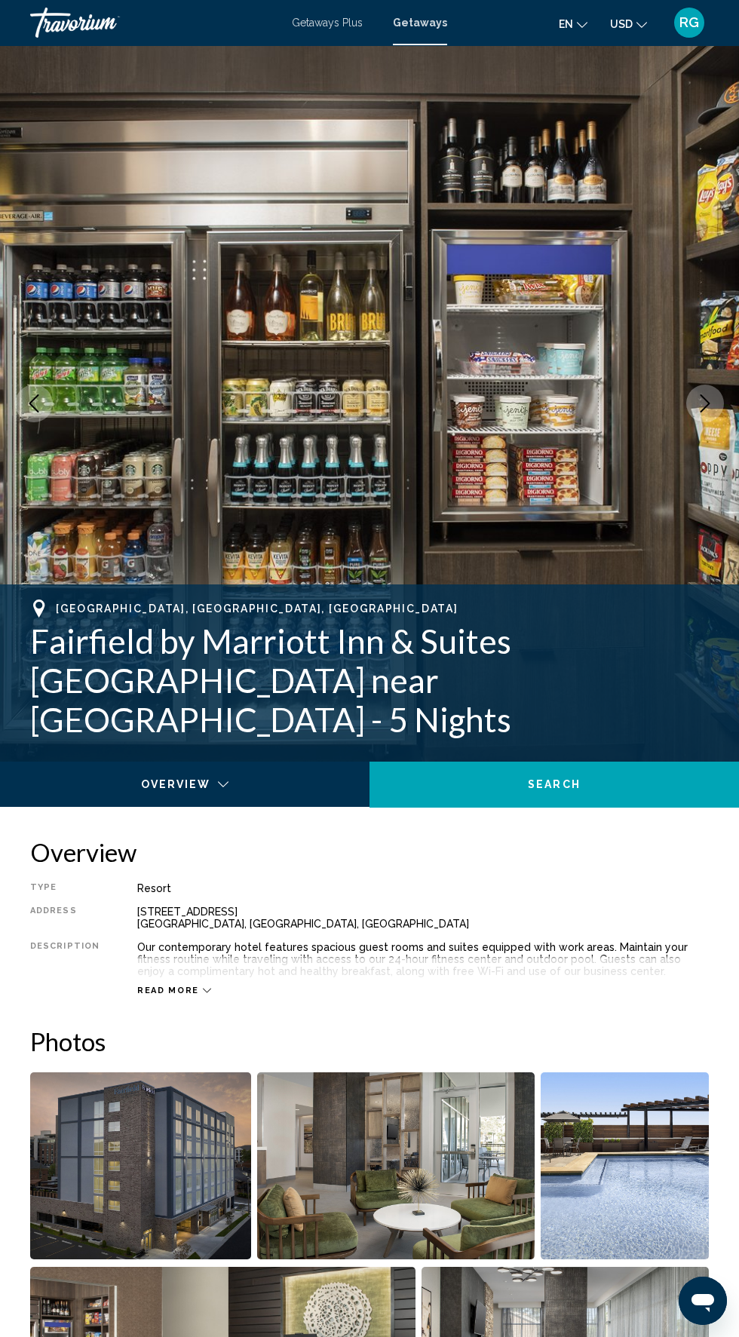
click at [705, 403] on icon "Next image" at bounding box center [705, 403] width 18 height 18
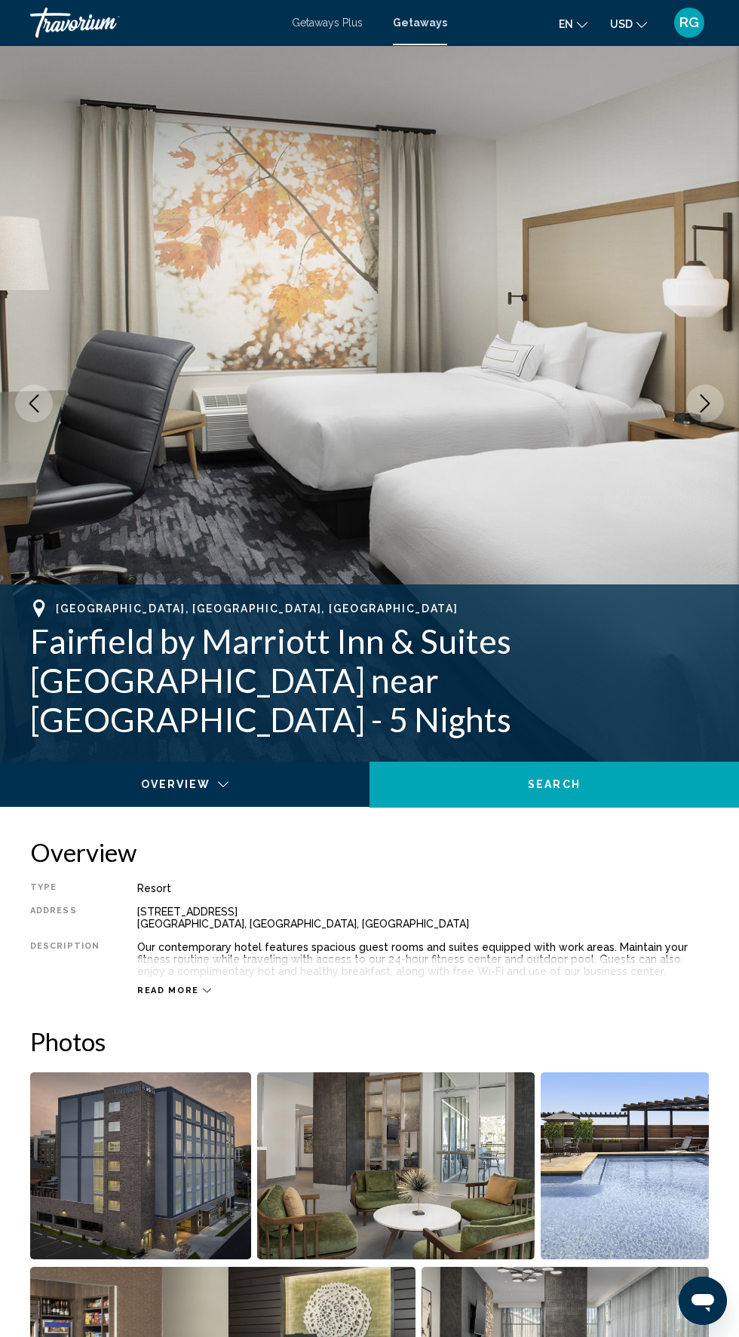
click at [703, 404] on icon "Next image" at bounding box center [705, 403] width 18 height 18
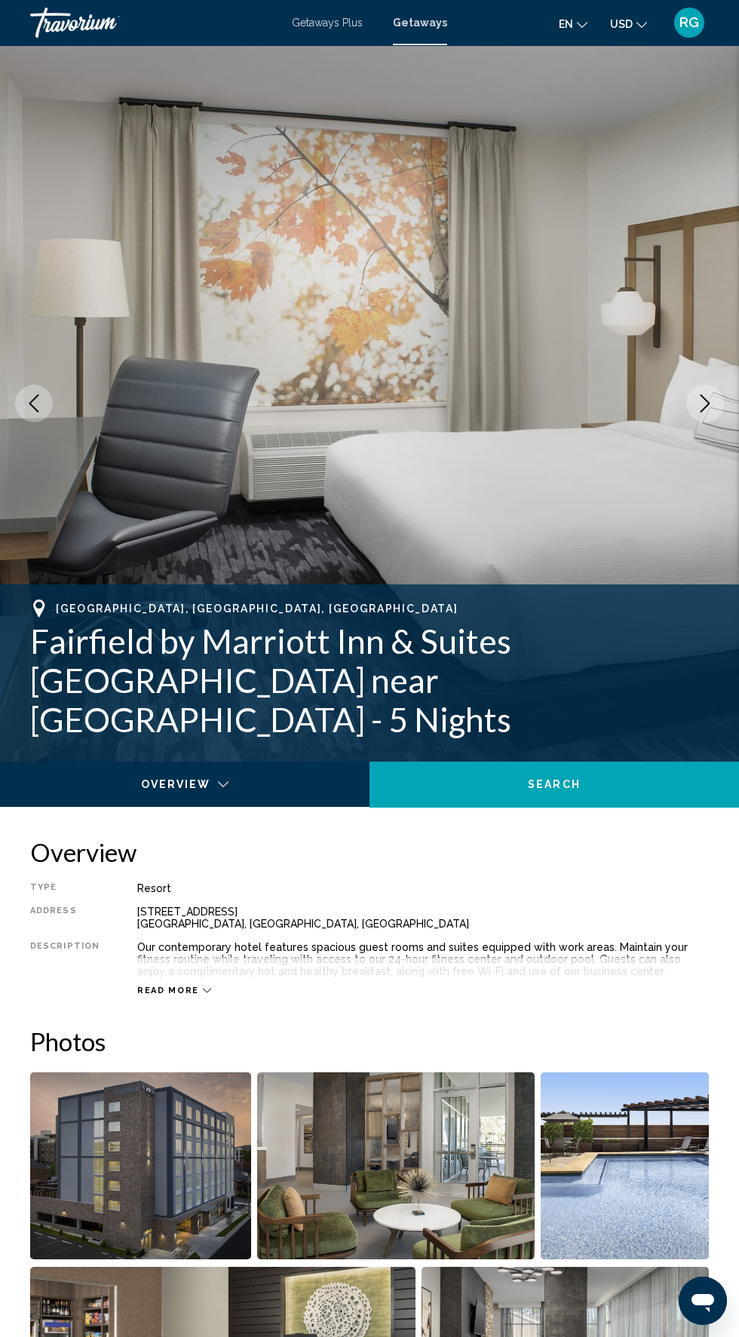
click at [705, 404] on icon "Next image" at bounding box center [705, 403] width 18 height 18
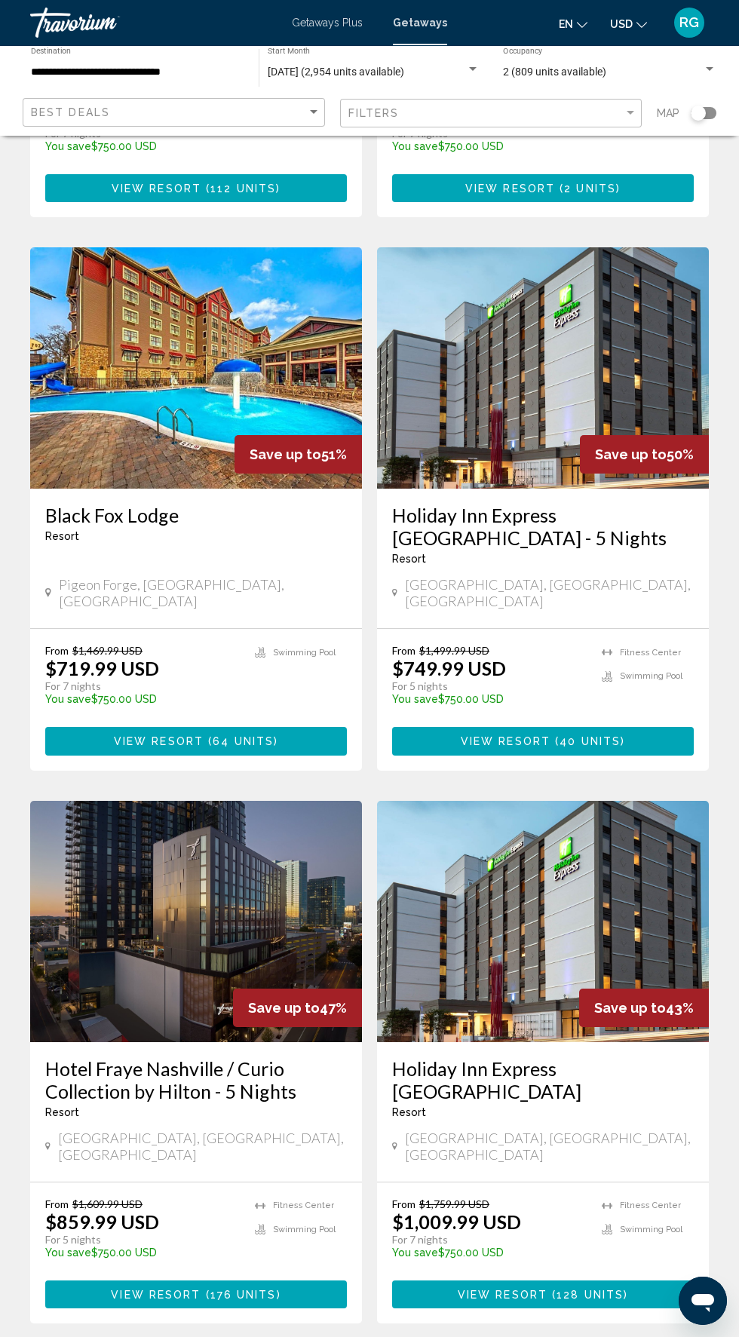
scroll to position [2191, 0]
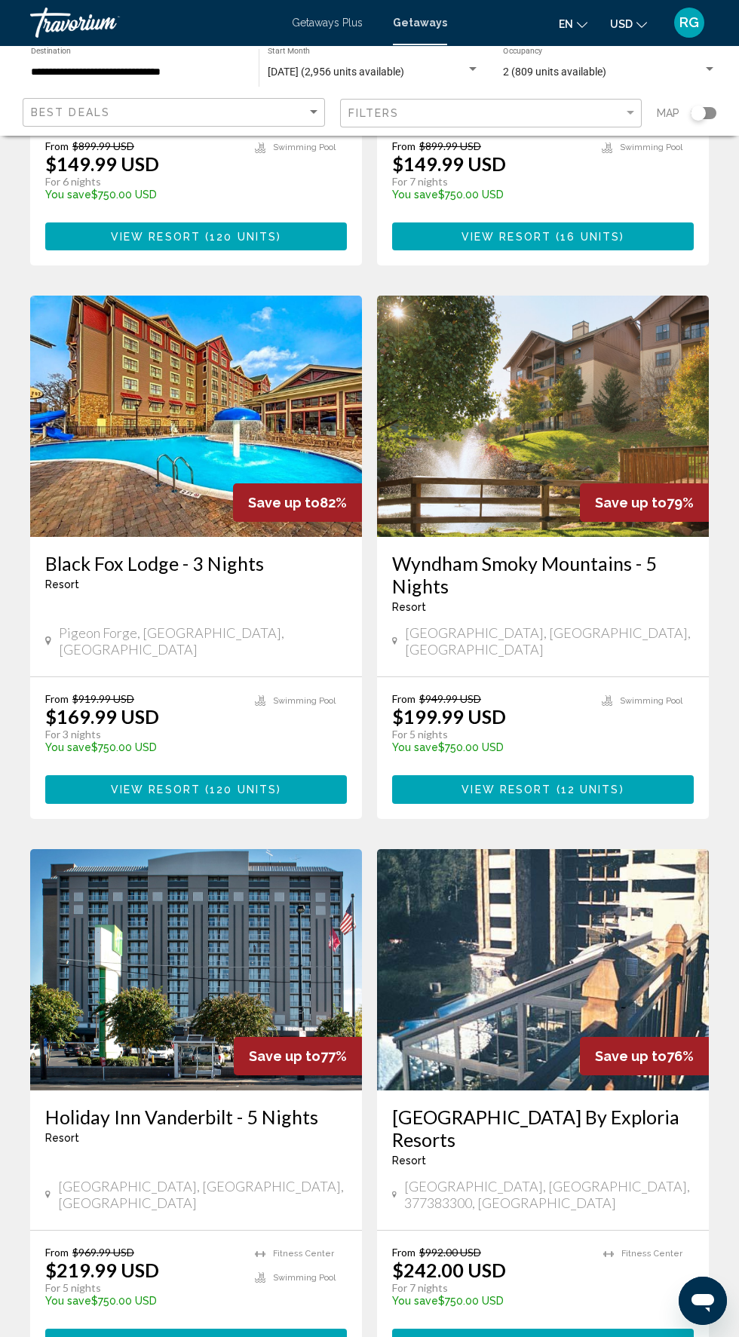
scroll to position [2191, 0]
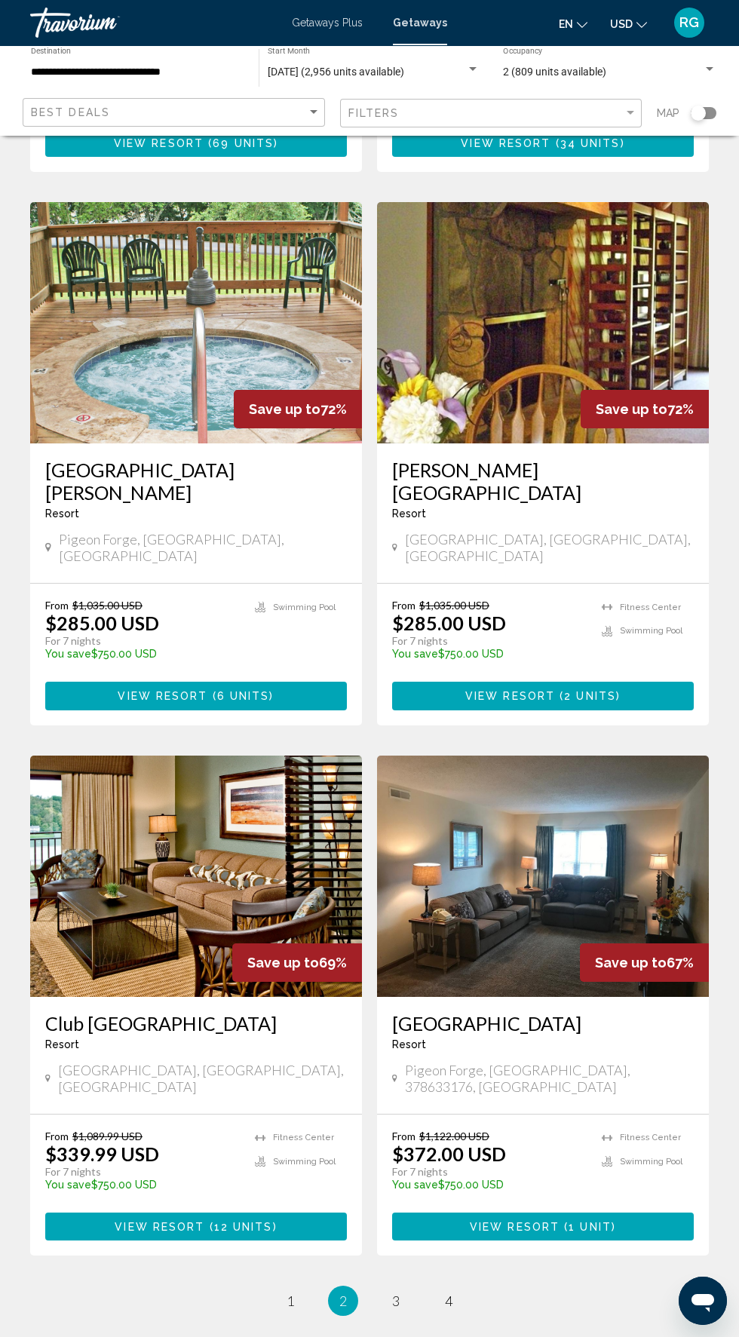
click at [324, 1286] on ul "2 / 4 page 1 You're on page 2 page 3 page 4" at bounding box center [369, 1301] width 679 height 30
click at [293, 1288] on link "page 1" at bounding box center [291, 1301] width 26 height 26
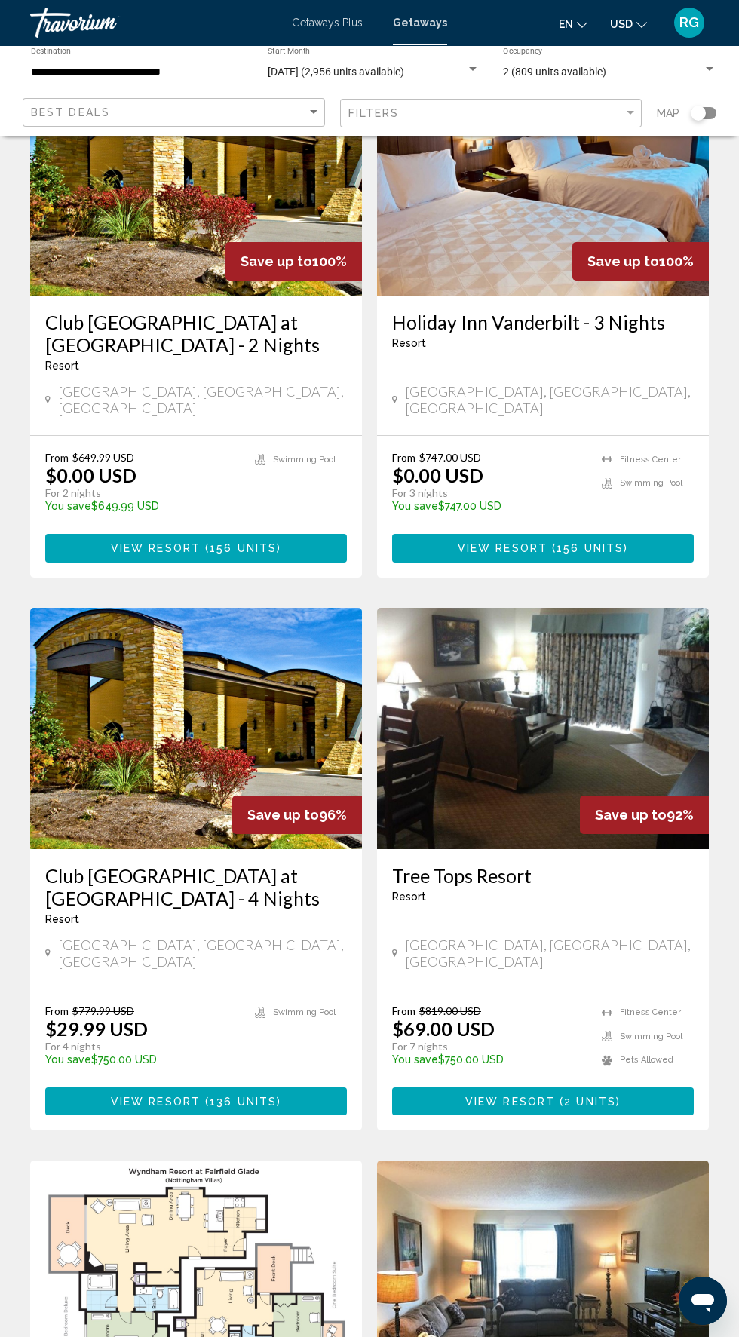
scroll to position [2213, 0]
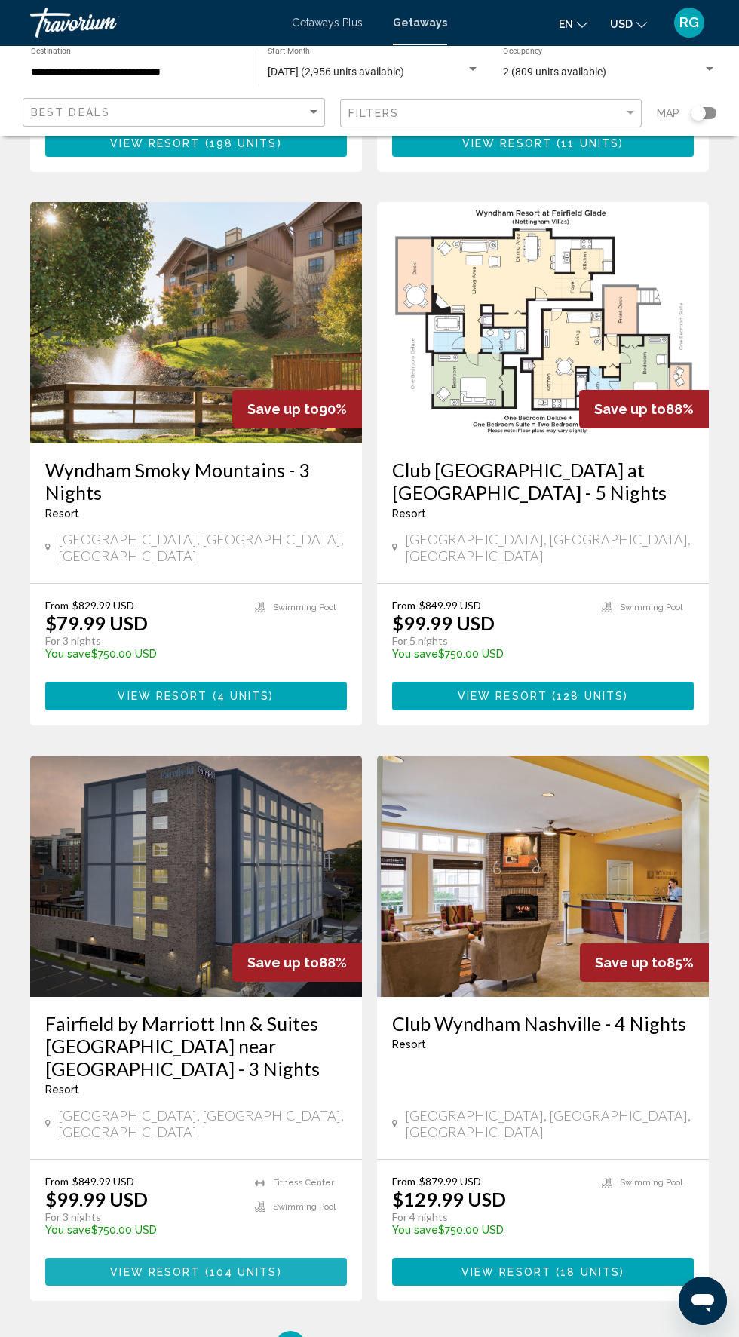
click at [296, 1258] on button "View Resort ( 104 units )" at bounding box center [196, 1272] width 302 height 28
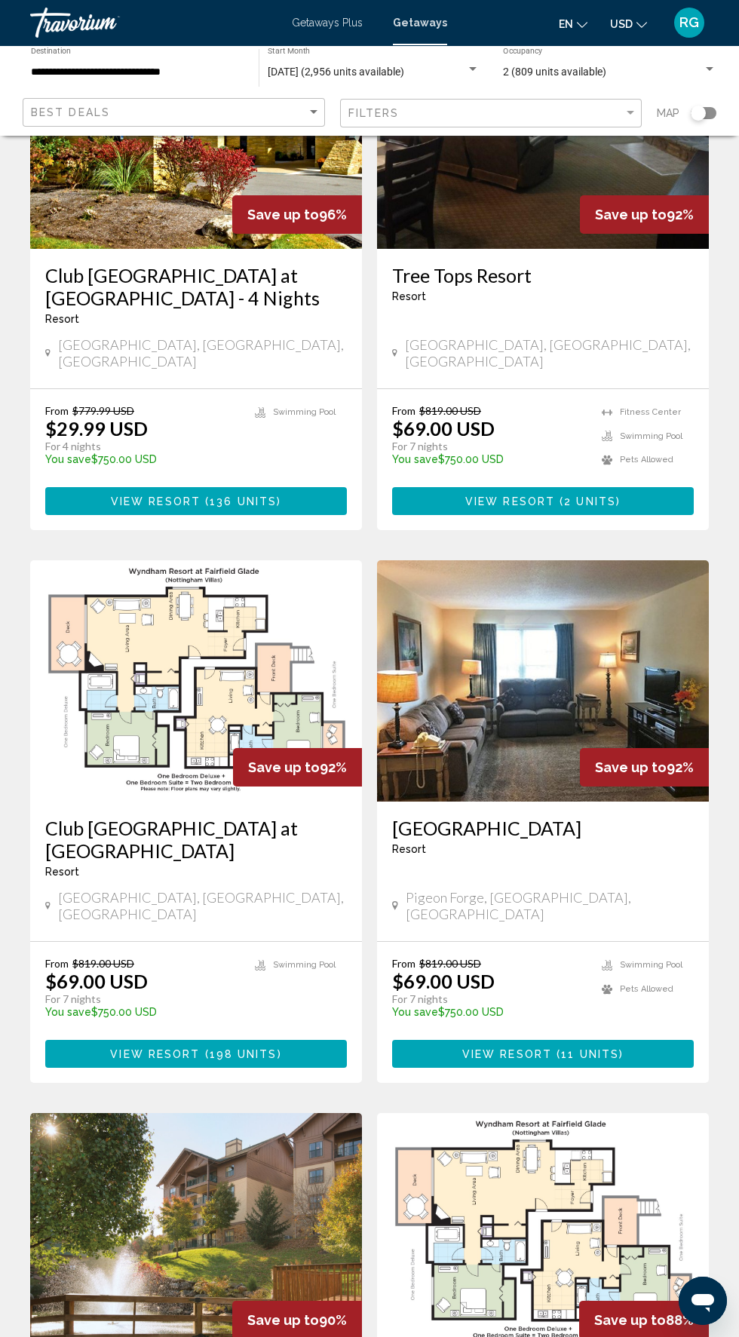
scroll to position [2213, 0]
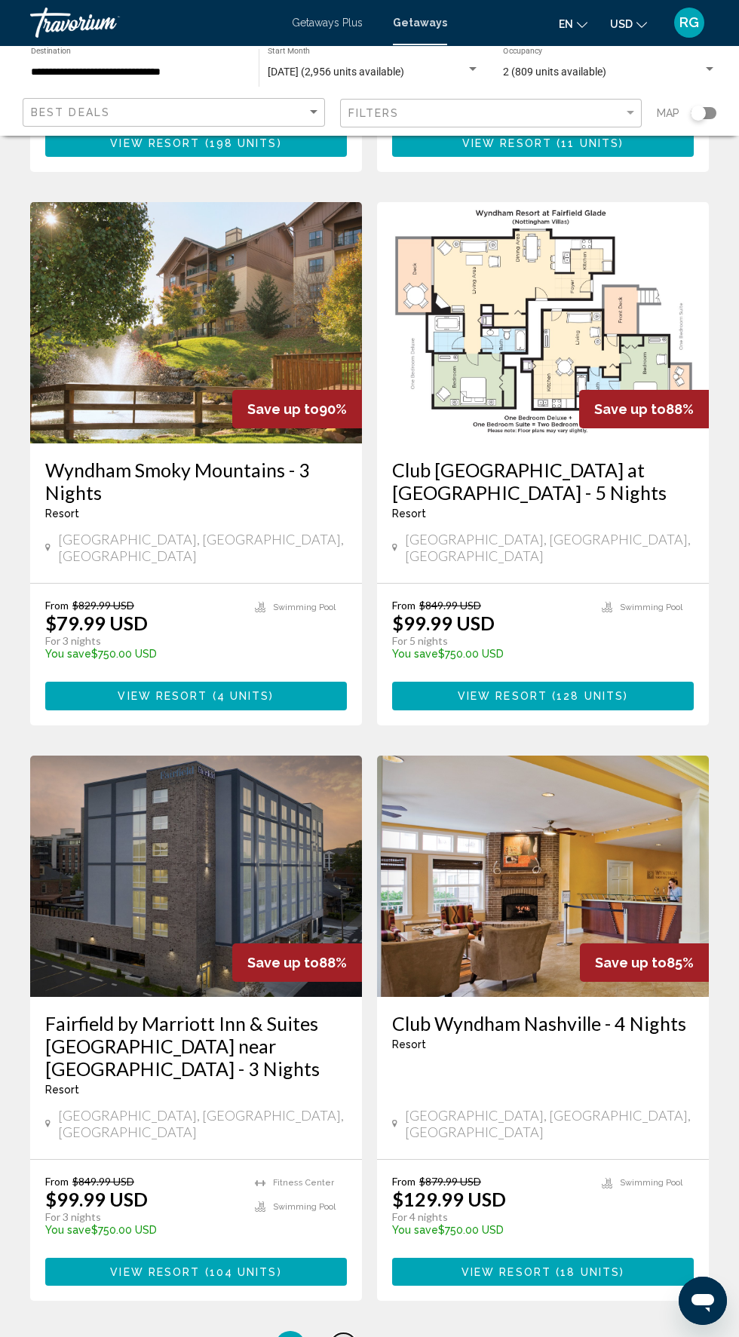
click at [345, 1333] on link "page 2" at bounding box center [343, 1346] width 26 height 26
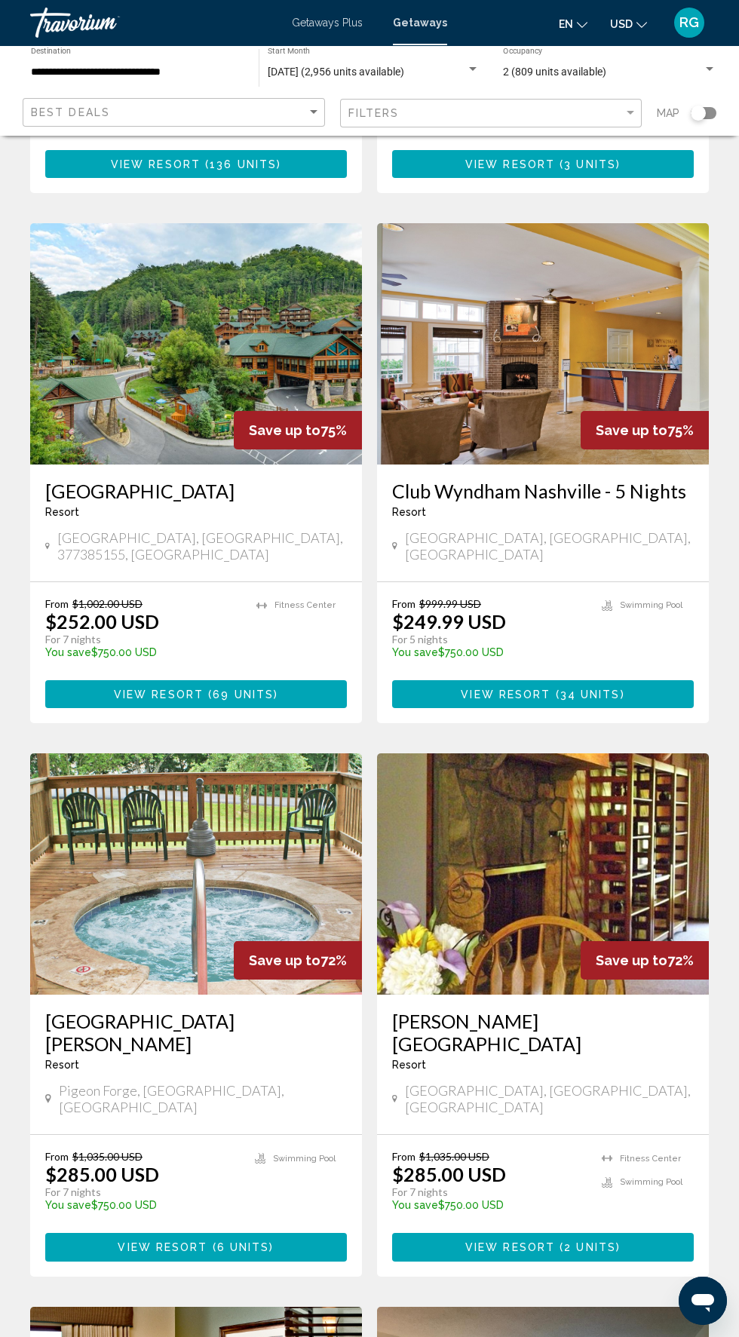
scroll to position [2191, 0]
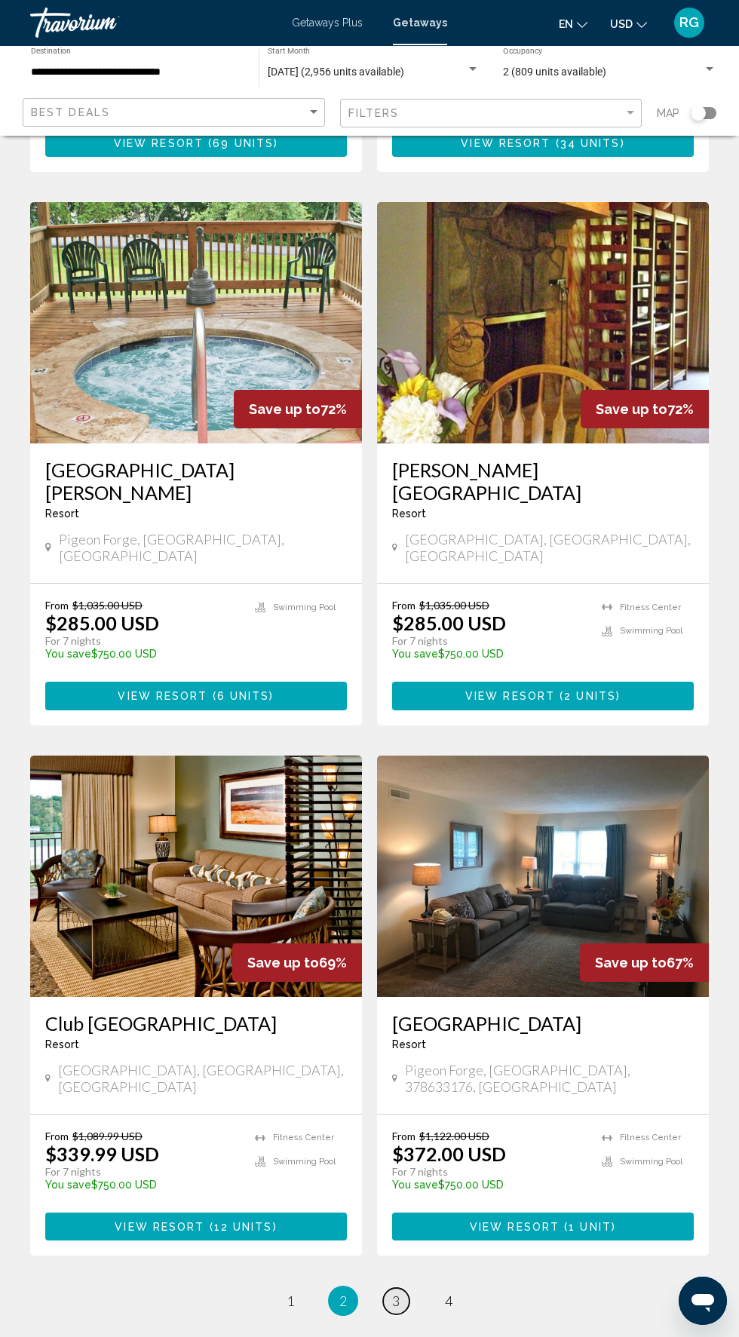
click at [398, 1293] on span "3" at bounding box center [396, 1301] width 8 height 17
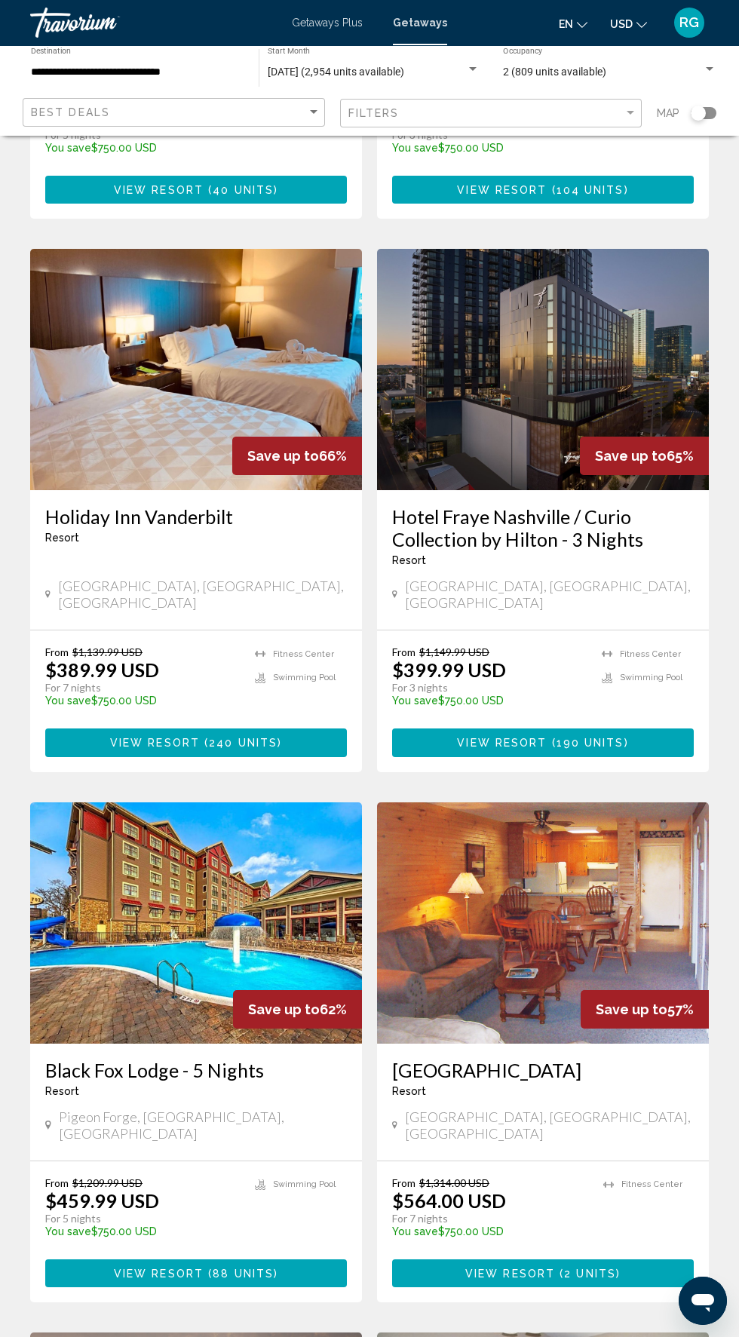
scroll to position [498, 0]
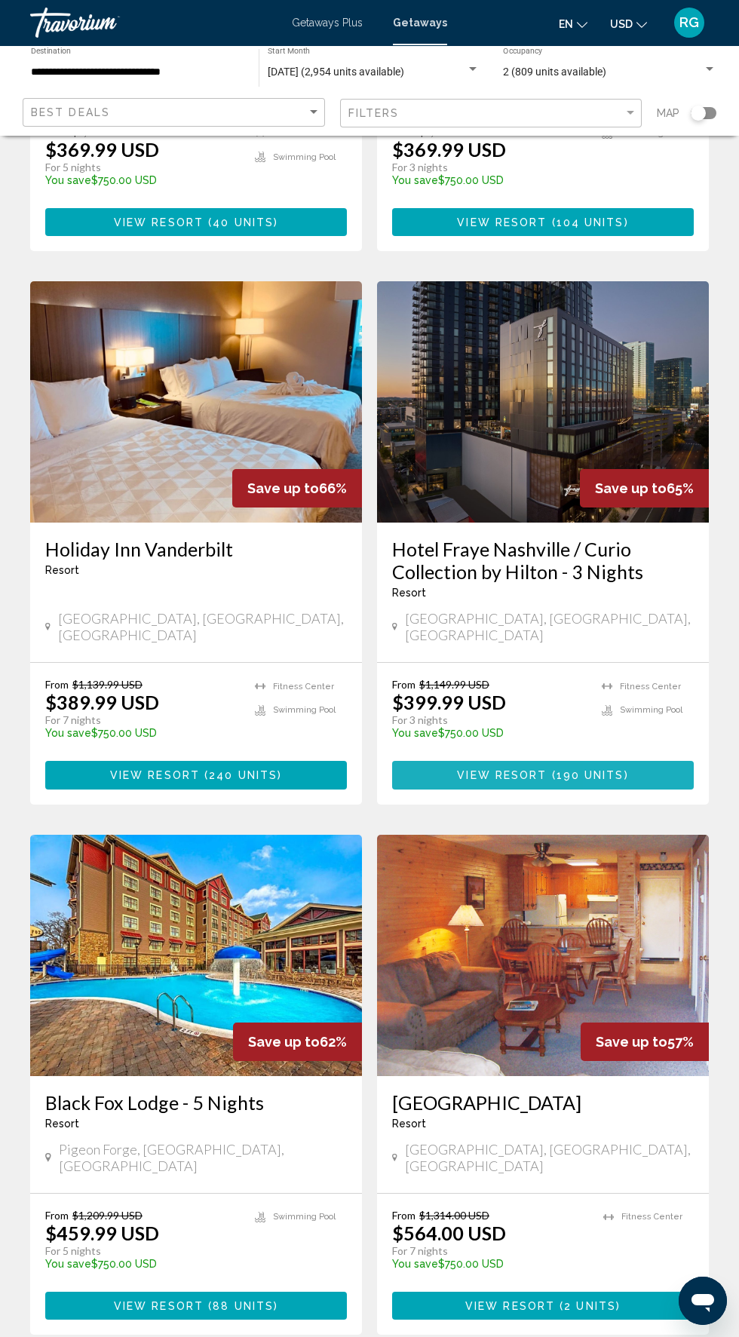
click at [646, 761] on button "View Resort ( 190 units )" at bounding box center [543, 775] width 302 height 28
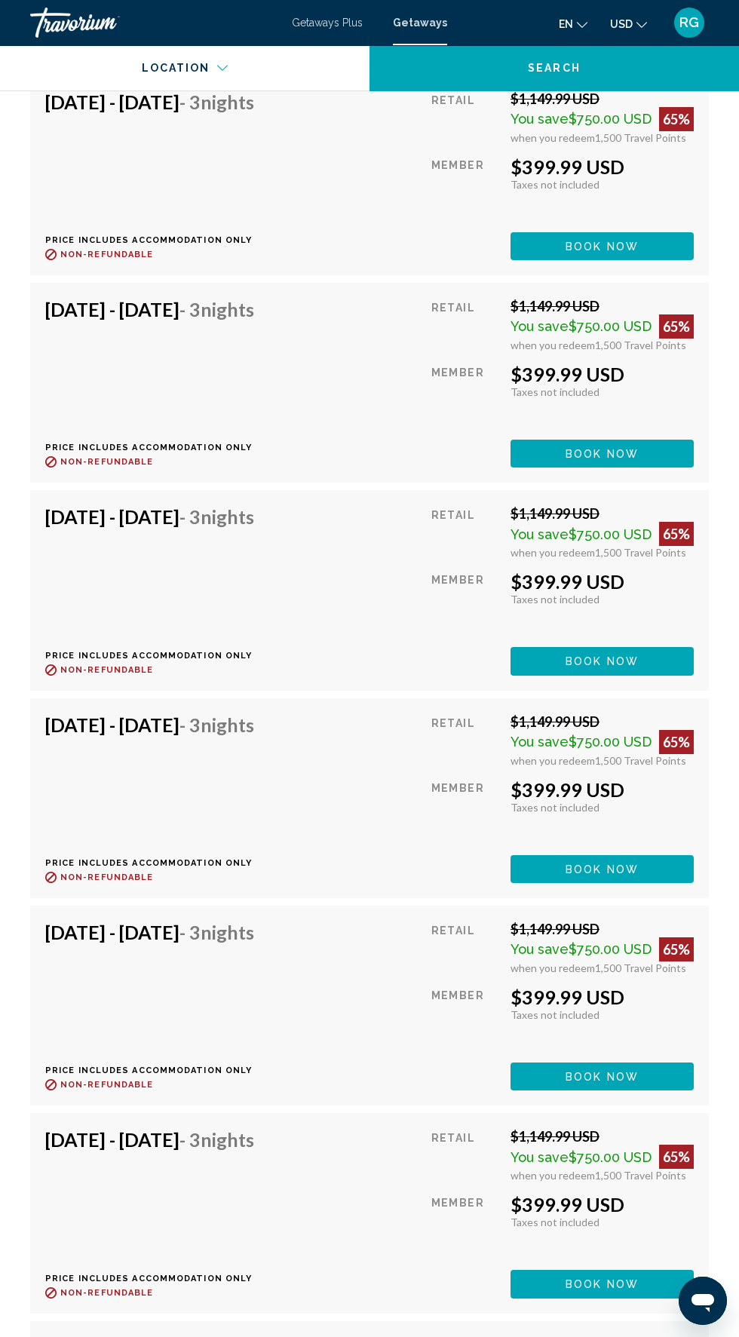
scroll to position [3667, 0]
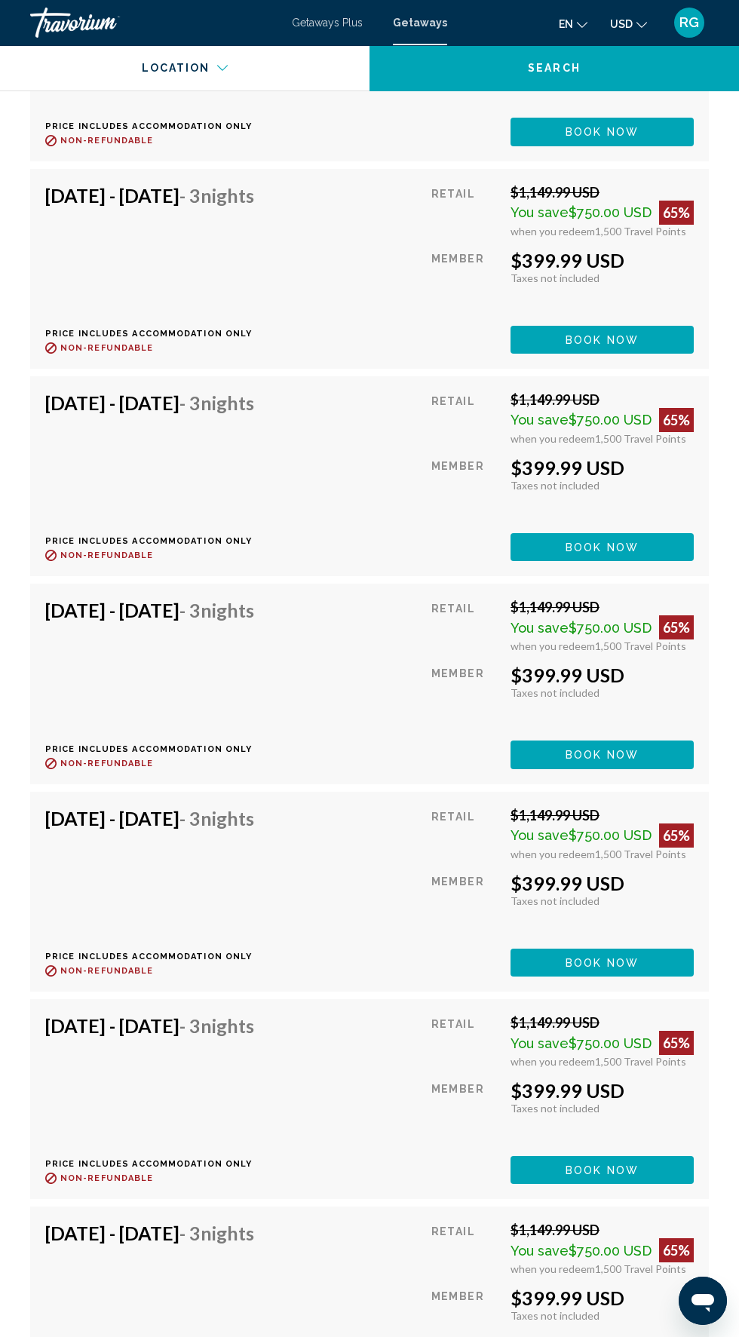
scroll to position [11900, 0]
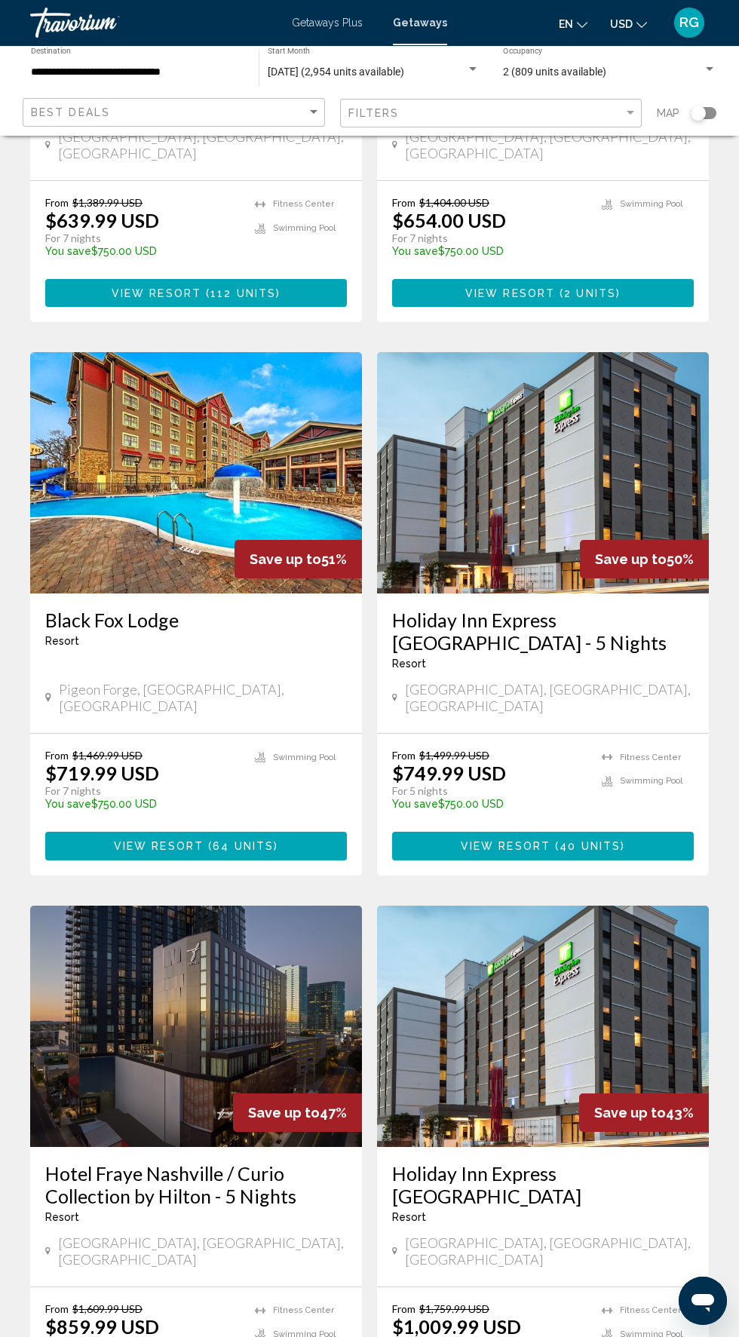
scroll to position [2191, 0]
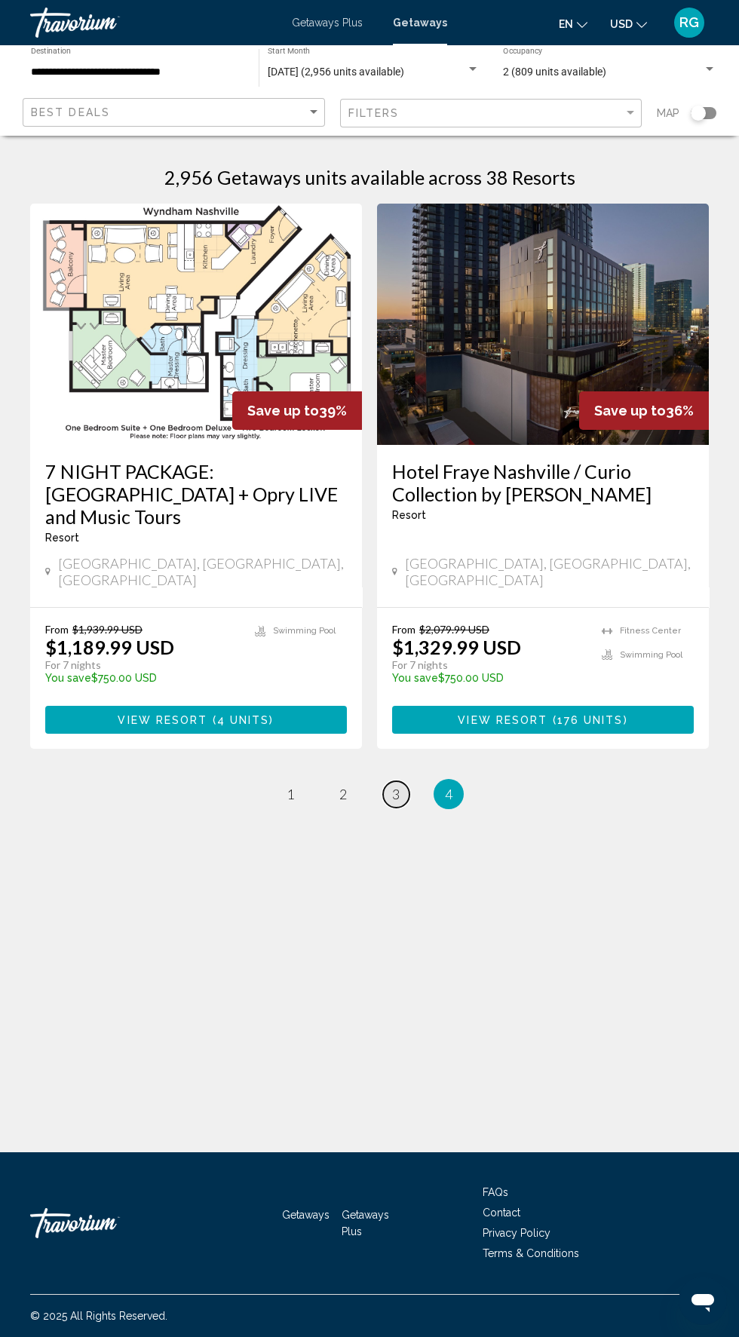
click at [396, 786] on span "3" at bounding box center [396, 794] width 8 height 17
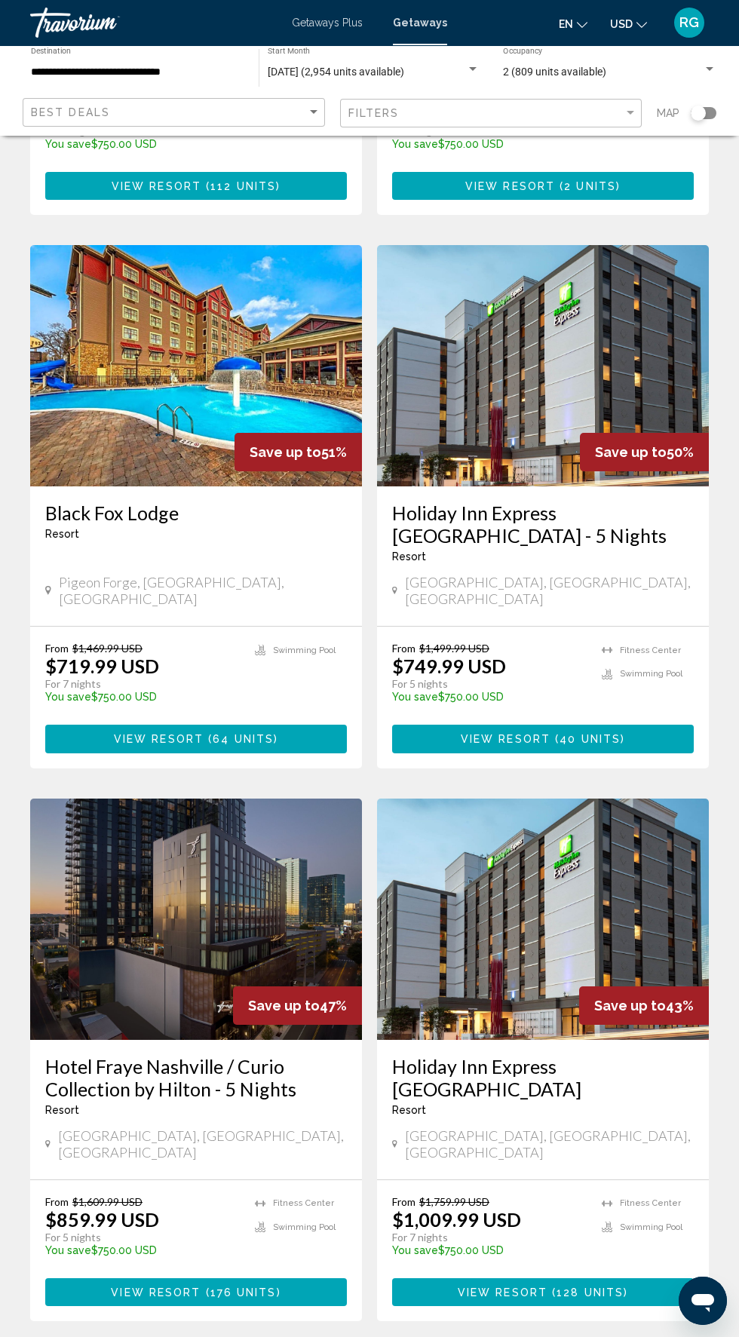
scroll to position [2191, 0]
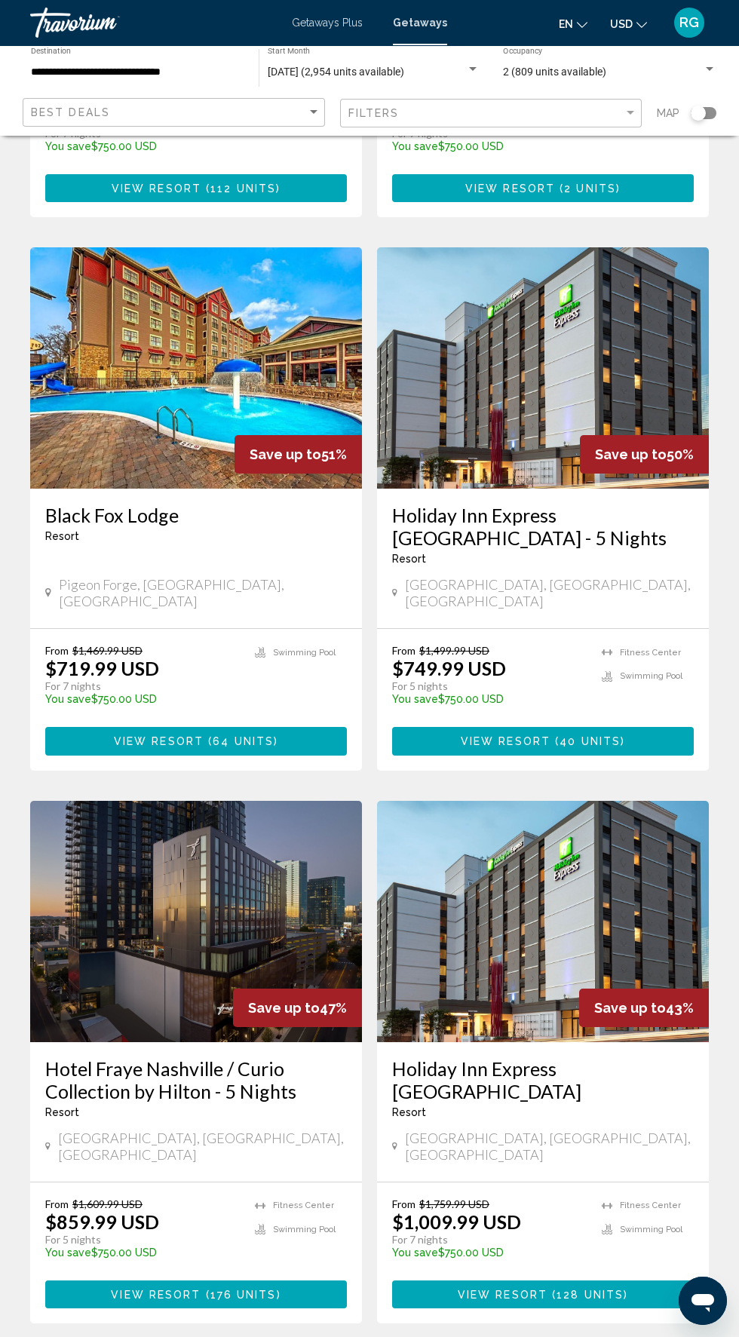
click at [293, 1280] on button "View Resort ( 176 units )" at bounding box center [196, 1294] width 302 height 28
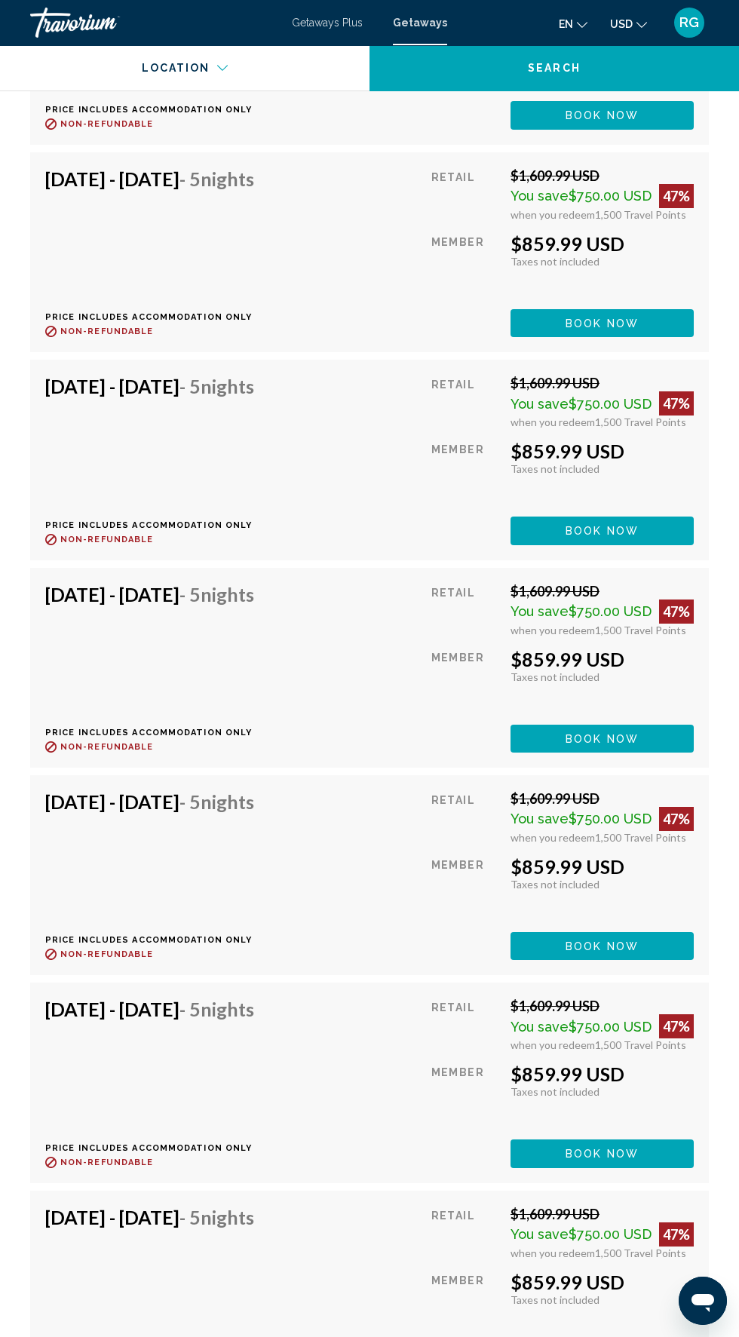
scroll to position [3189, 0]
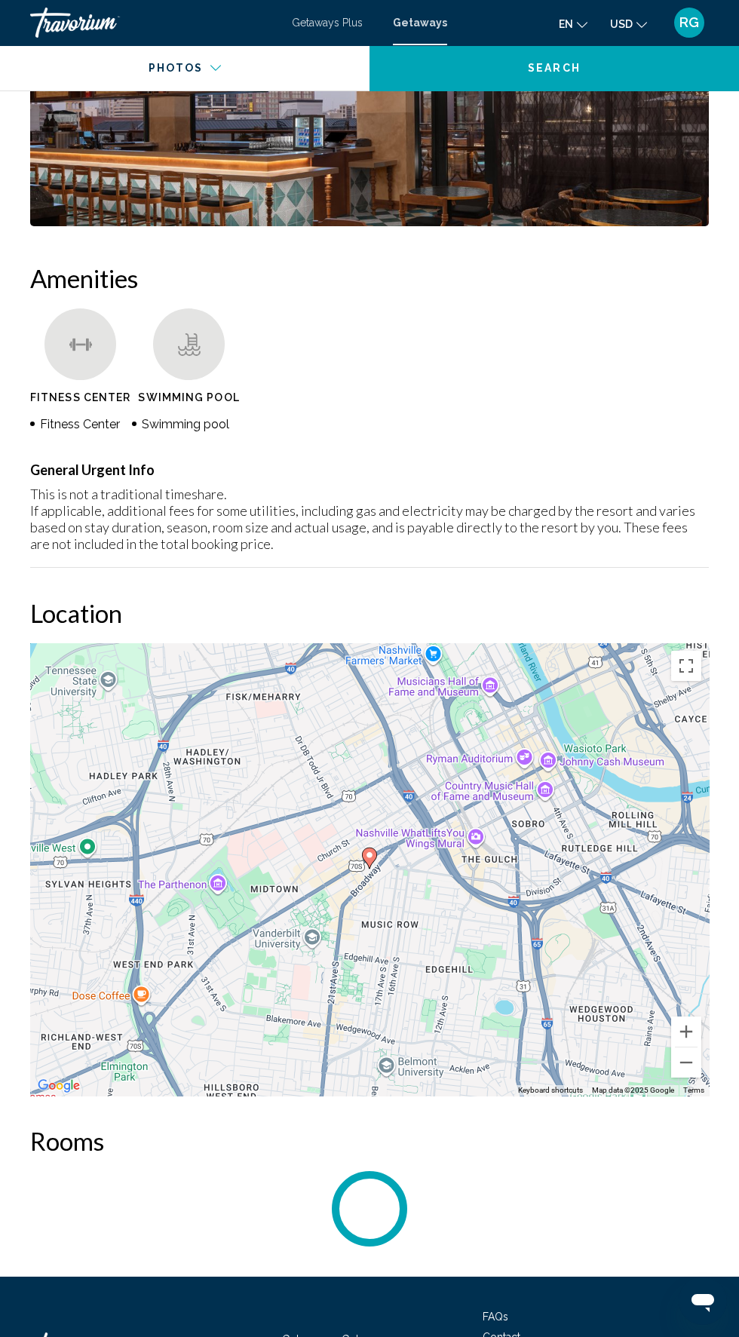
scroll to position [1432, 0]
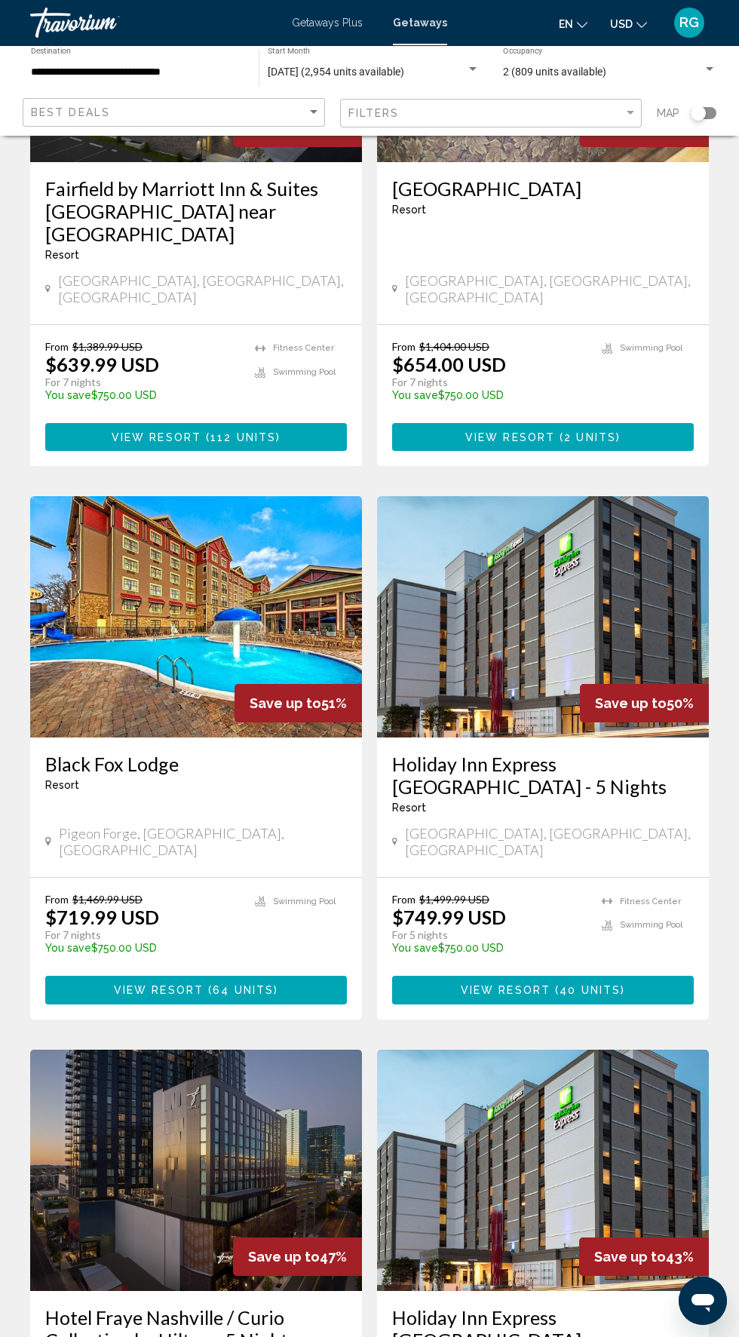
scroll to position [2191, 0]
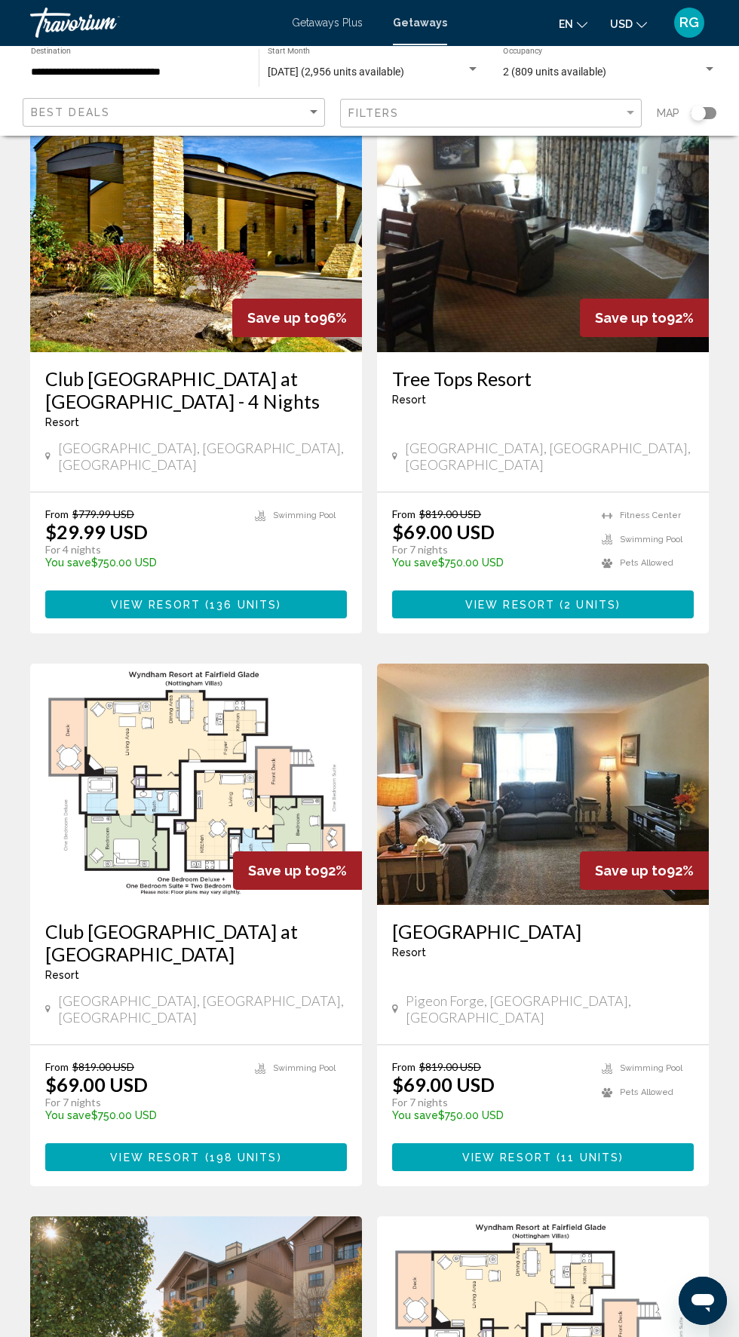
scroll to position [2213, 0]
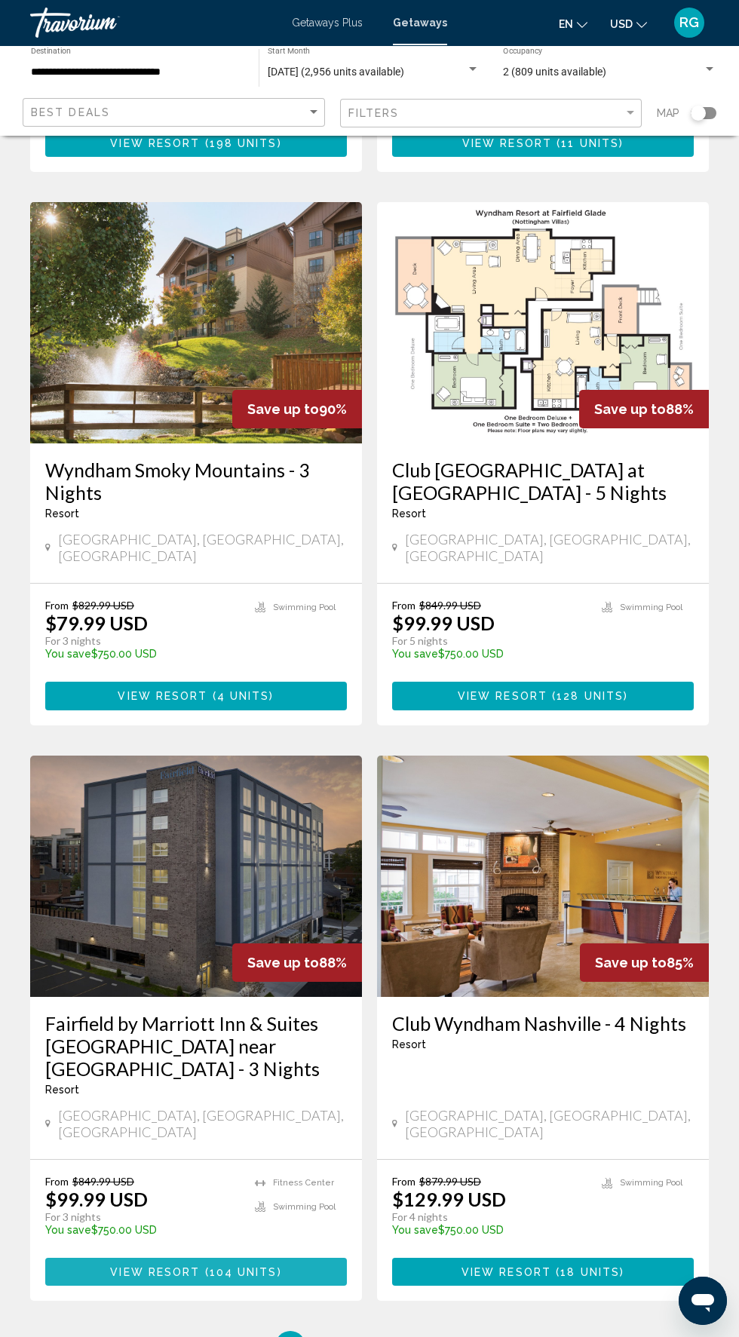
click at [293, 1258] on button "View Resort ( 104 units )" at bounding box center [196, 1272] width 302 height 28
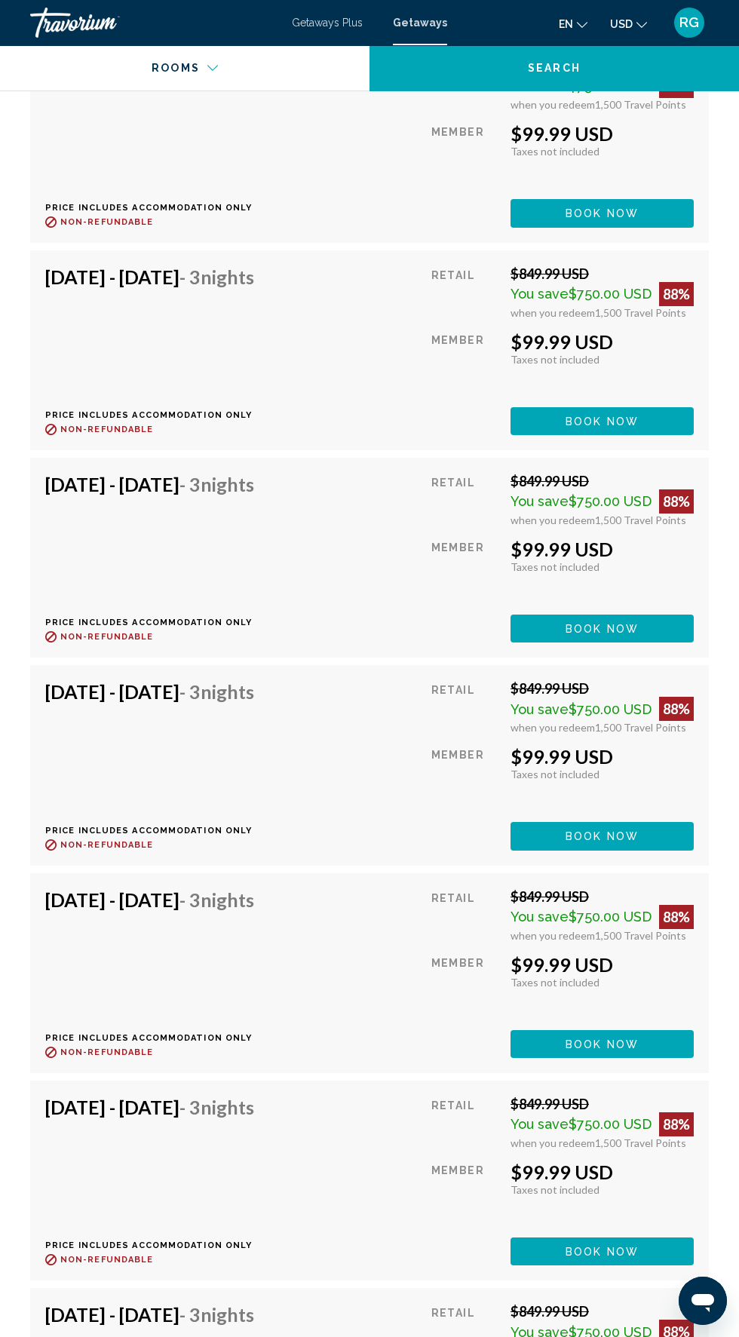
scroll to position [3520, 0]
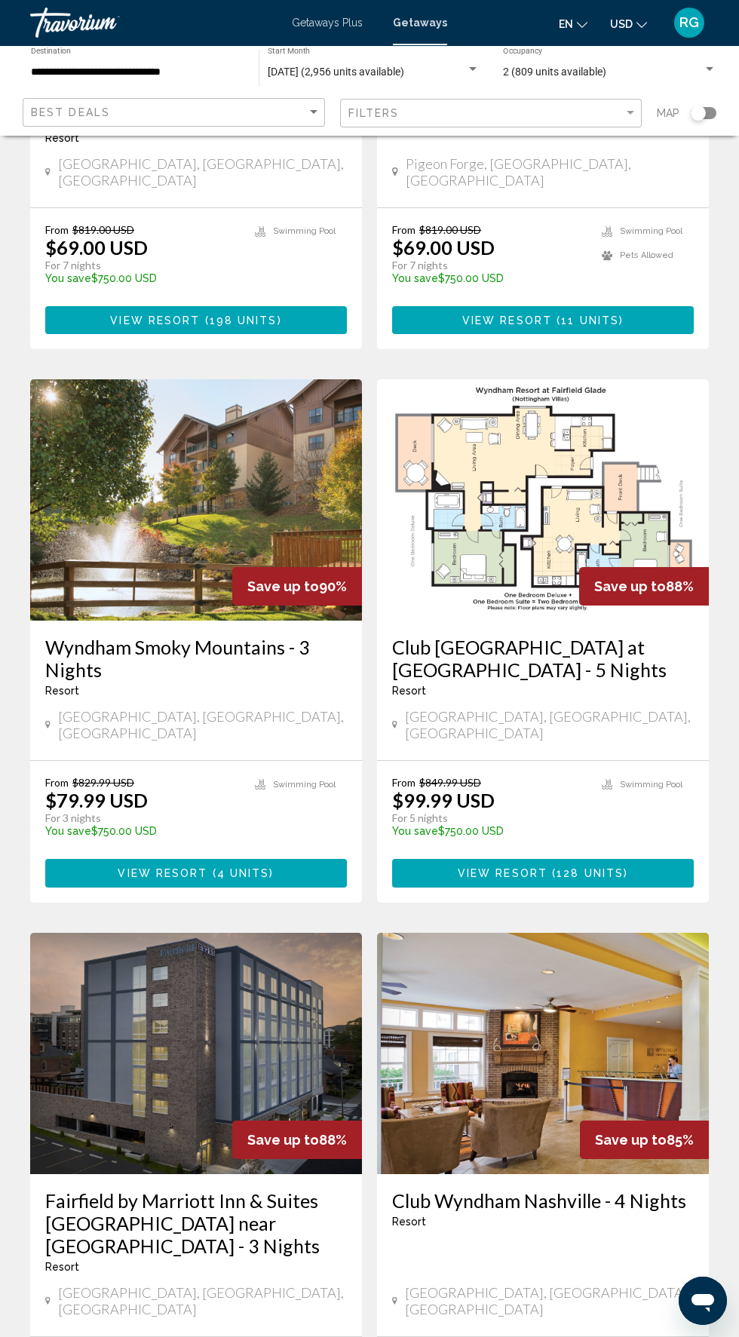
scroll to position [2213, 0]
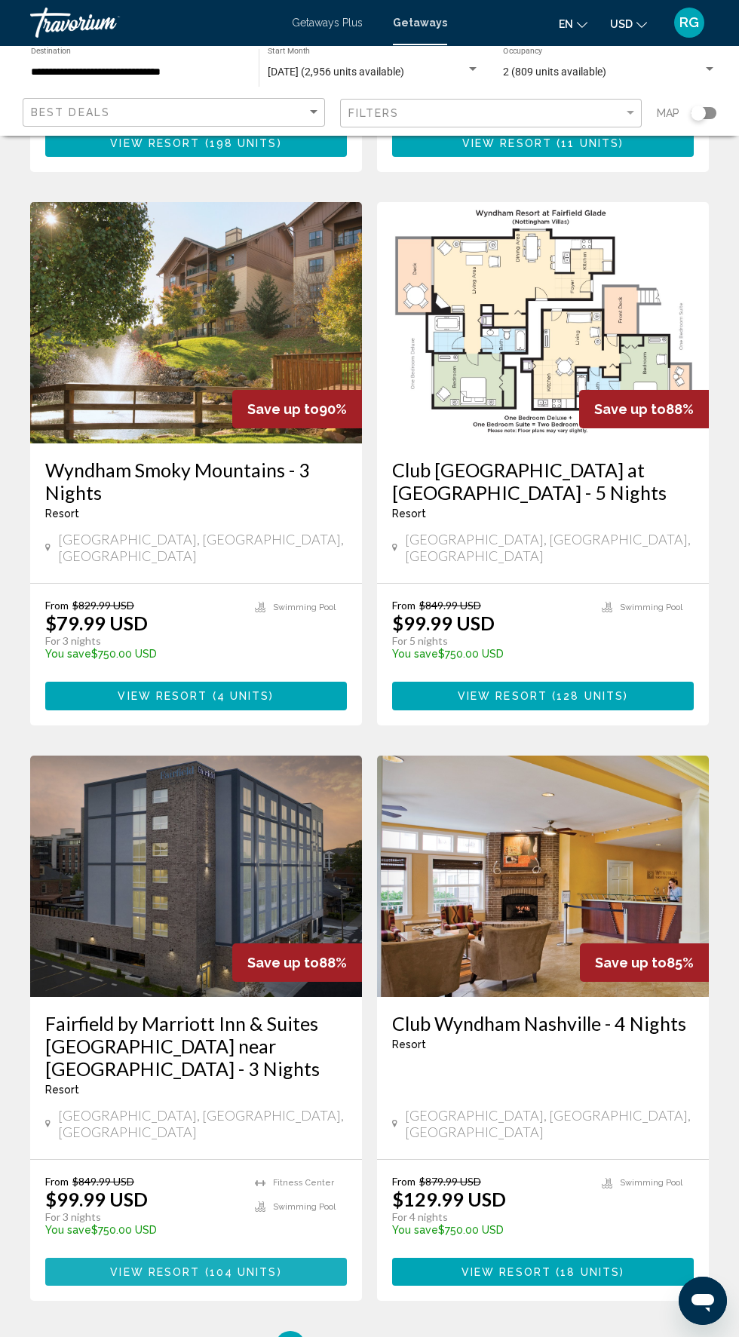
click at [296, 1258] on button "View Resort ( 104 units )" at bounding box center [196, 1272] width 302 height 28
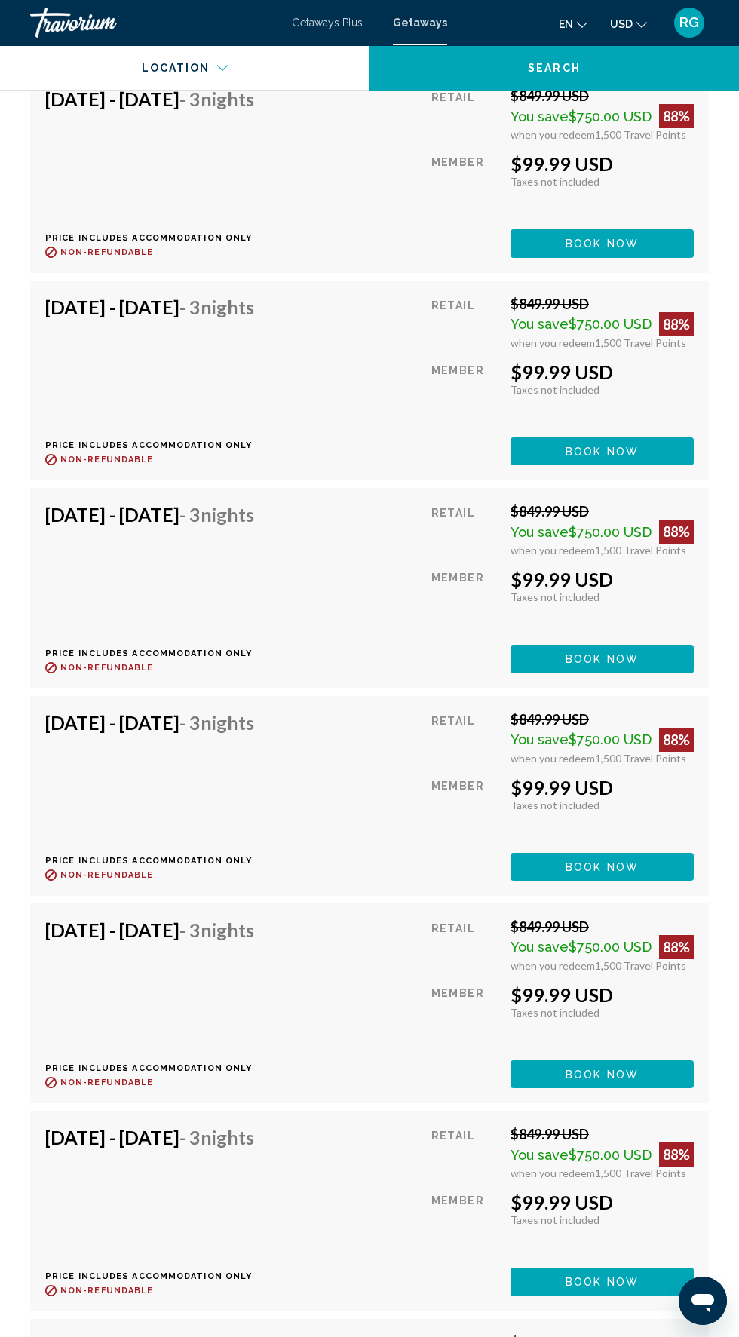
scroll to position [3067, 0]
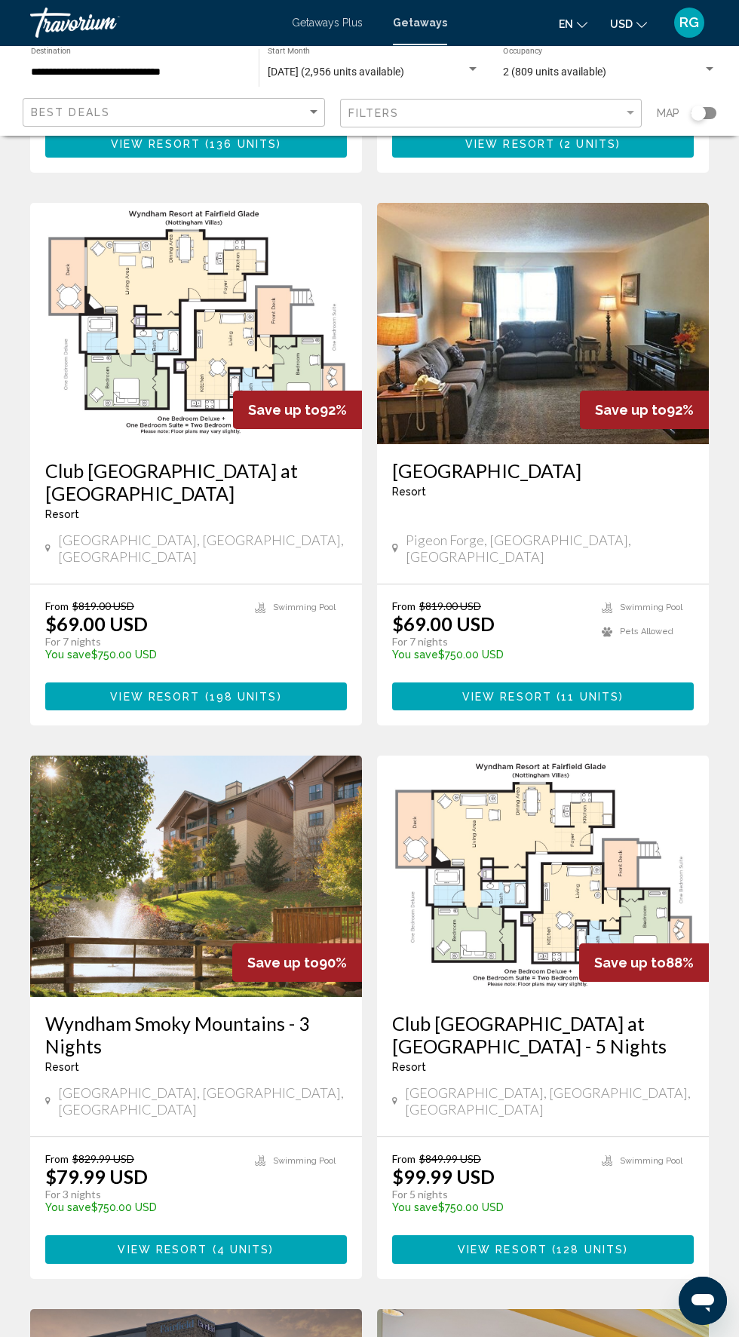
scroll to position [2213, 0]
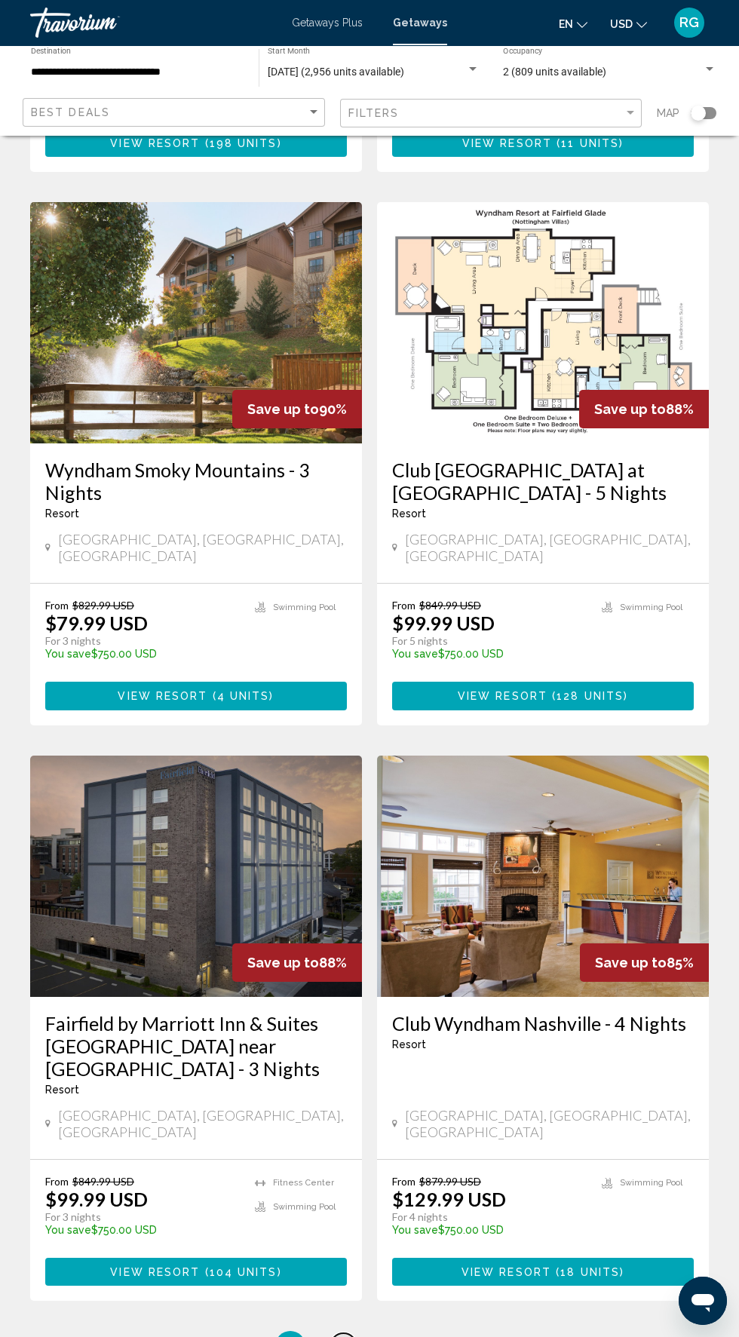
click at [345, 1336] on span "2" at bounding box center [343, 1346] width 8 height 17
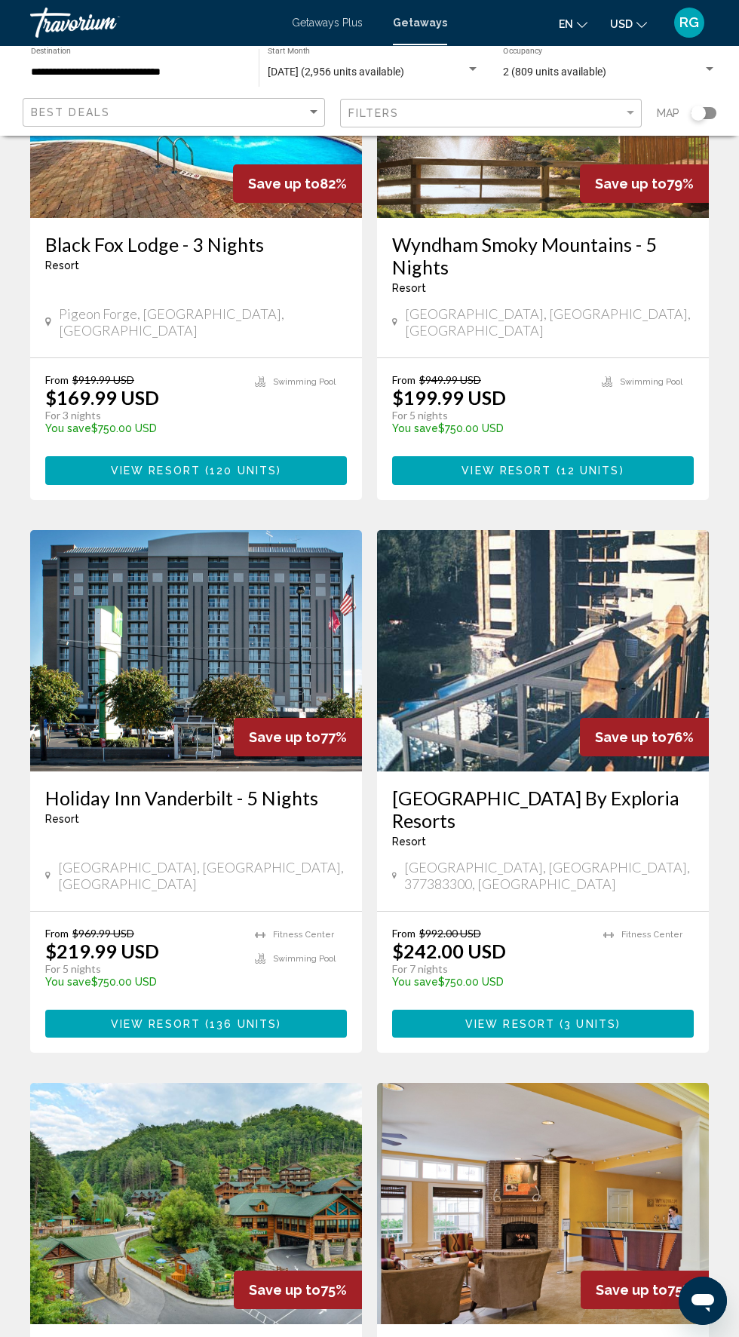
scroll to position [781, 0]
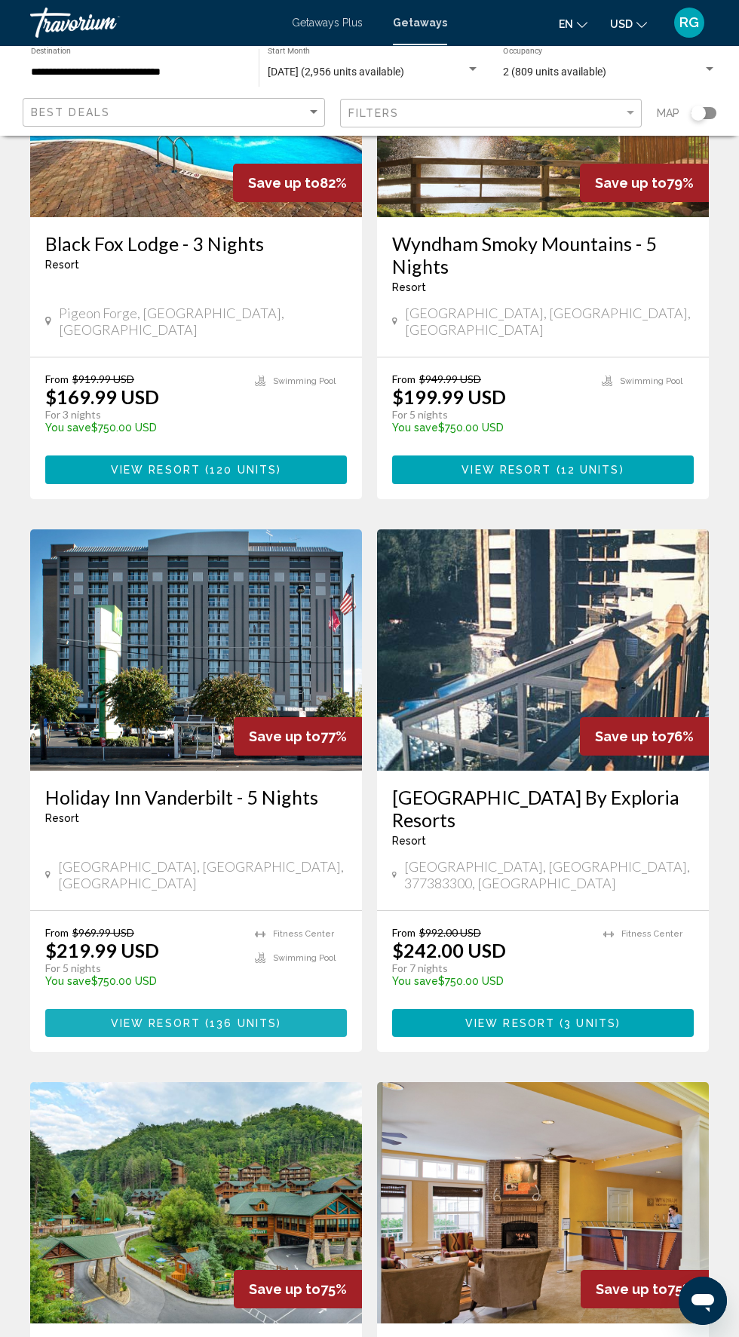
click at [277, 1017] on span "( 136 units )" at bounding box center [241, 1023] width 81 height 12
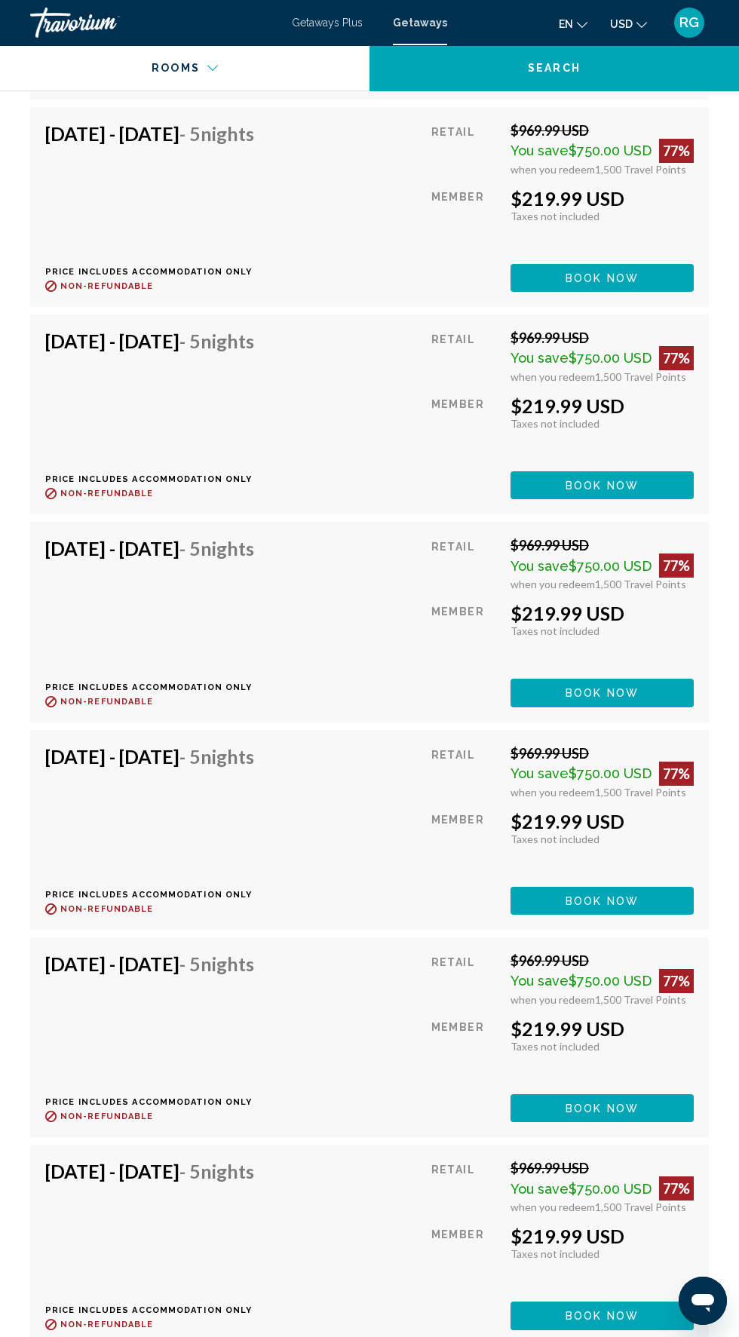
scroll to position [9175, 0]
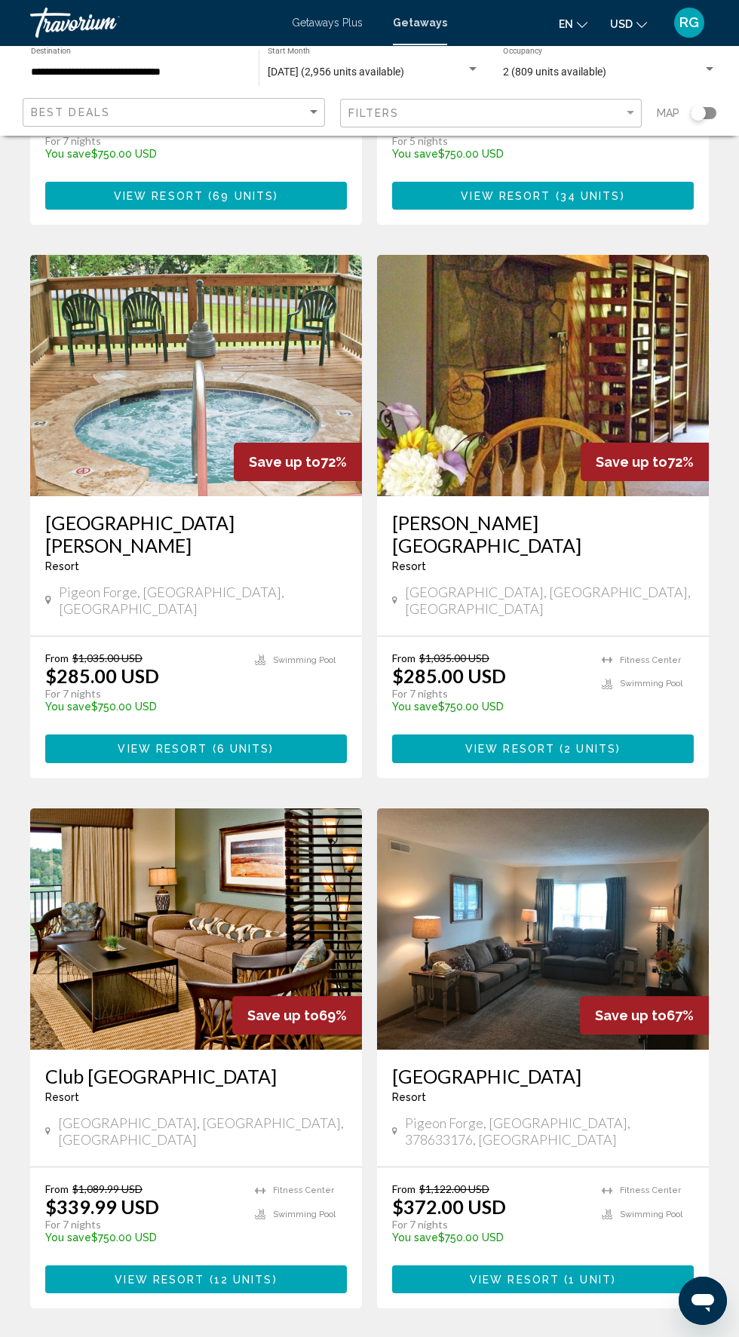
scroll to position [2191, 0]
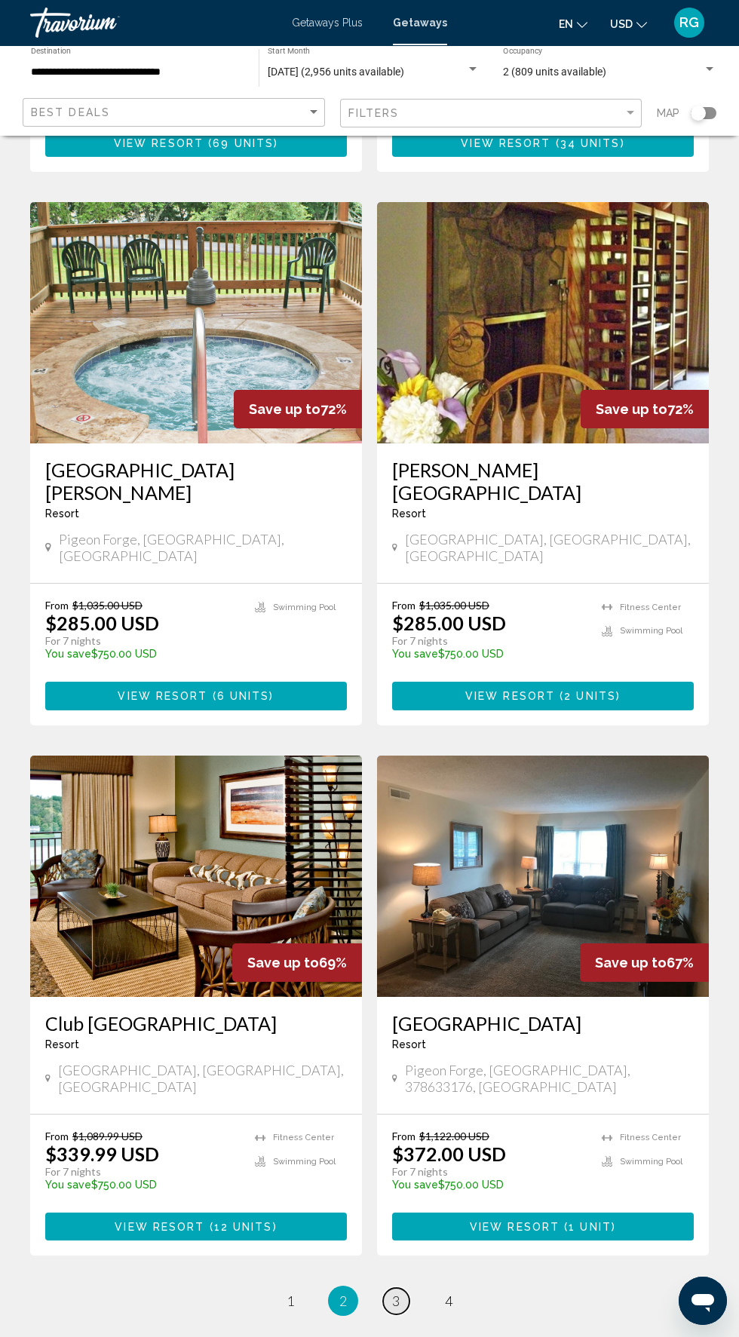
click at [404, 1288] on link "page 3" at bounding box center [396, 1301] width 26 height 26
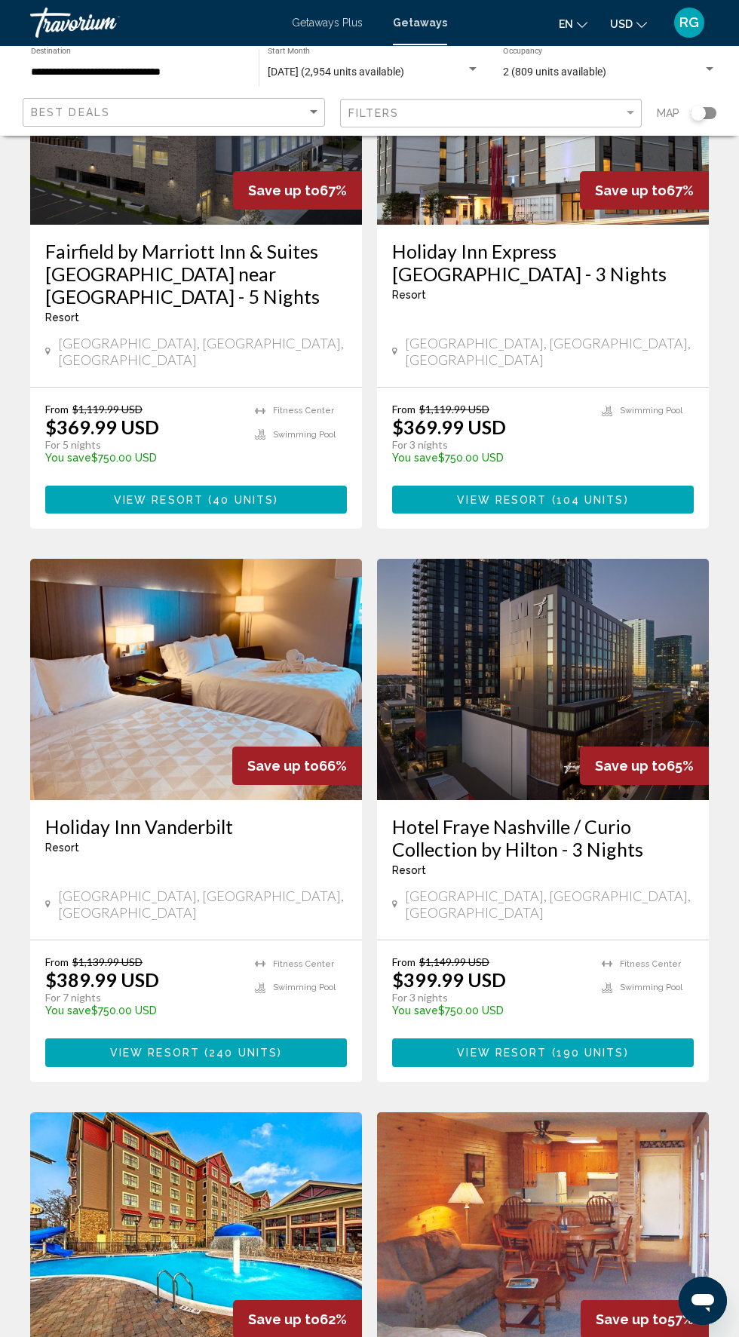
scroll to position [232, 0]
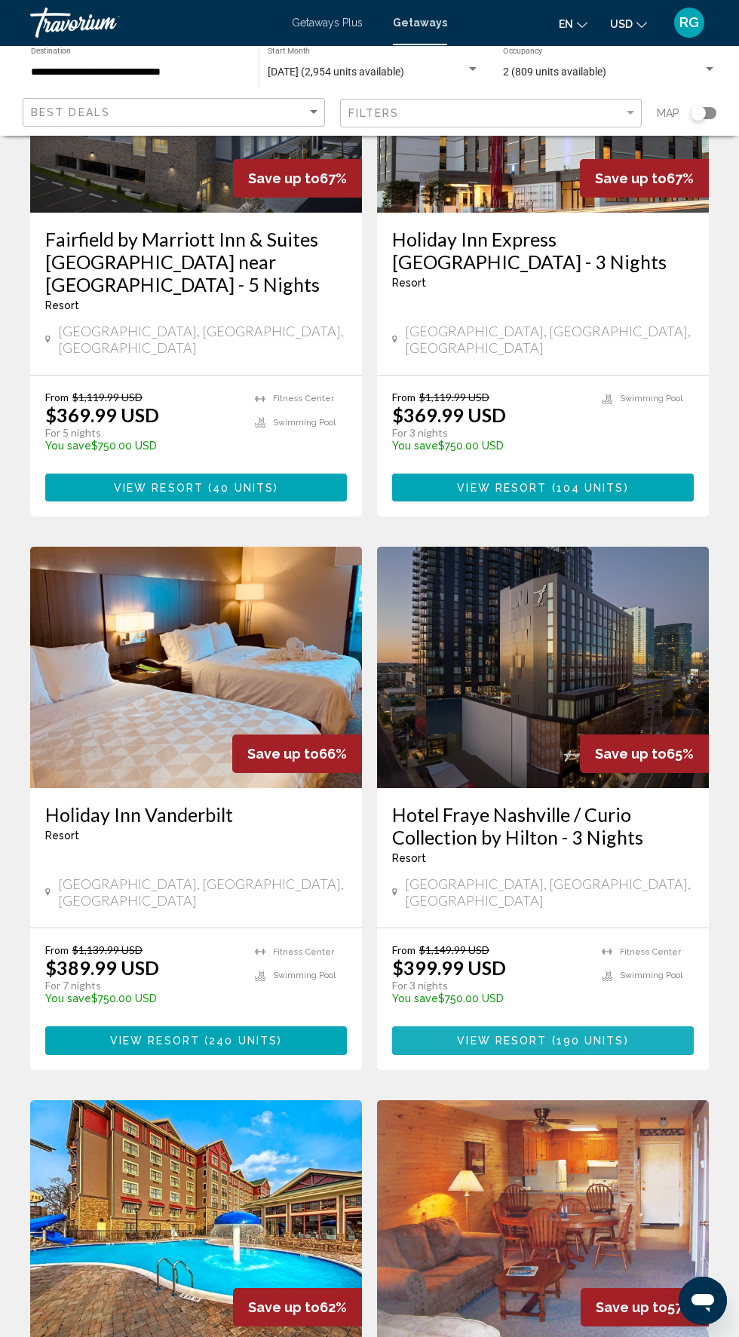
click at [654, 1026] on button "View Resort ( 190 units )" at bounding box center [543, 1040] width 302 height 28
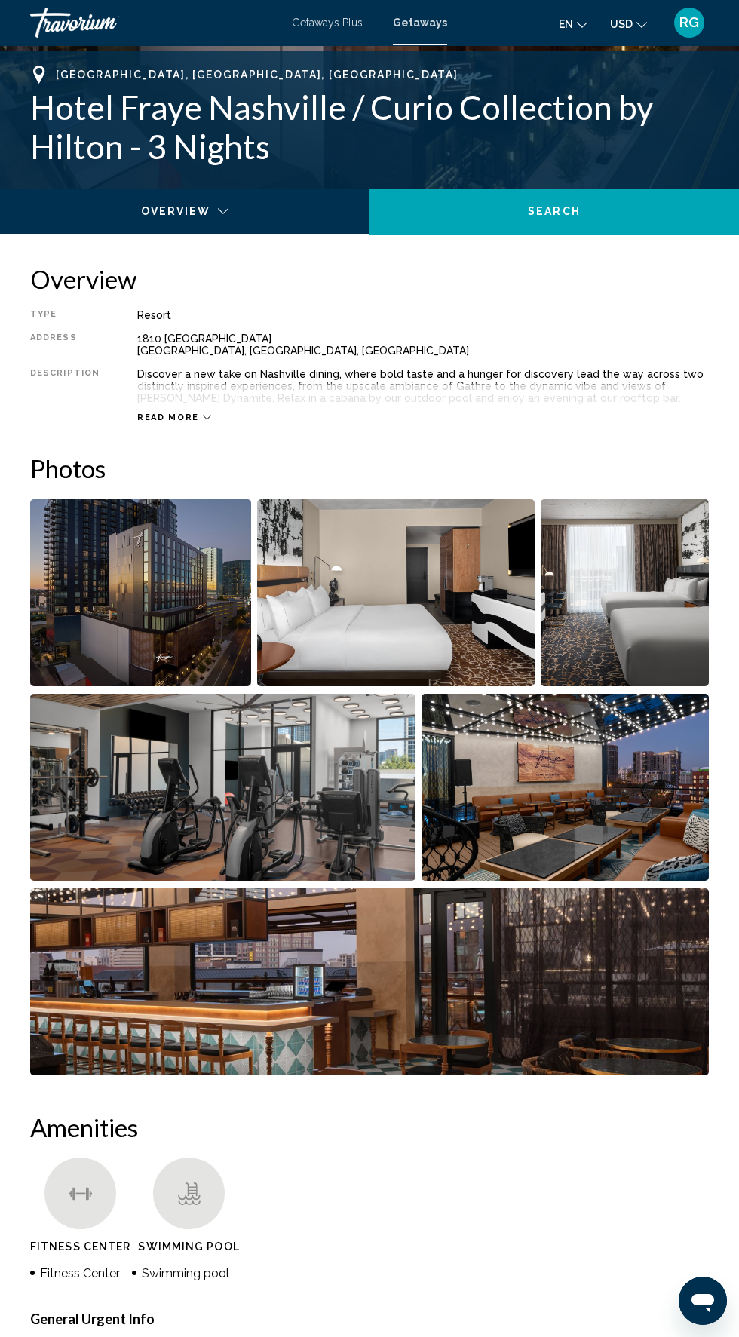
scroll to position [563, 0]
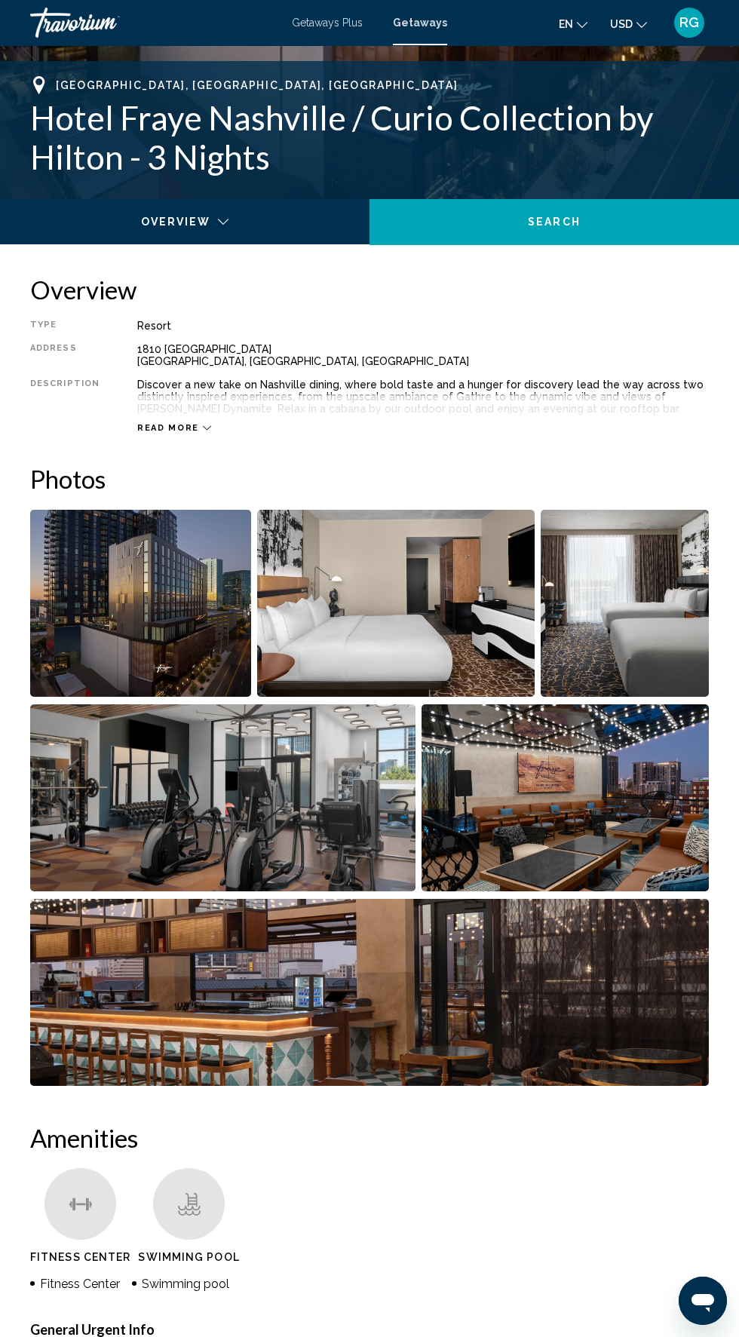
click at [640, 1001] on img "Open full-screen image slider" at bounding box center [369, 992] width 679 height 187
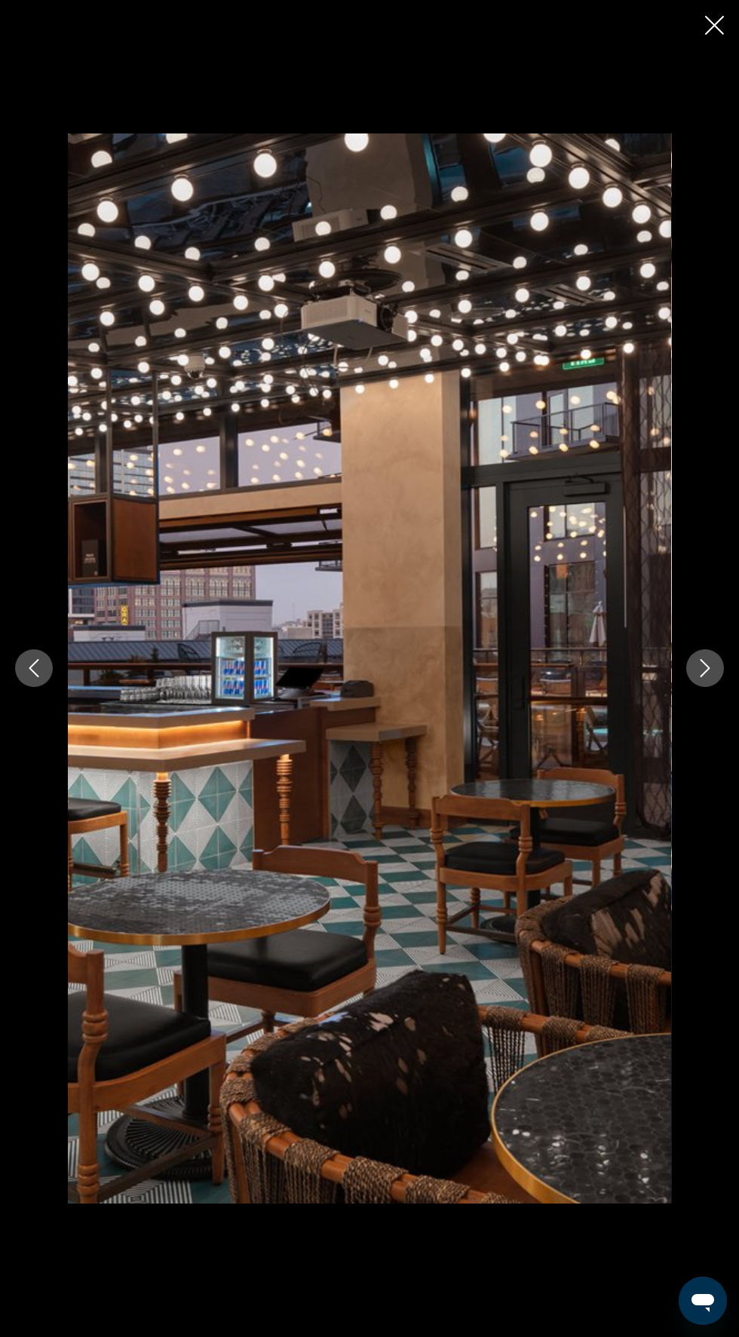
click at [708, 668] on icon "Next image" at bounding box center [706, 669] width 10 height 18
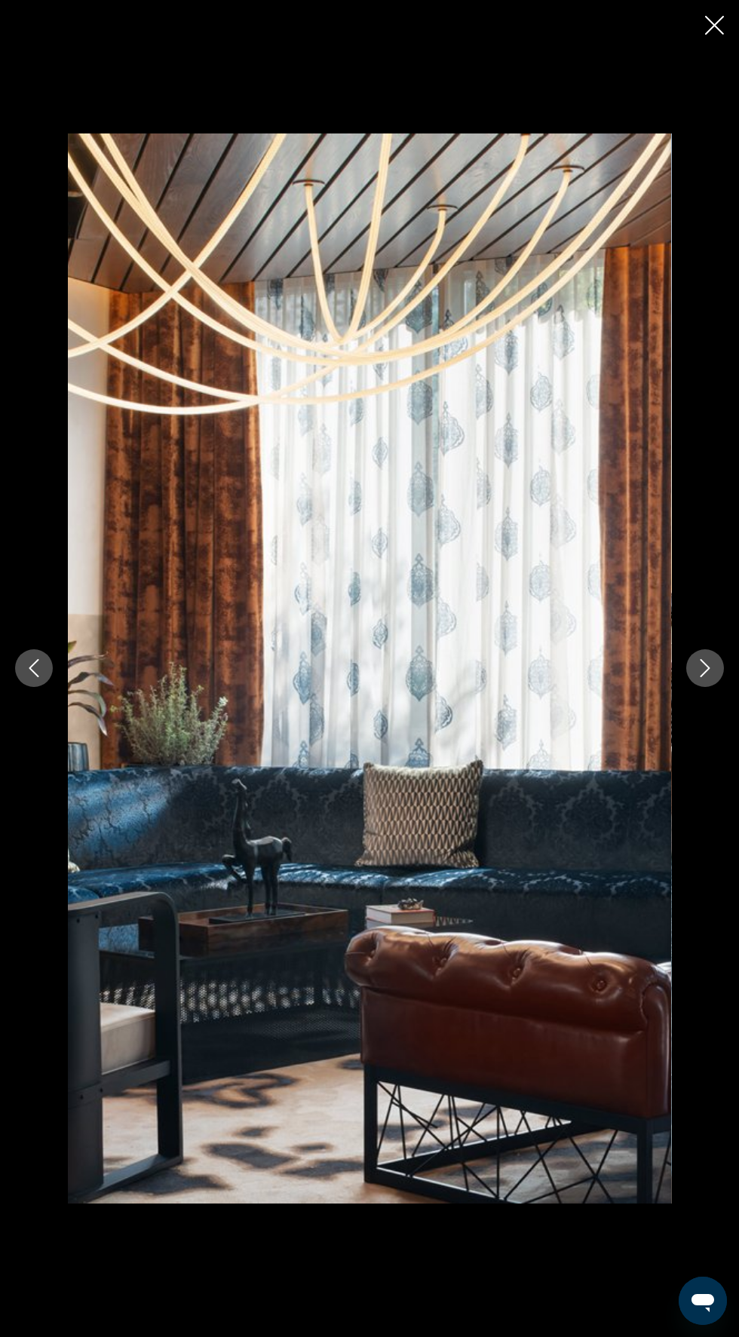
click at [705, 668] on icon "Next image" at bounding box center [705, 668] width 18 height 18
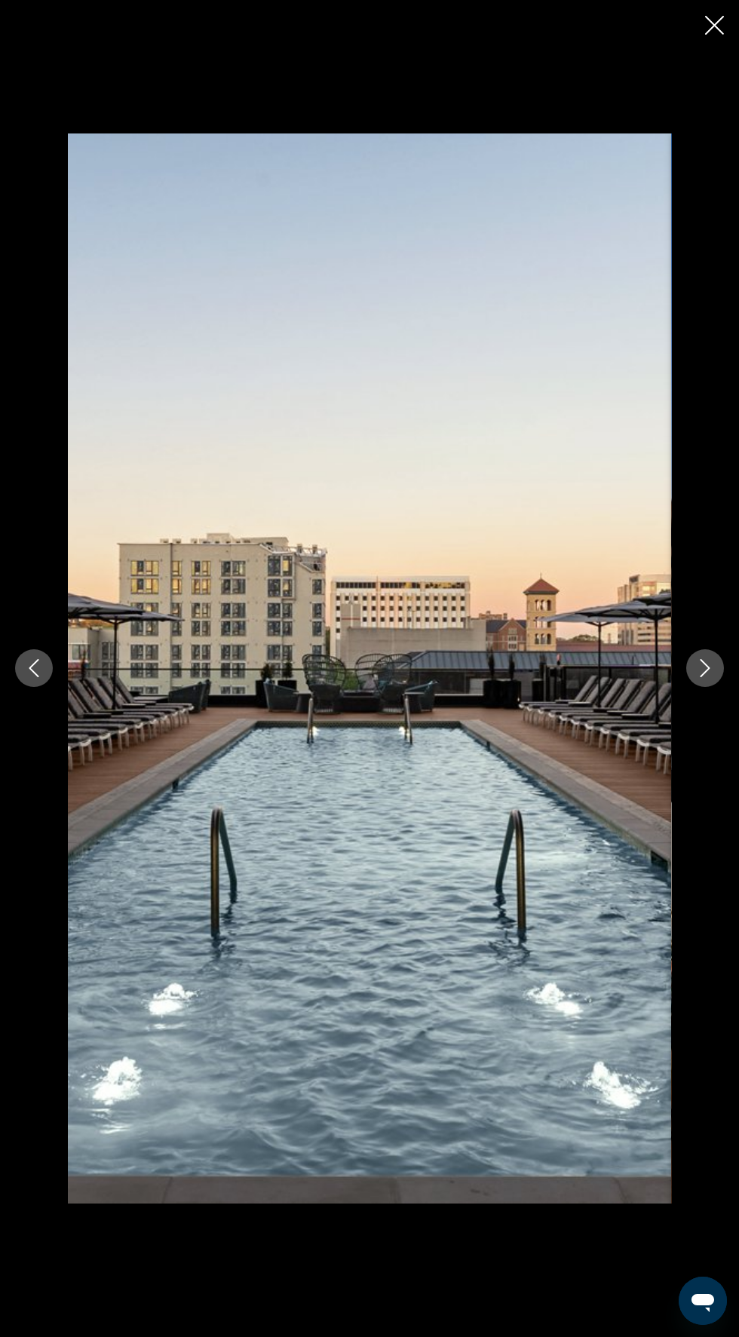
click at [705, 671] on icon "Next image" at bounding box center [705, 668] width 18 height 18
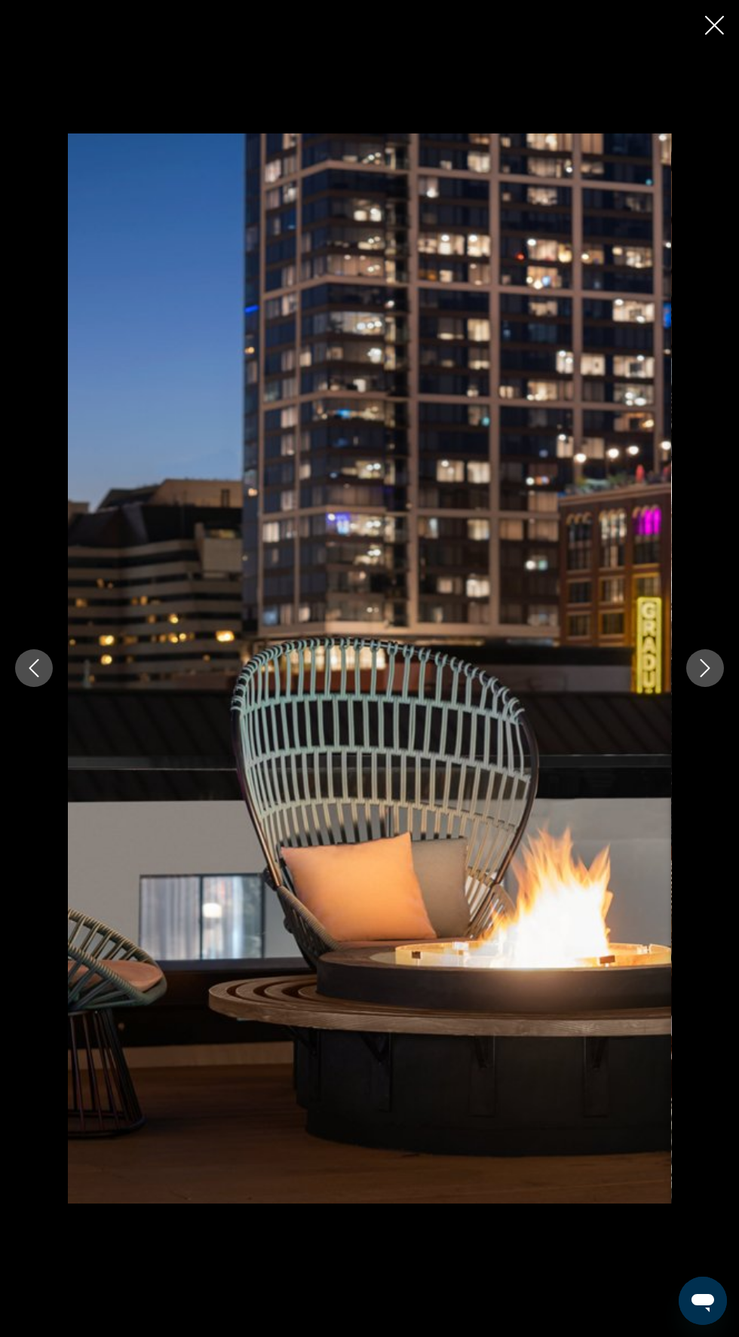
click at [706, 674] on icon "Next image" at bounding box center [705, 668] width 18 height 18
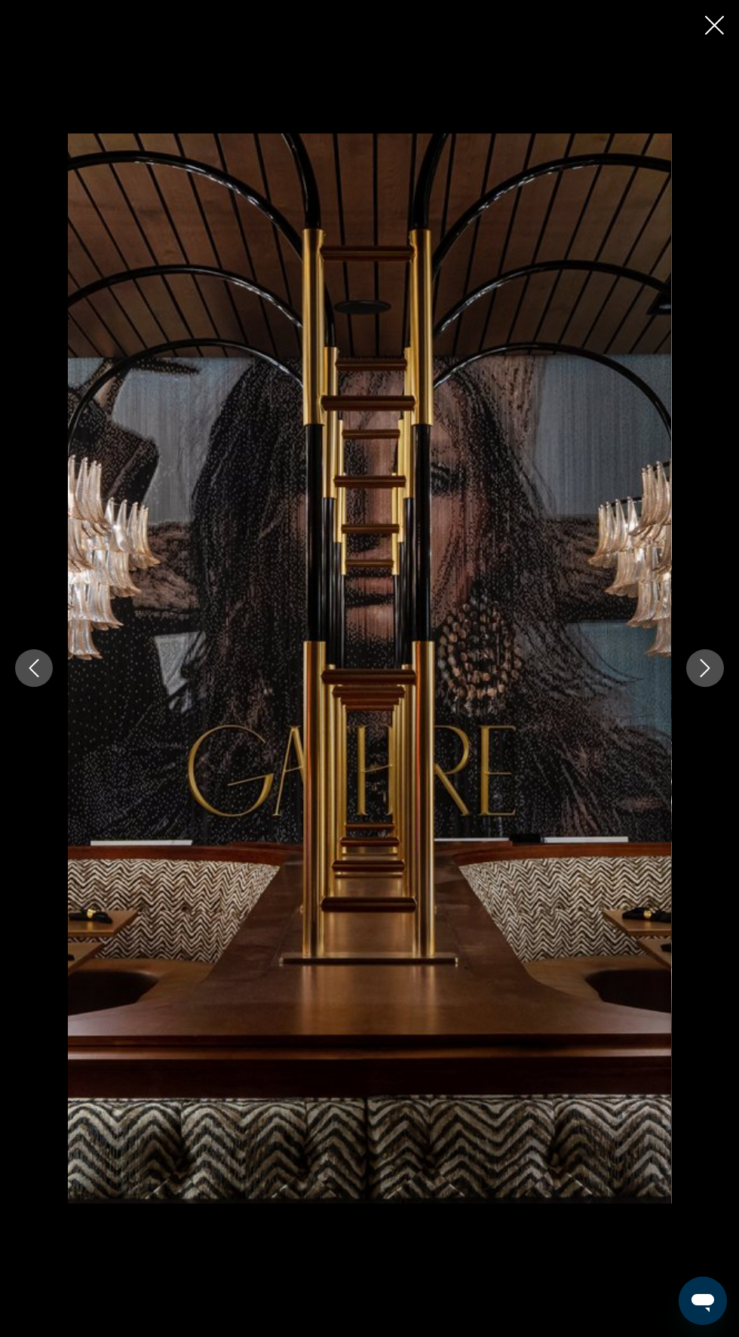
click at [705, 669] on icon "Next image" at bounding box center [705, 668] width 18 height 18
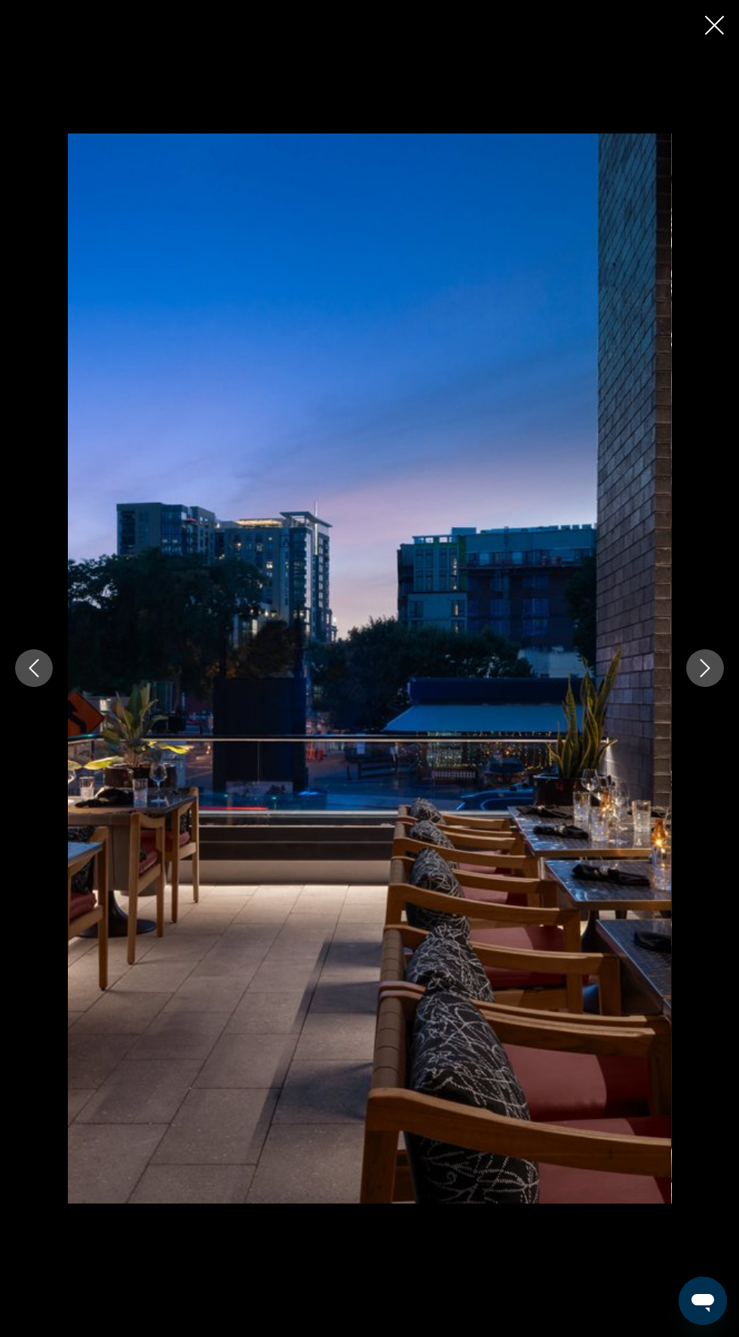
click at [705, 676] on icon "Next image" at bounding box center [705, 668] width 18 height 18
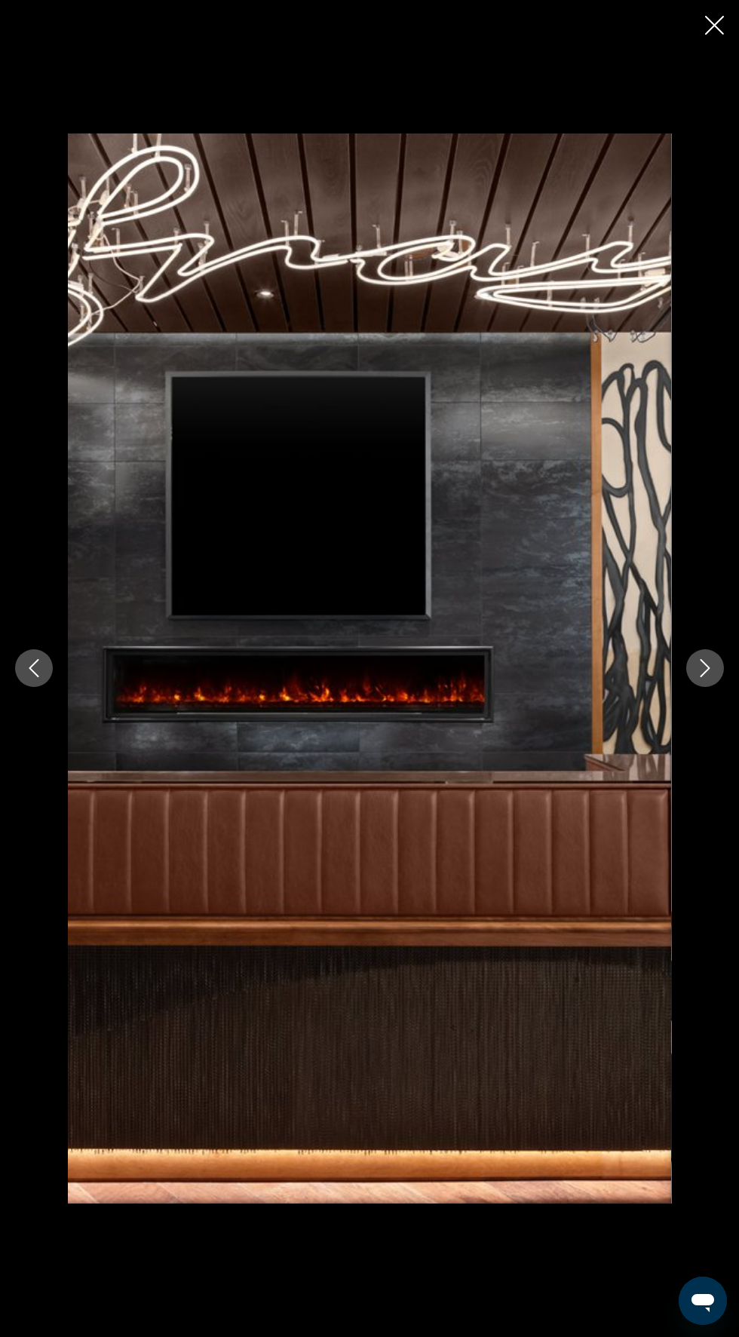
click at [713, 667] on icon "Next image" at bounding box center [705, 668] width 18 height 18
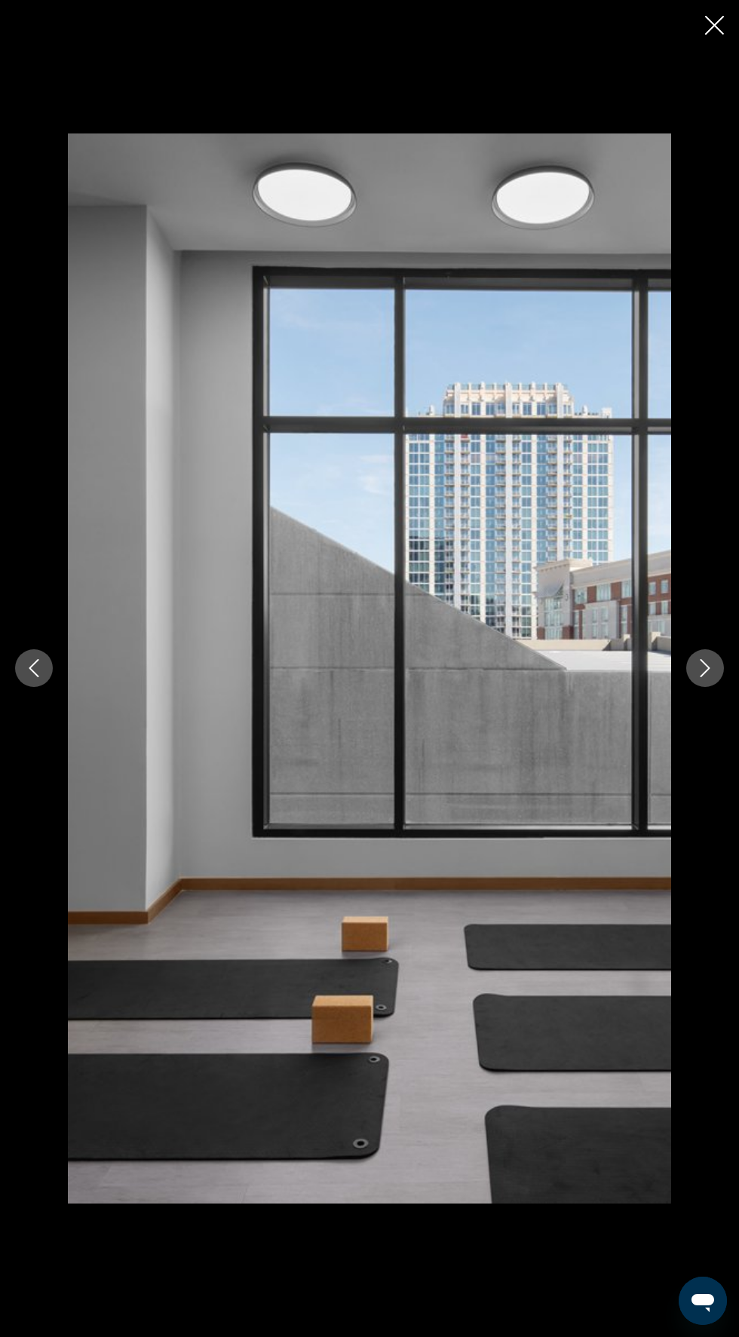
click at [704, 673] on icon "Next image" at bounding box center [706, 669] width 10 height 18
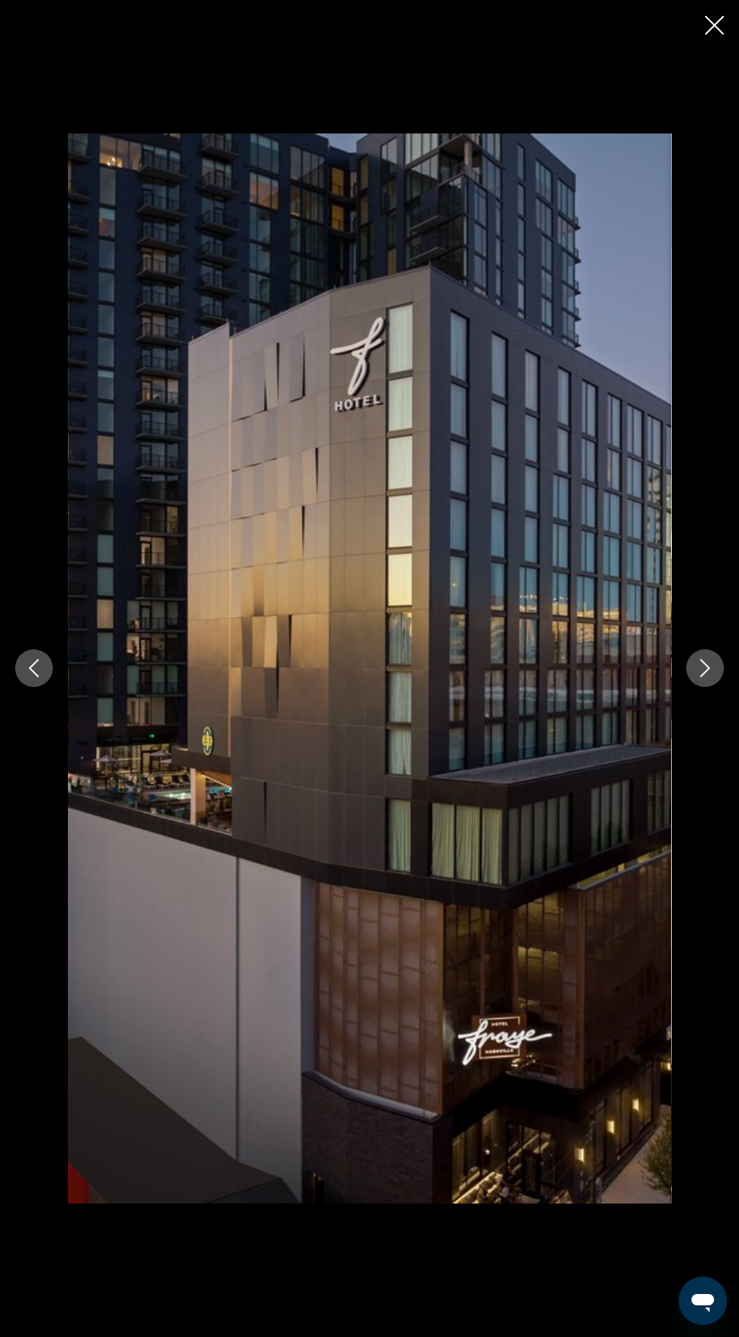
click at [723, 29] on icon "Close slideshow" at bounding box center [714, 25] width 19 height 19
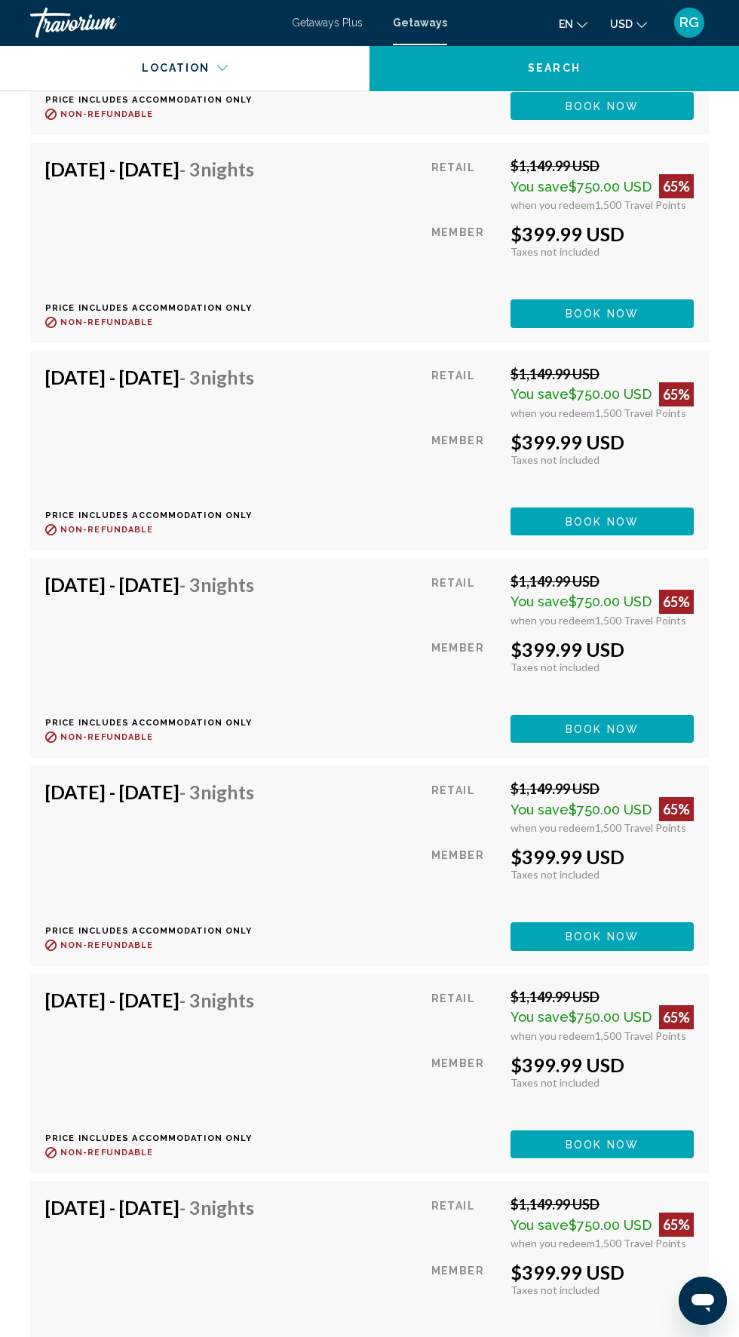
scroll to position [4043, 0]
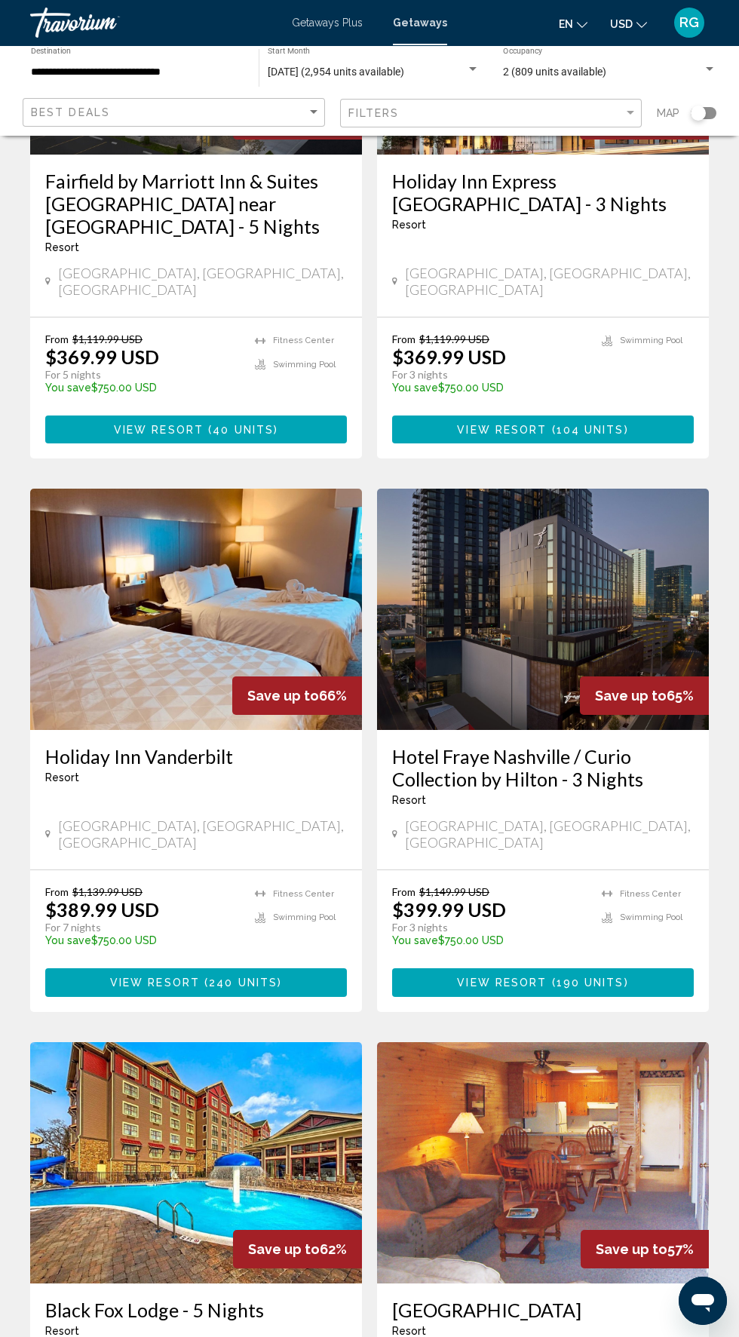
scroll to position [285, 0]
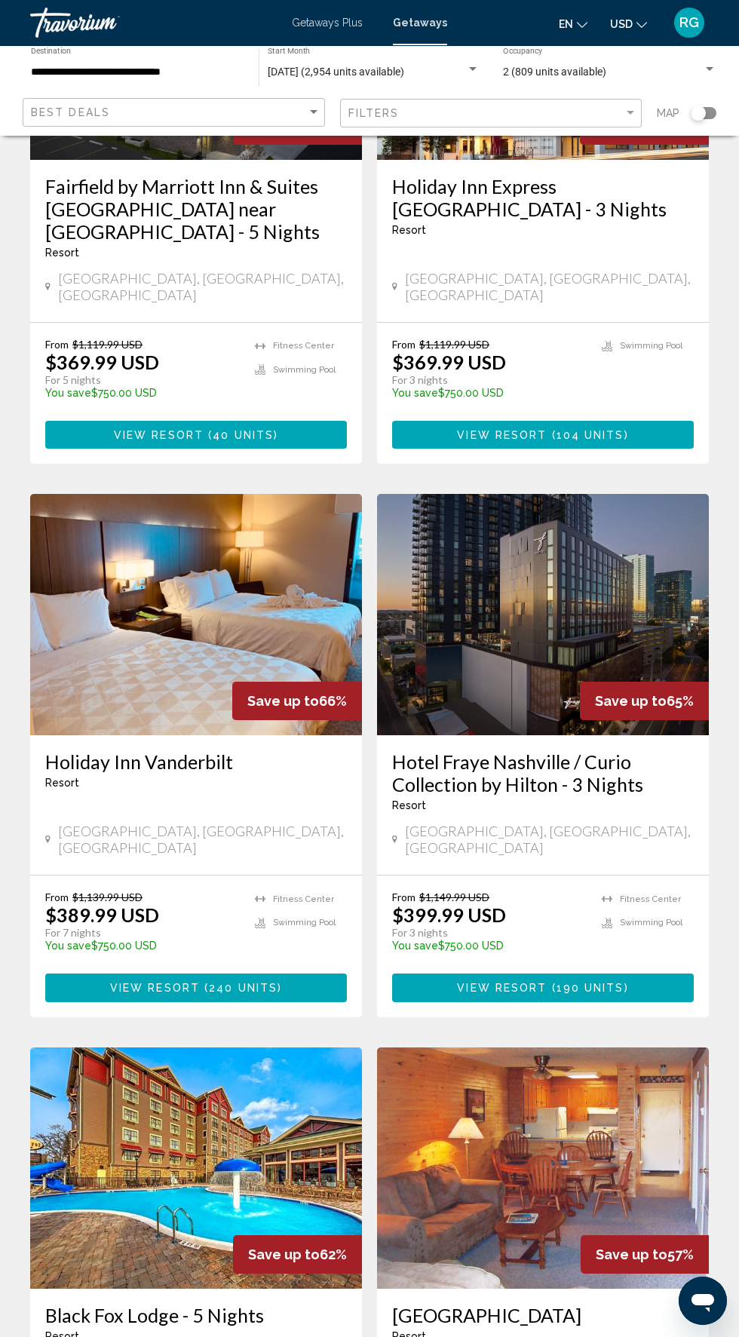
click at [640, 974] on button "View Resort ( 190 units )" at bounding box center [543, 988] width 302 height 28
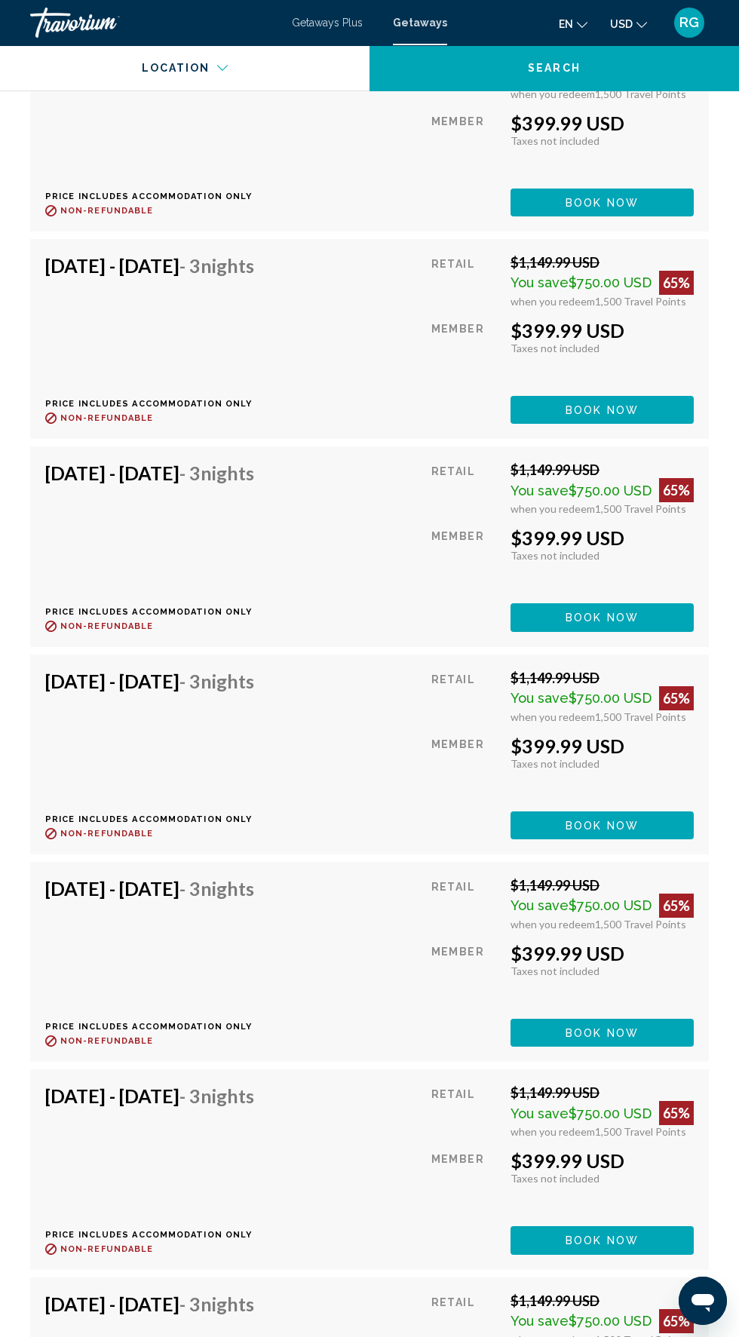
scroll to position [3744, 0]
